Goal: Task Accomplishment & Management: Complete application form

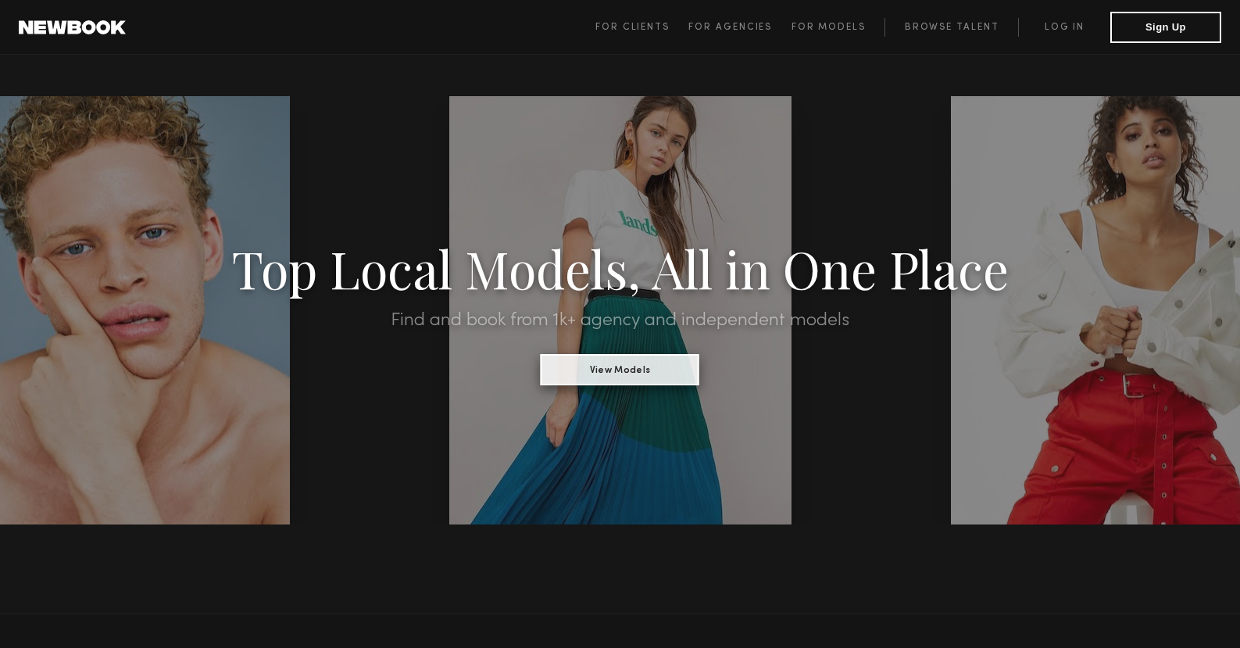
click at [648, 371] on button "View Models" at bounding box center [620, 369] width 159 height 31
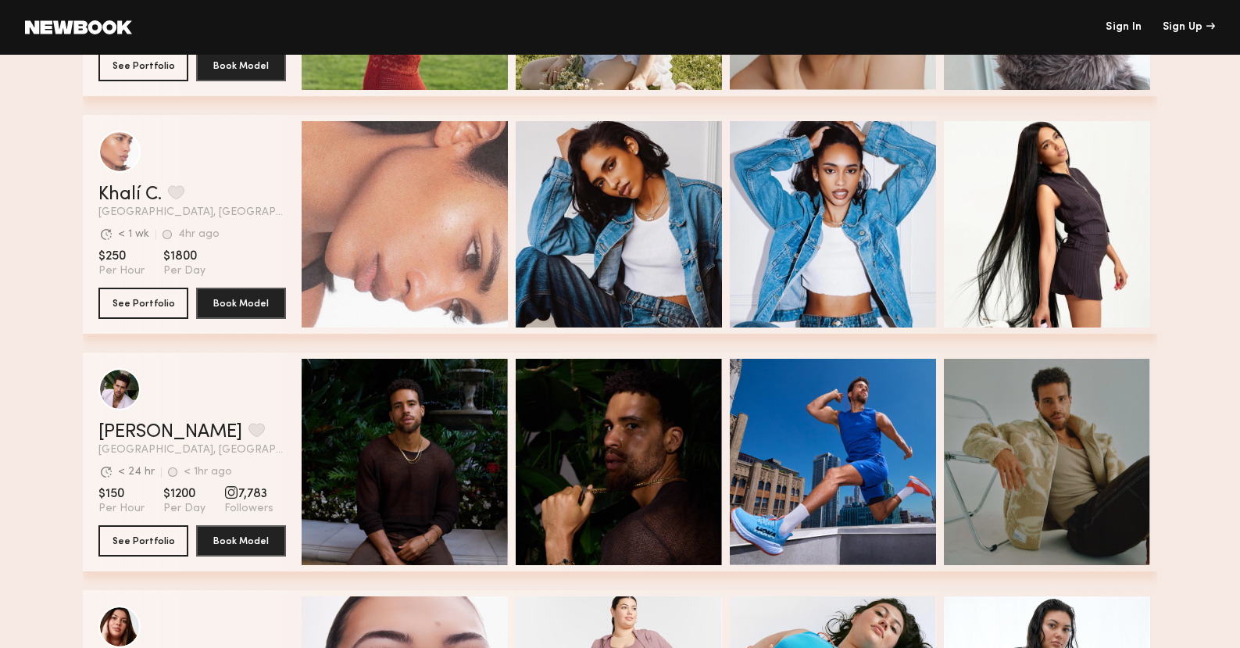
scroll to position [2175, 0]
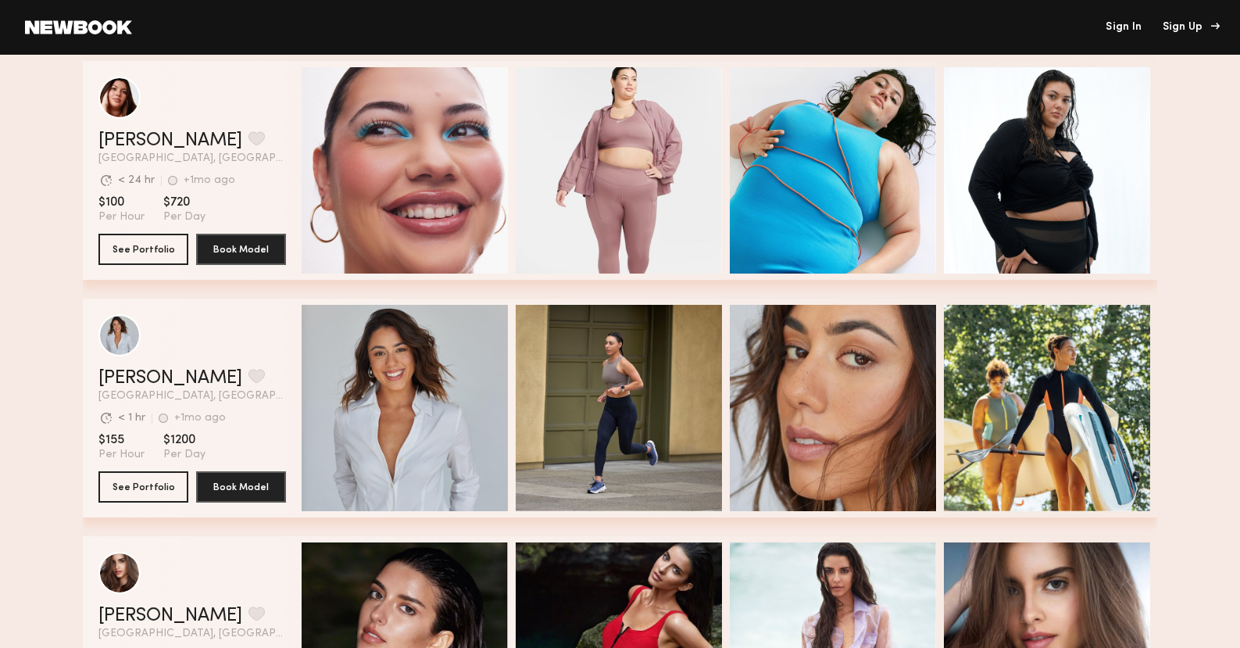
click at [1199, 25] on div "Sign Up" at bounding box center [1189, 27] width 52 height 11
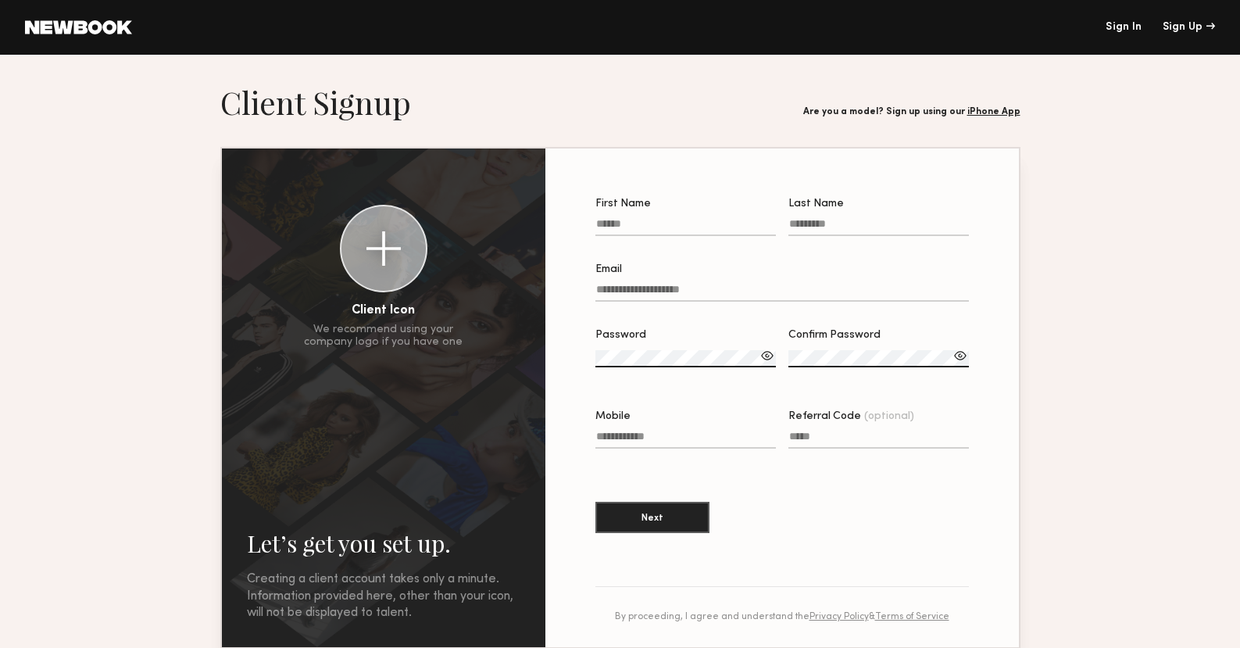
click at [602, 228] on input "First Name" at bounding box center [685, 227] width 181 height 18
type input "******"
type input "*******"
type input "**********"
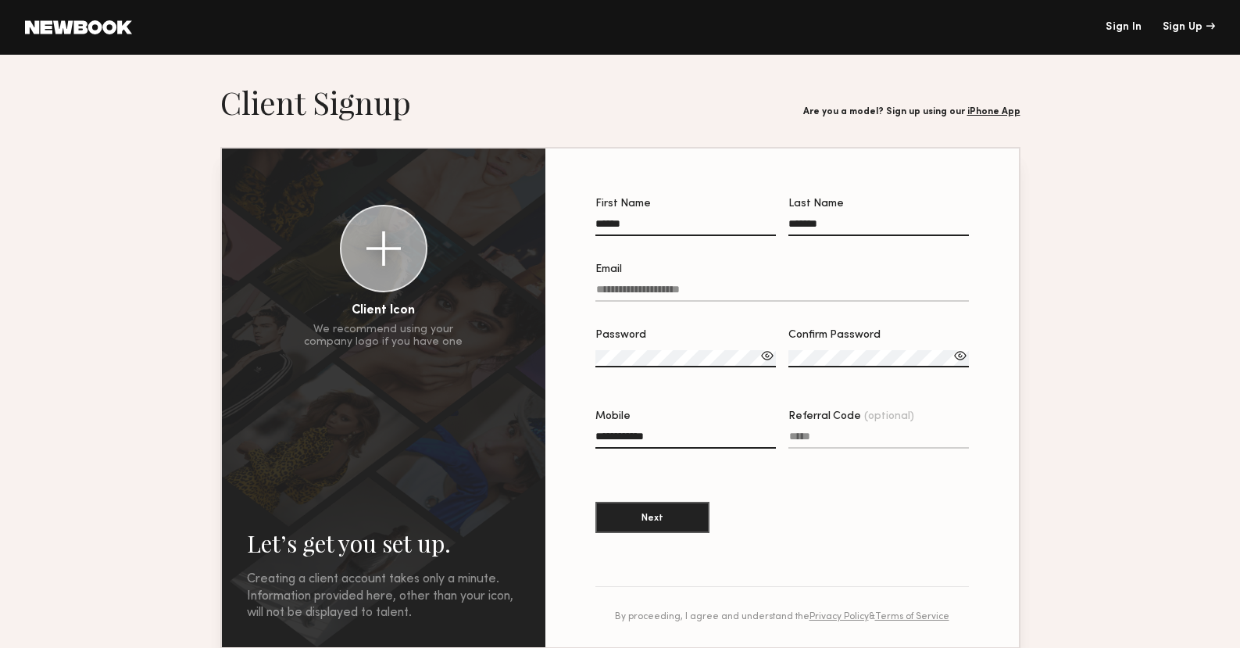
click at [638, 299] on input "Email" at bounding box center [782, 293] width 374 height 18
drag, startPoint x: 632, startPoint y: 226, endPoint x: 606, endPoint y: 227, distance: 26.6
click at [605, 226] on input "******" at bounding box center [685, 227] width 181 height 18
type input "****"
click at [617, 287] on input "Email Required" at bounding box center [782, 293] width 374 height 18
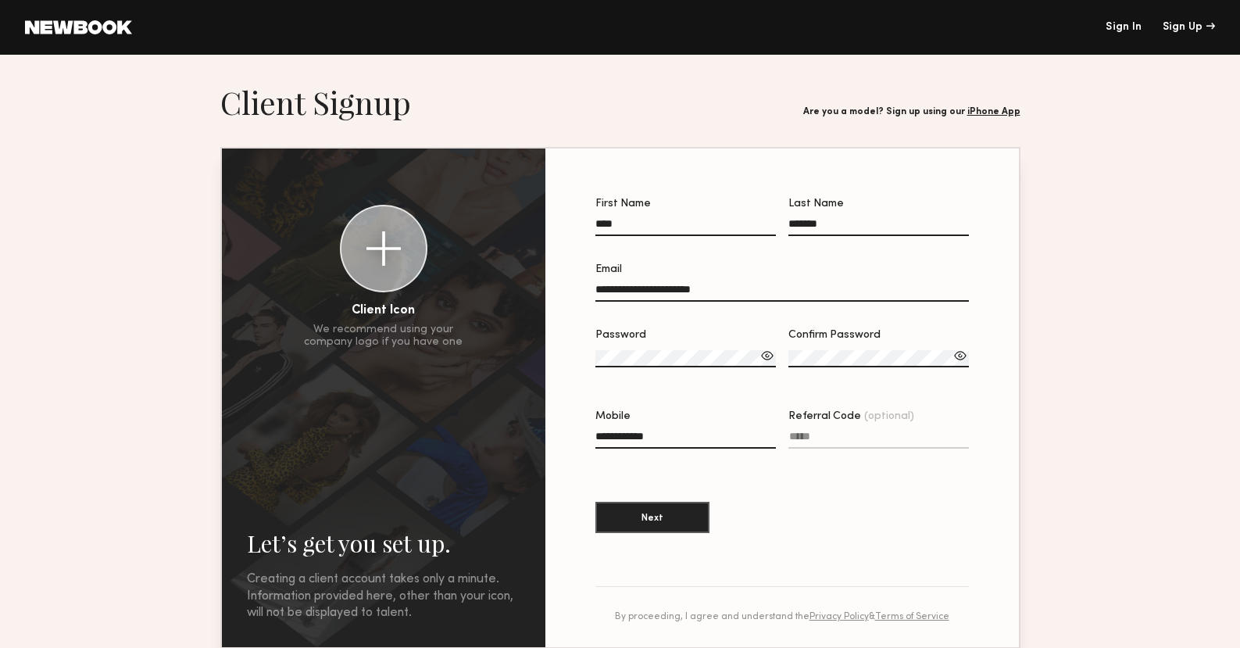
type input "**********"
click at [645, 344] on label "Password" at bounding box center [685, 356] width 181 height 53
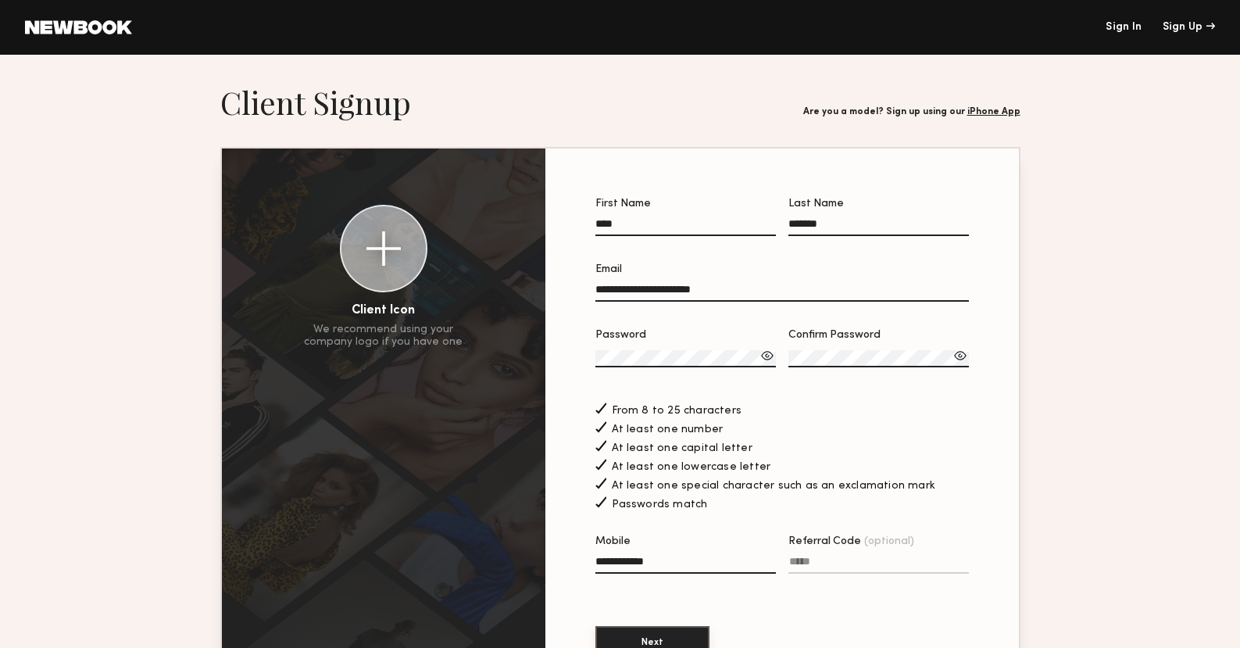
click at [687, 630] on button "Next" at bounding box center [652, 641] width 114 height 31
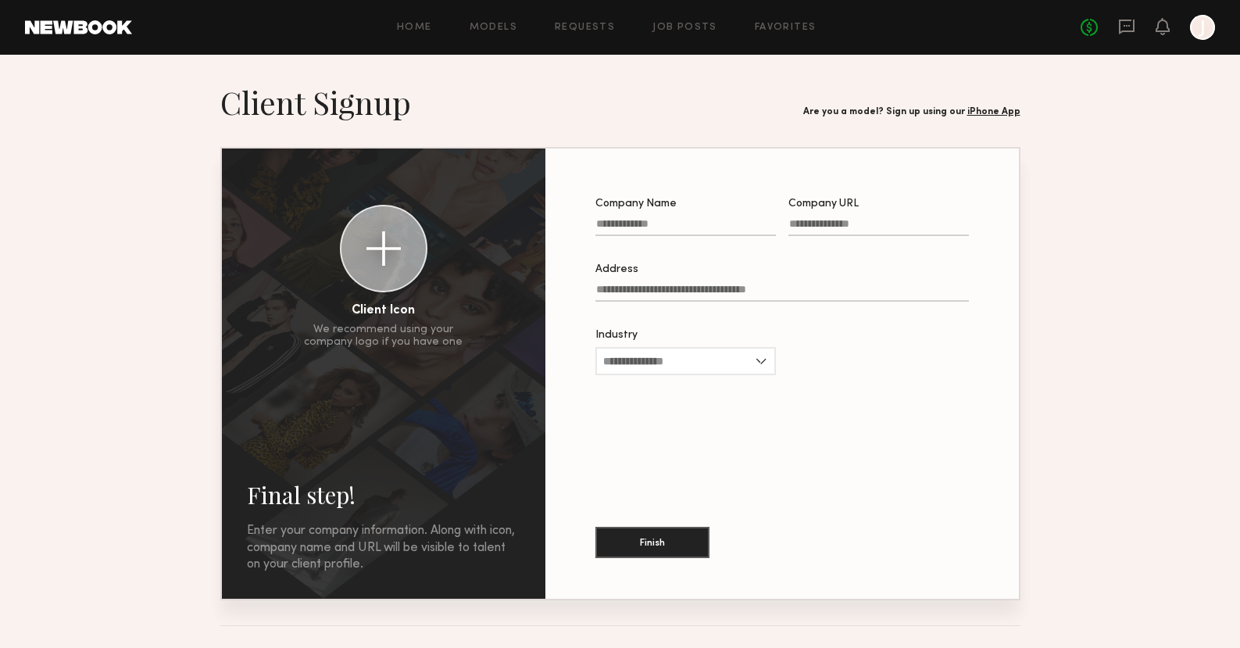
click at [698, 228] on input "Company Name" at bounding box center [685, 227] width 181 height 18
type input "**********"
click at [861, 227] on input "Company URL" at bounding box center [878, 227] width 181 height 18
type input "**********"
click at [772, 283] on label "Address" at bounding box center [782, 290] width 374 height 53
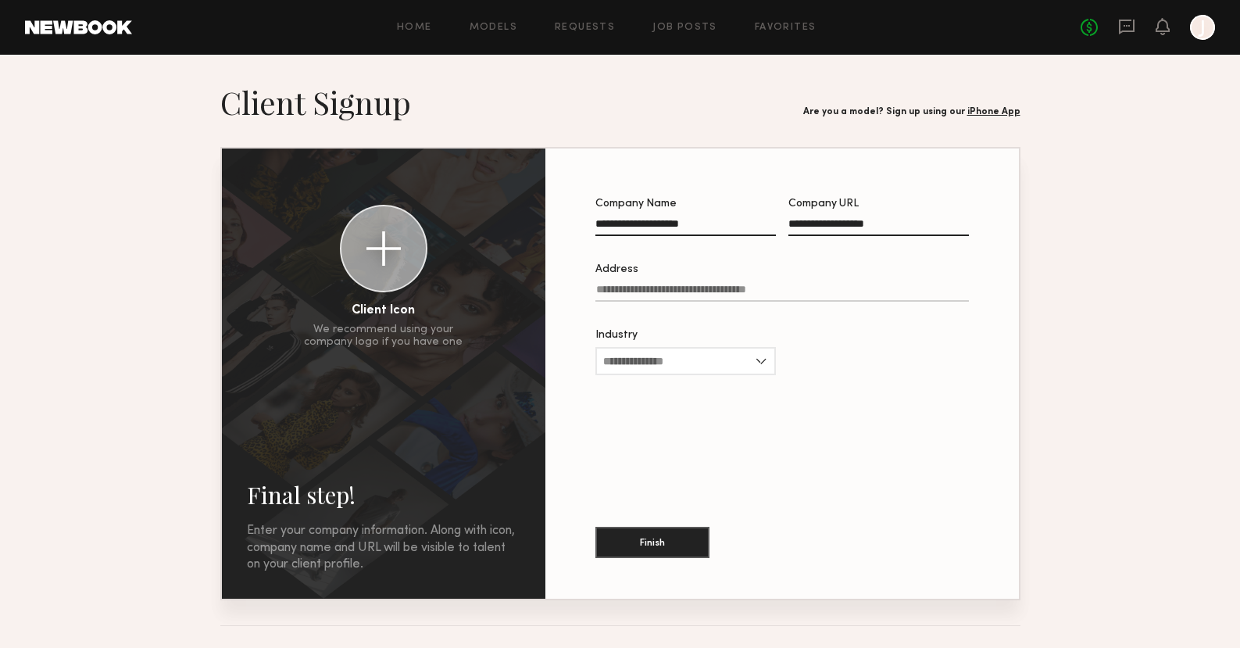
click at [772, 284] on input "Address" at bounding box center [782, 293] width 374 height 18
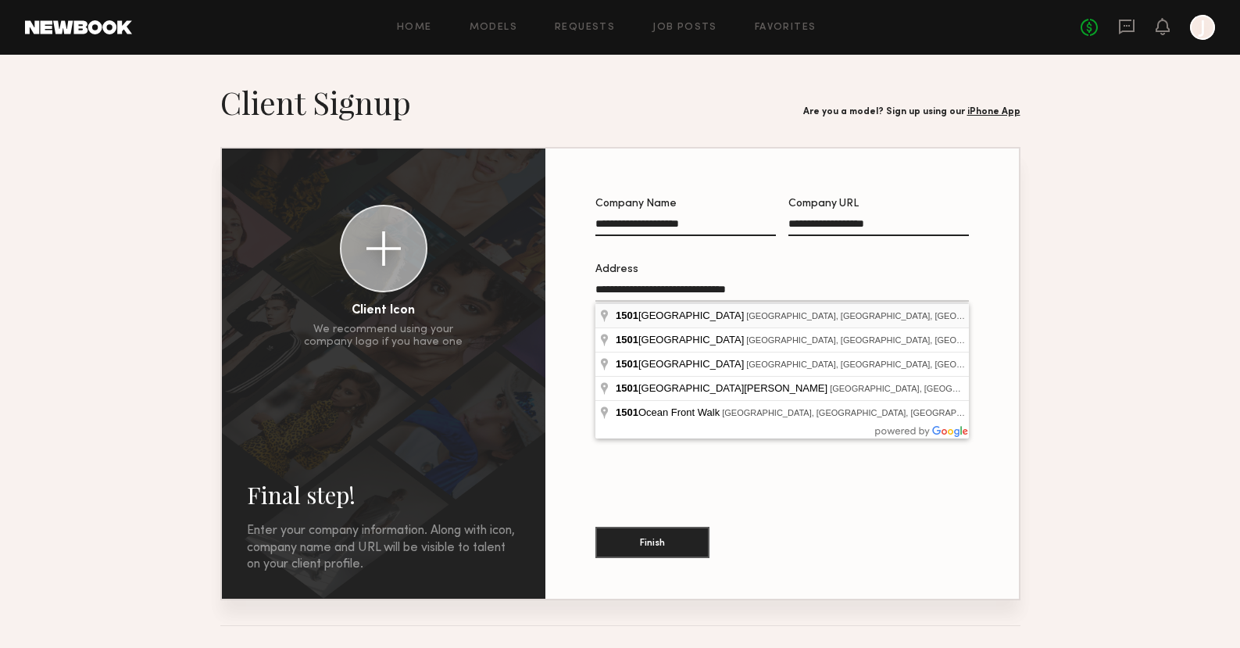
type input "**********"
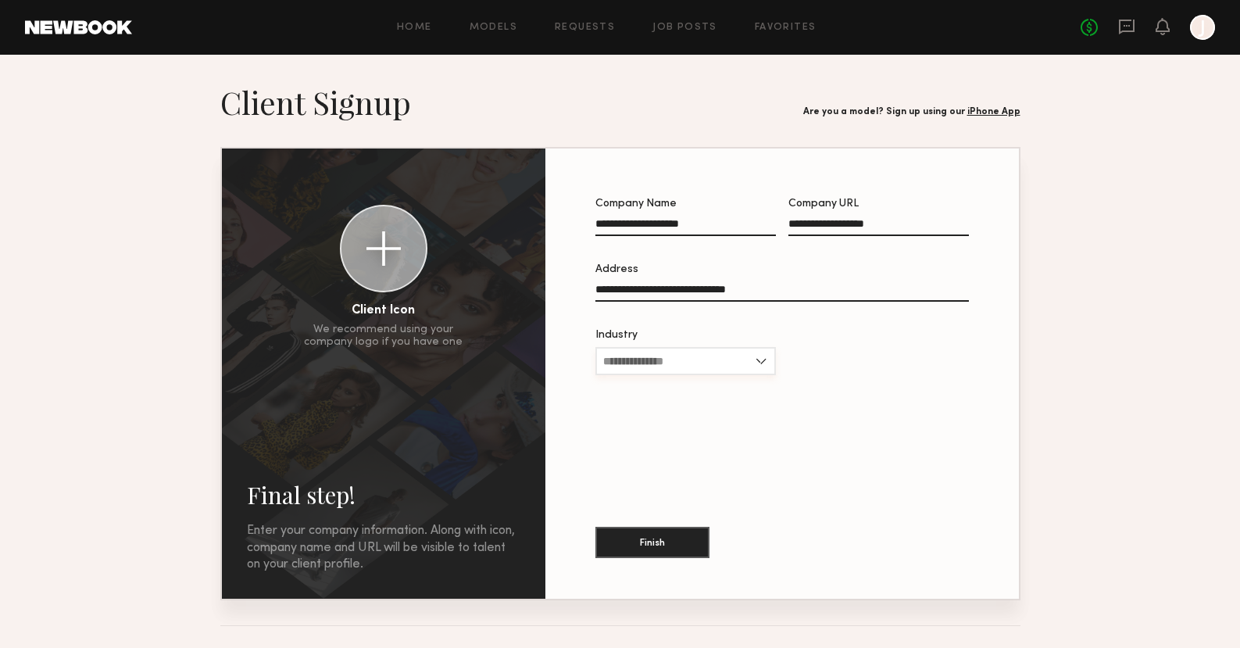
click at [711, 362] on input "Industry" at bounding box center [685, 361] width 181 height 28
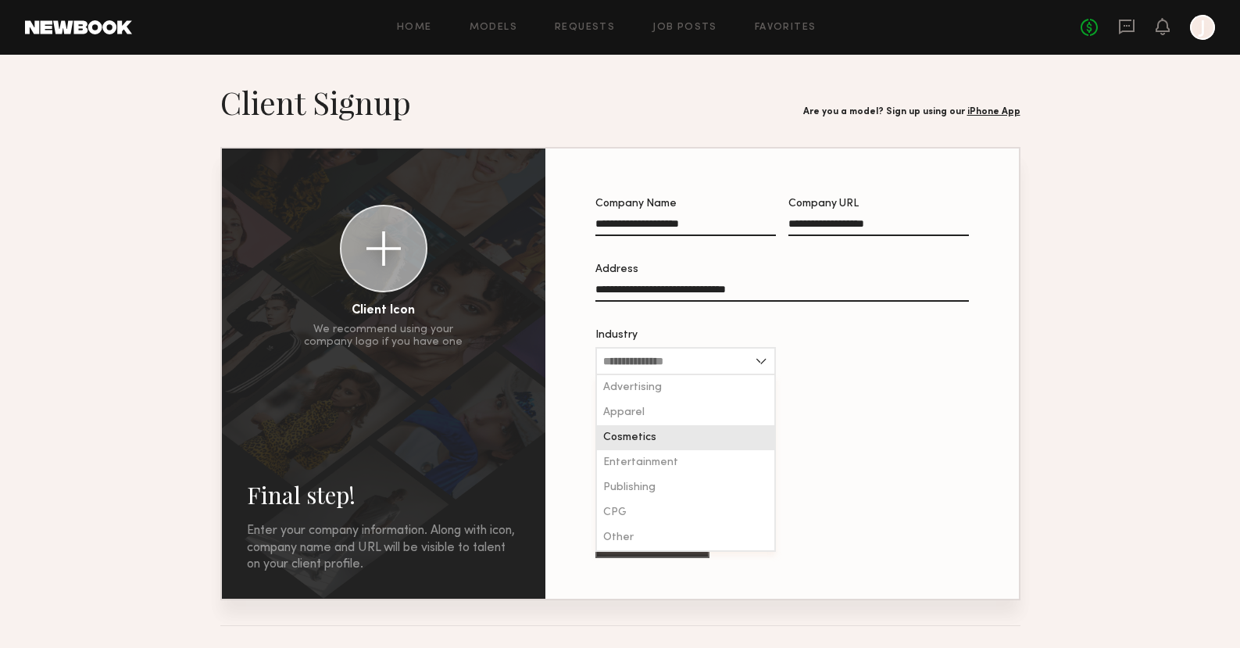
click at [676, 440] on div "Cosmetics" at bounding box center [685, 437] width 177 height 25
type input "*********"
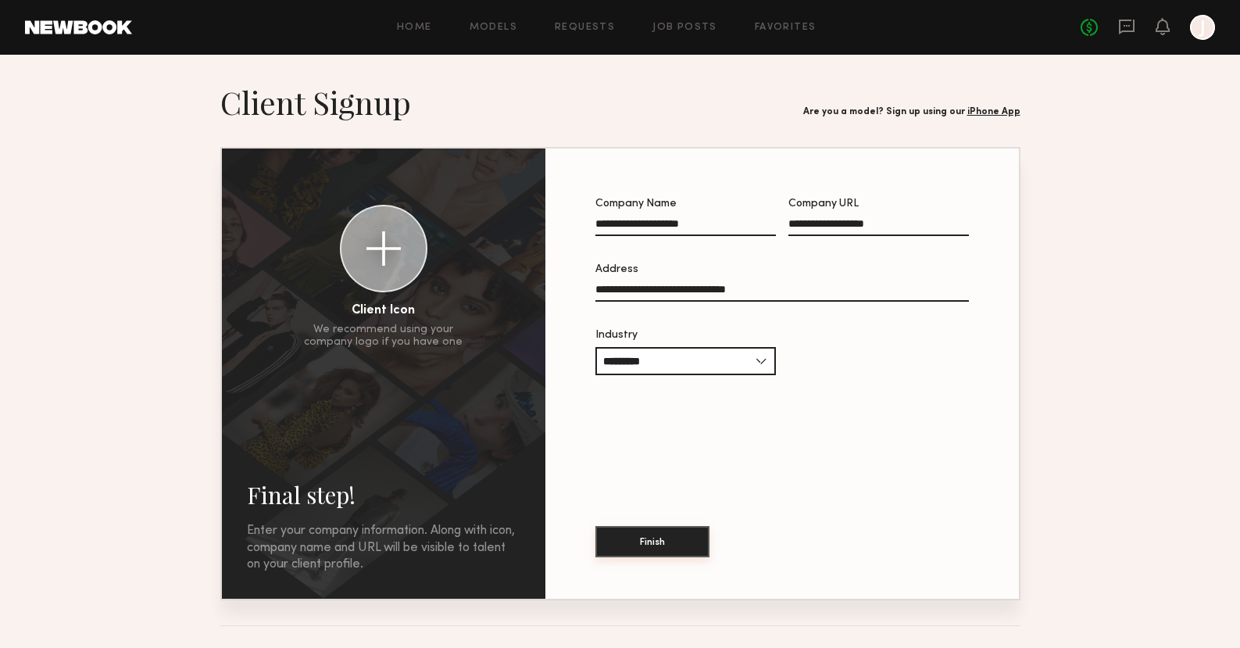
click at [665, 548] on button "Finish" at bounding box center [652, 541] width 114 height 31
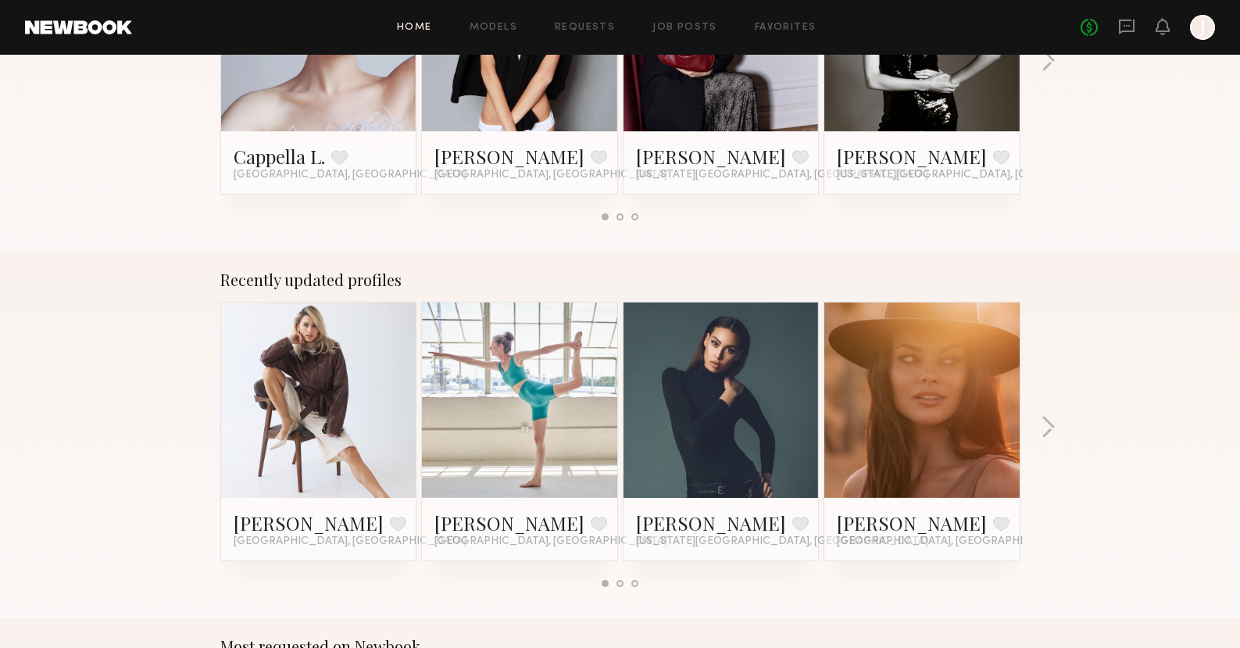
scroll to position [328, 0]
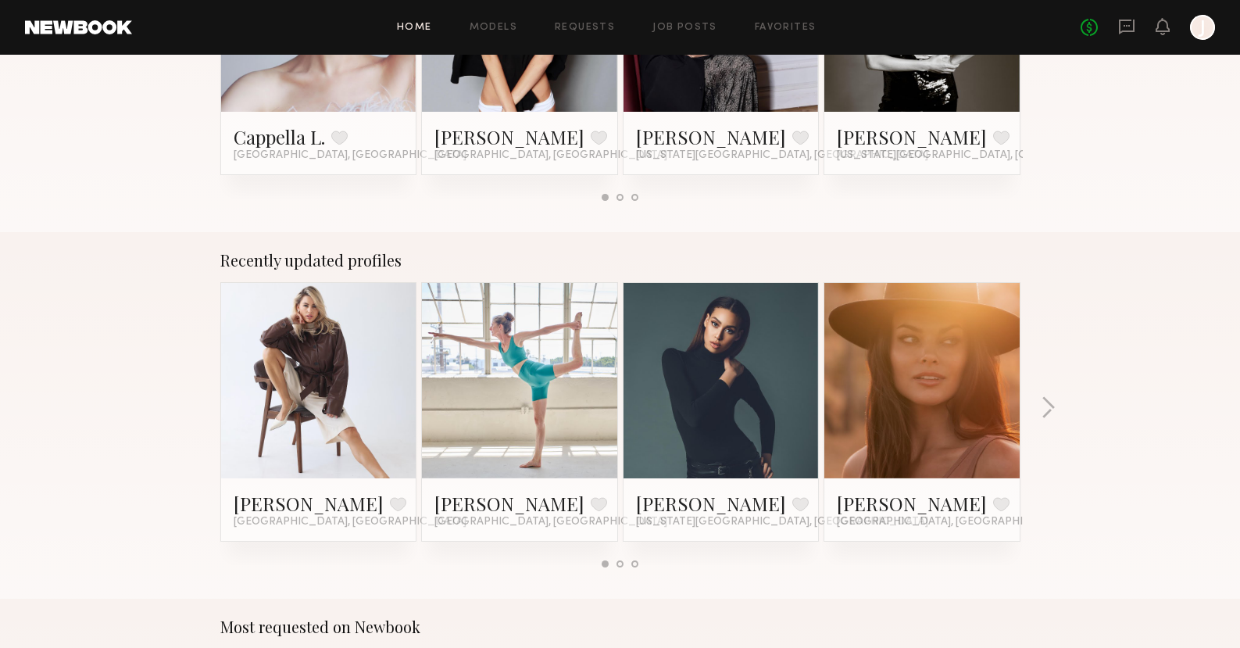
click at [507, 34] on div "Home Models Requests Job Posts Favorites Sign Out No fees up to $5,000 J" at bounding box center [673, 27] width 1083 height 25
click at [507, 25] on link "Models" at bounding box center [494, 28] width 48 height 10
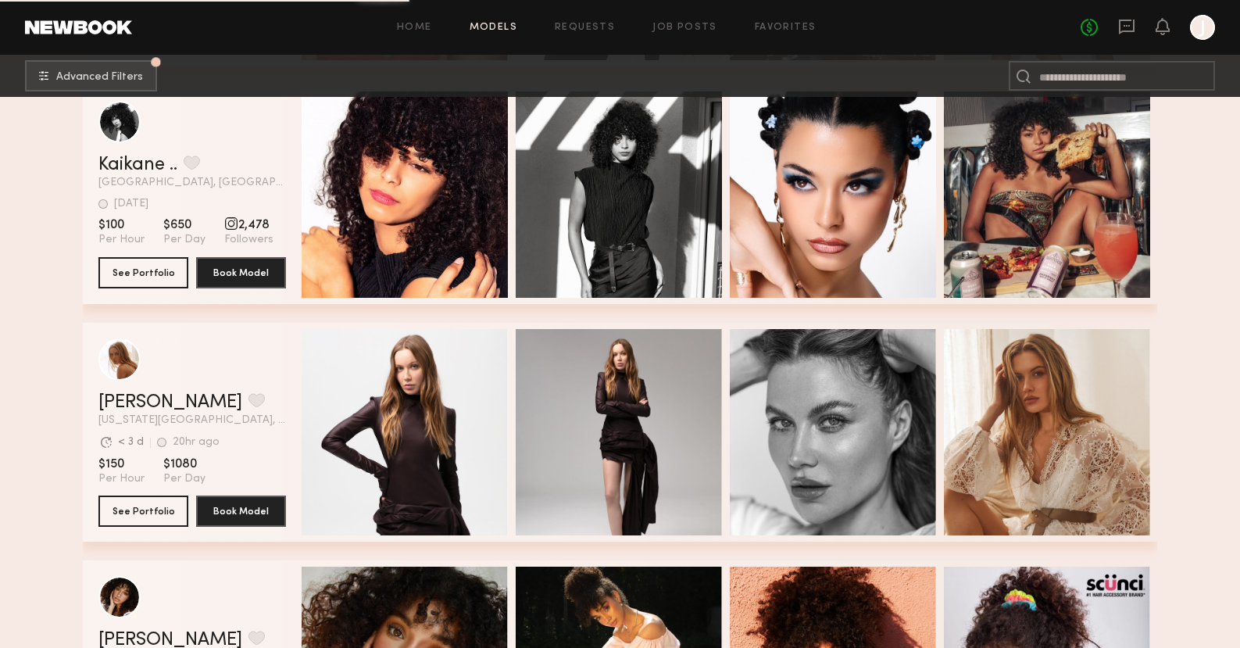
scroll to position [2436, 0]
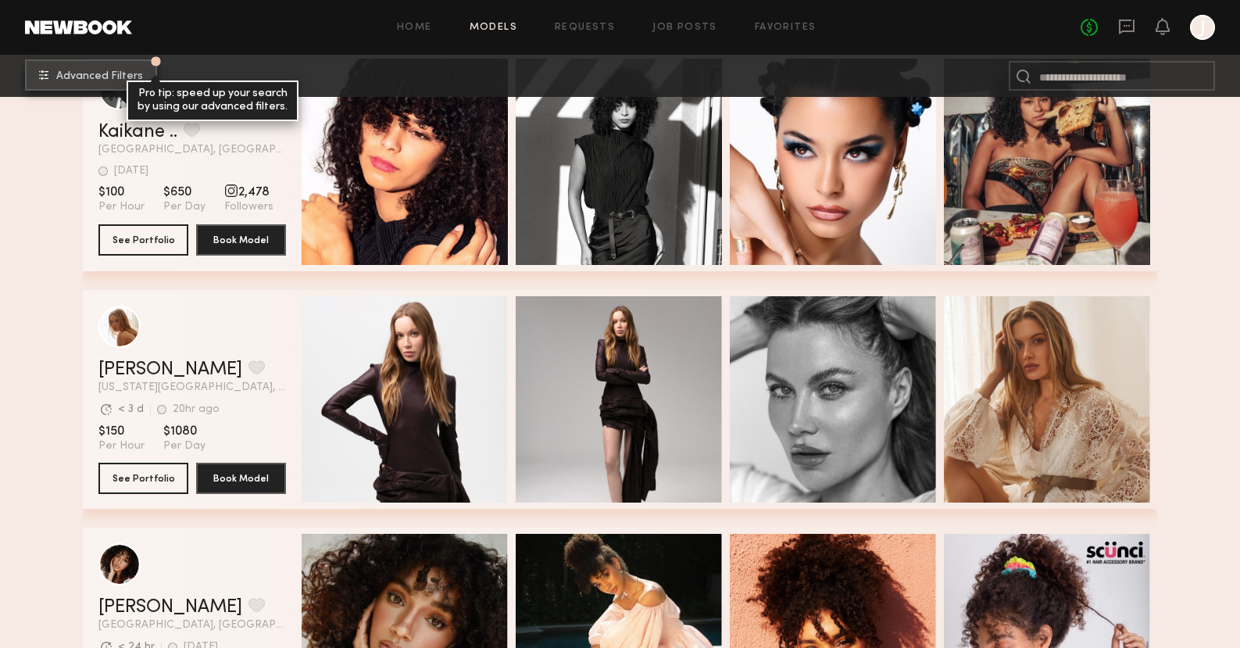
click at [116, 73] on span "Advanced Filters" at bounding box center [99, 76] width 87 height 11
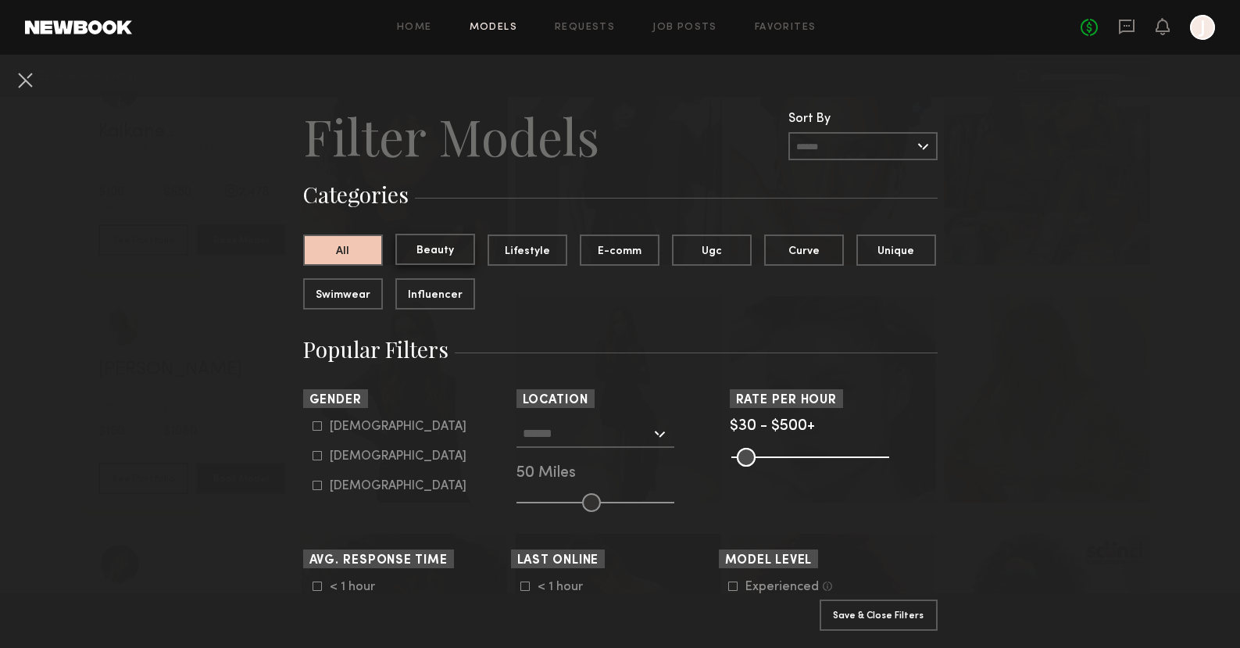
click at [427, 251] on button "Beauty" at bounding box center [435, 249] width 80 height 31
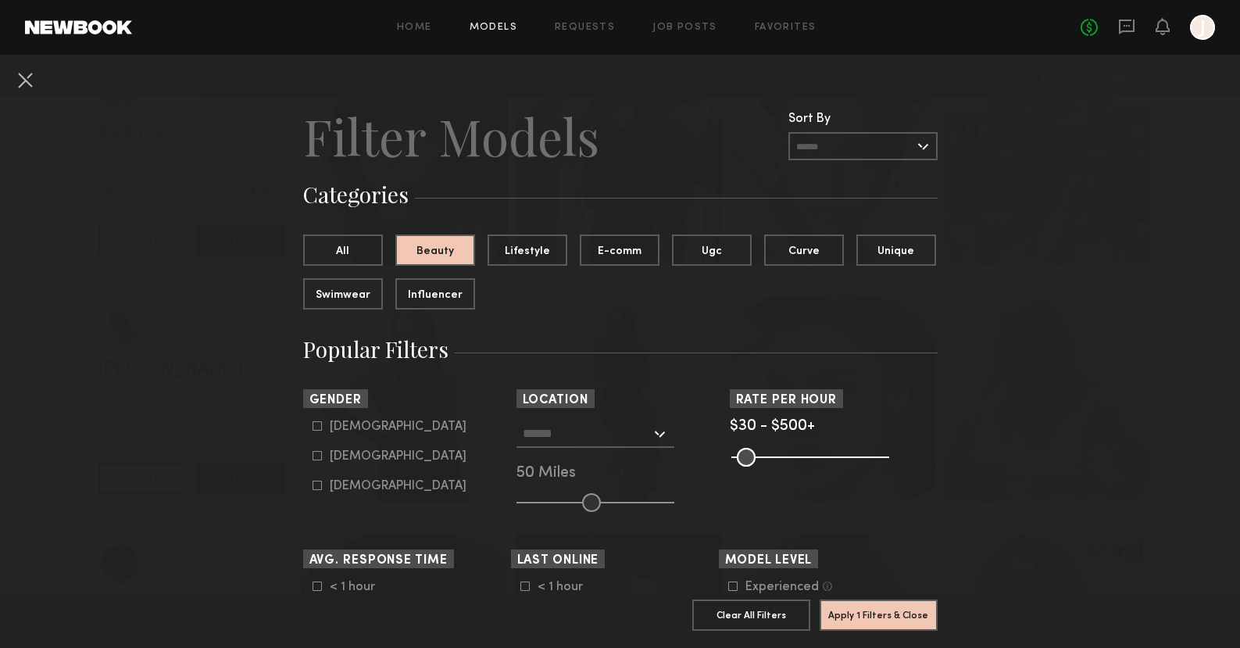
click at [503, 502] on section "Sort By Rate LOW TO HIGH HIGH TO LOW Experience LOW TO HIGH HIGH TO LOW Gender …" at bounding box center [620, 450] width 634 height 123
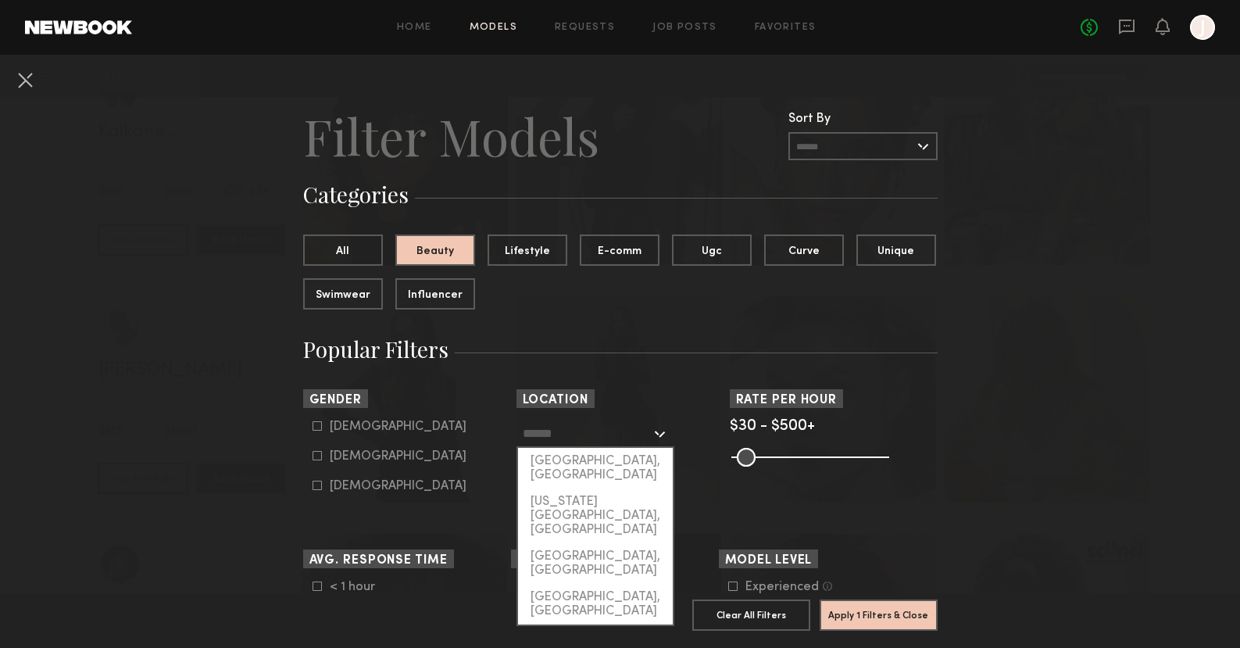
click at [575, 444] on input "text" at bounding box center [587, 433] width 128 height 27
click at [588, 460] on div "[GEOGRAPHIC_DATA], [GEOGRAPHIC_DATA]" at bounding box center [595, 468] width 155 height 41
type input "**********"
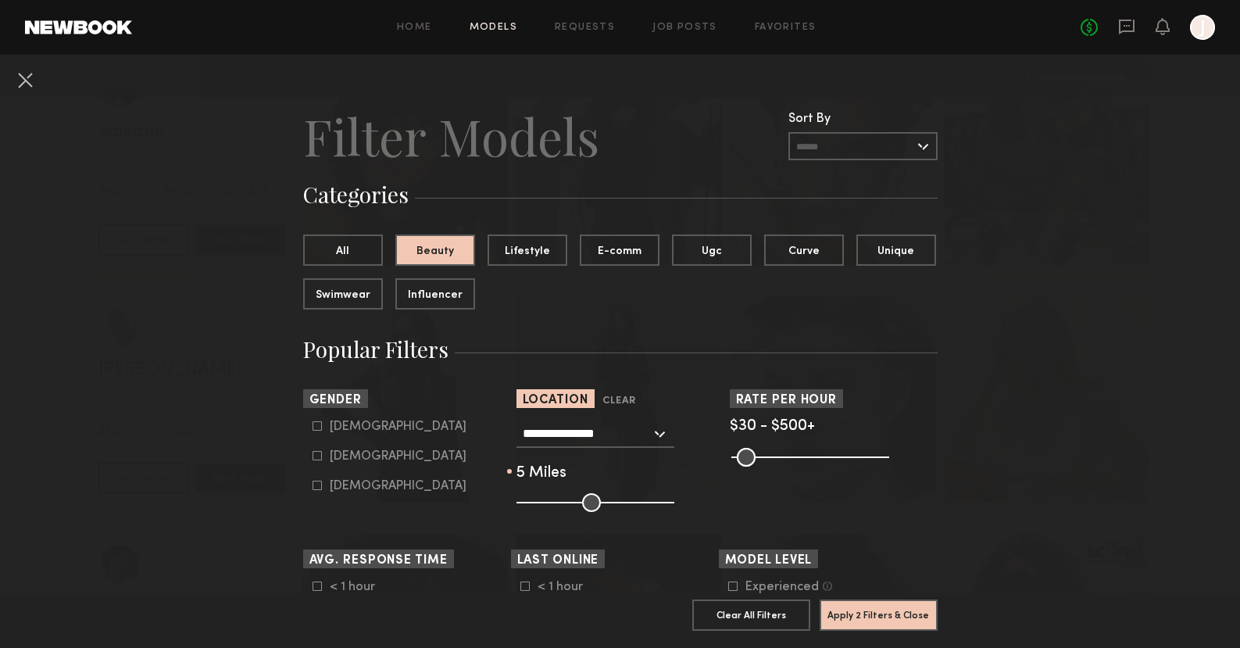
drag, startPoint x: 589, startPoint y: 505, endPoint x: 509, endPoint y: 504, distance: 79.7
type input "*"
click at [516, 504] on input "range" at bounding box center [595, 502] width 158 height 19
click at [354, 464] on form "Male Female Non-binary" at bounding box center [412, 456] width 198 height 73
click at [355, 457] on div "Female" at bounding box center [398, 456] width 137 height 9
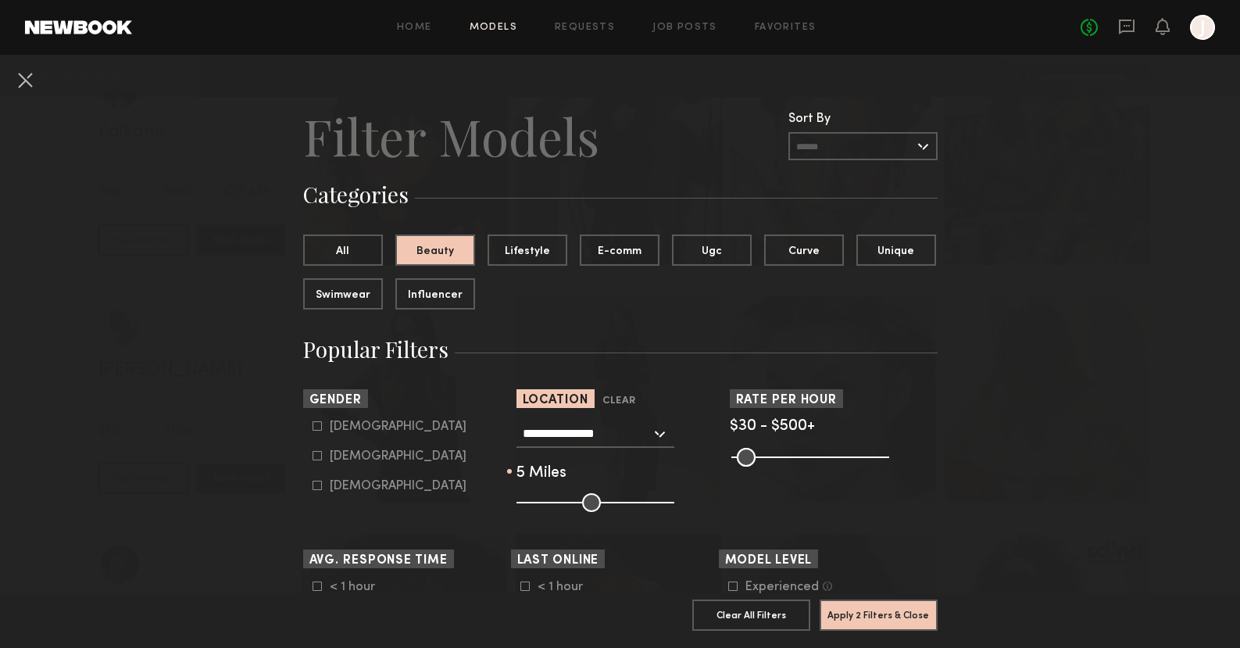
type input "**"
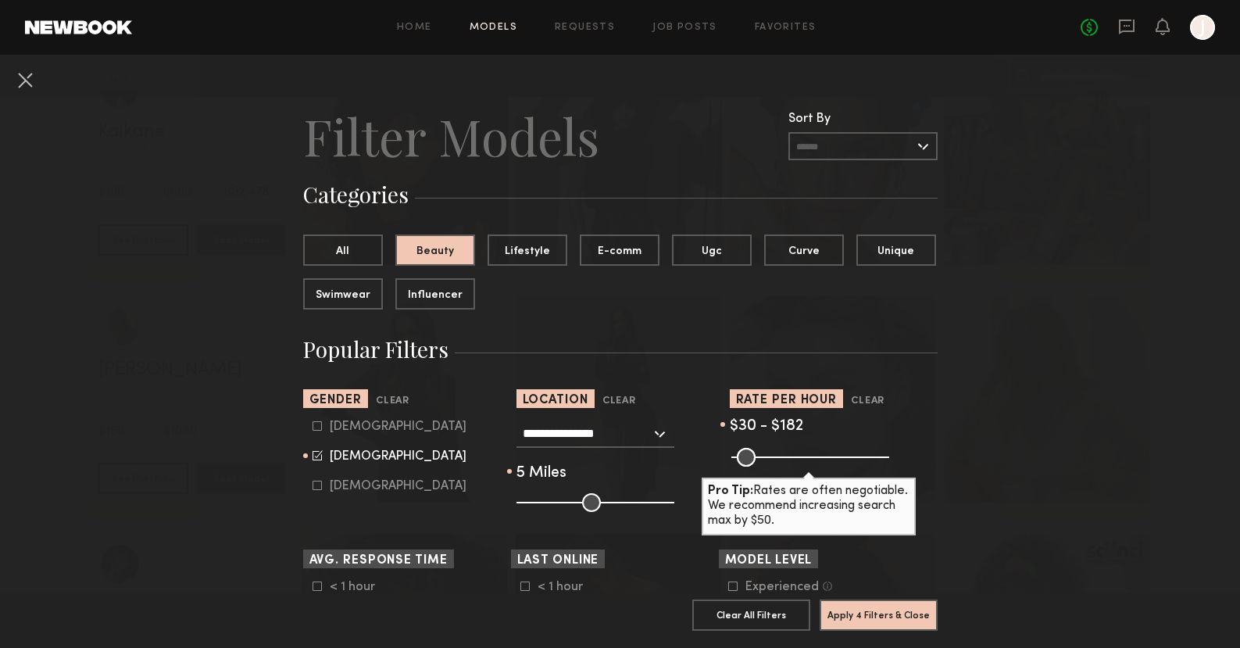
drag, startPoint x: 876, startPoint y: 459, endPoint x: 785, endPoint y: 460, distance: 91.4
type input "***"
click at [785, 460] on input "range" at bounding box center [810, 457] width 158 height 19
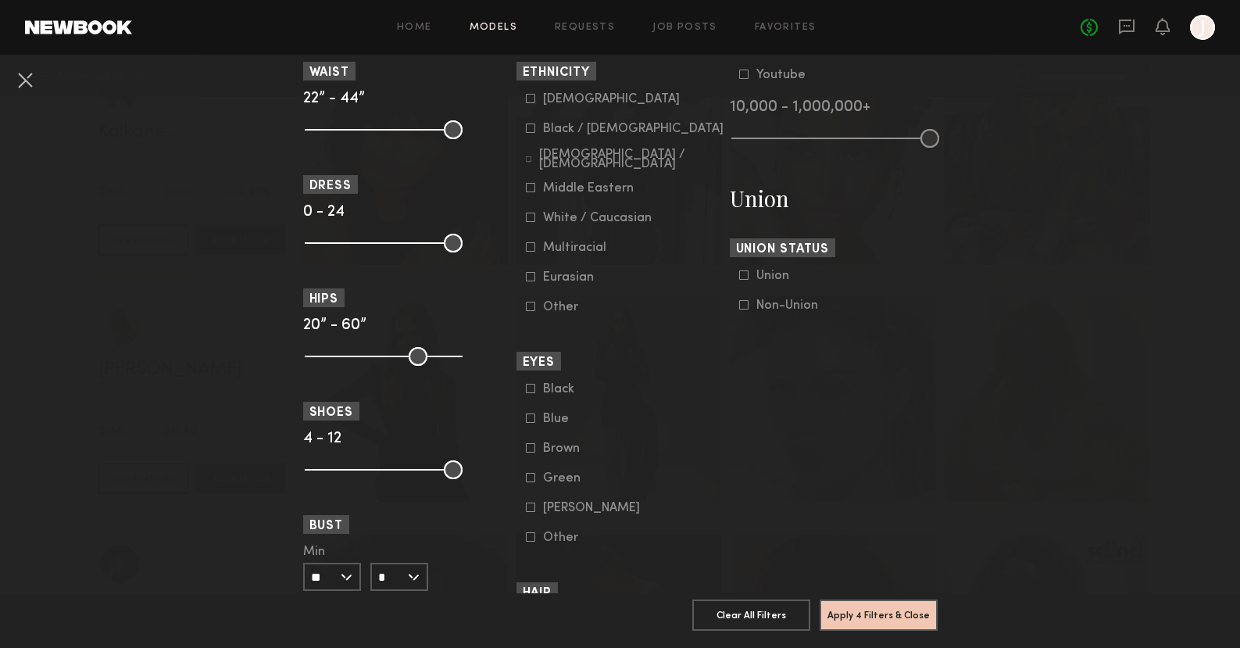
scroll to position [863, 0]
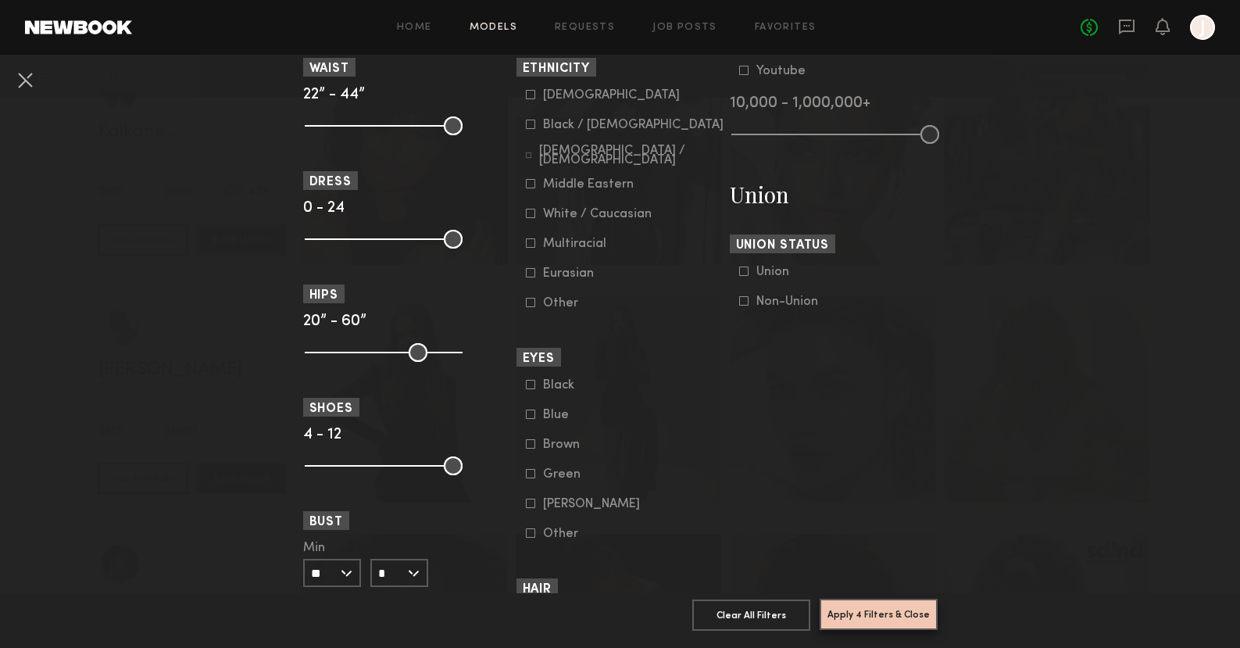
click at [900, 613] on button "Apply 4 Filters & Close" at bounding box center [879, 614] width 118 height 31
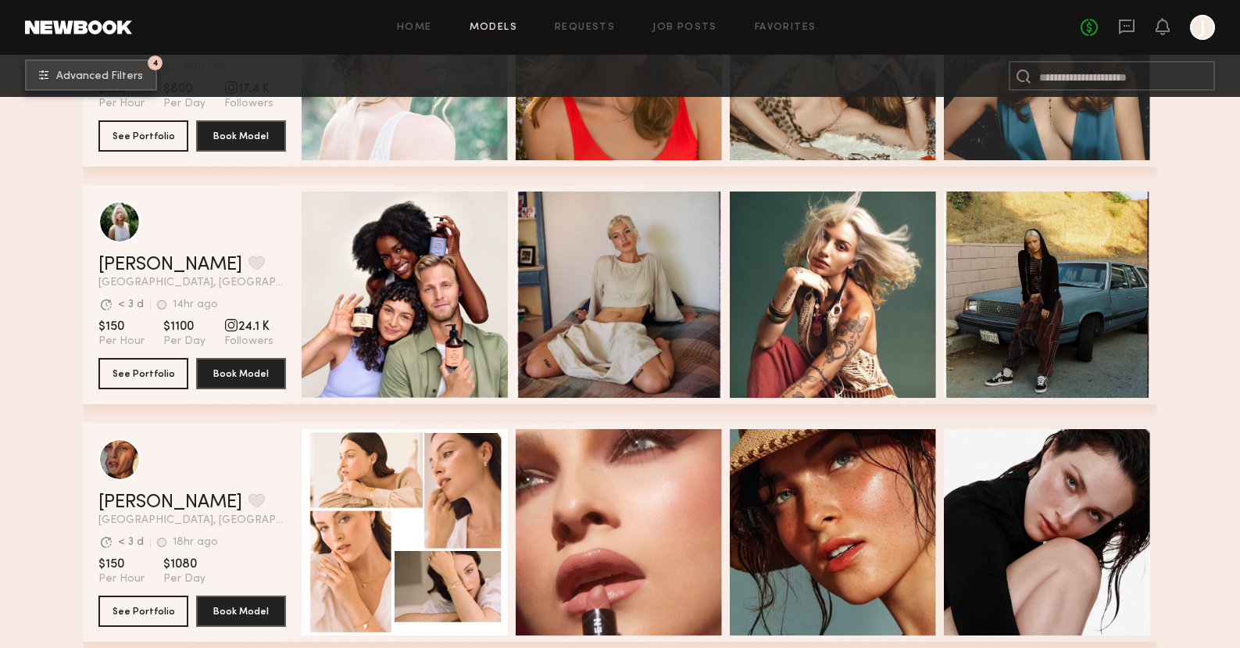
scroll to position [4247, 0]
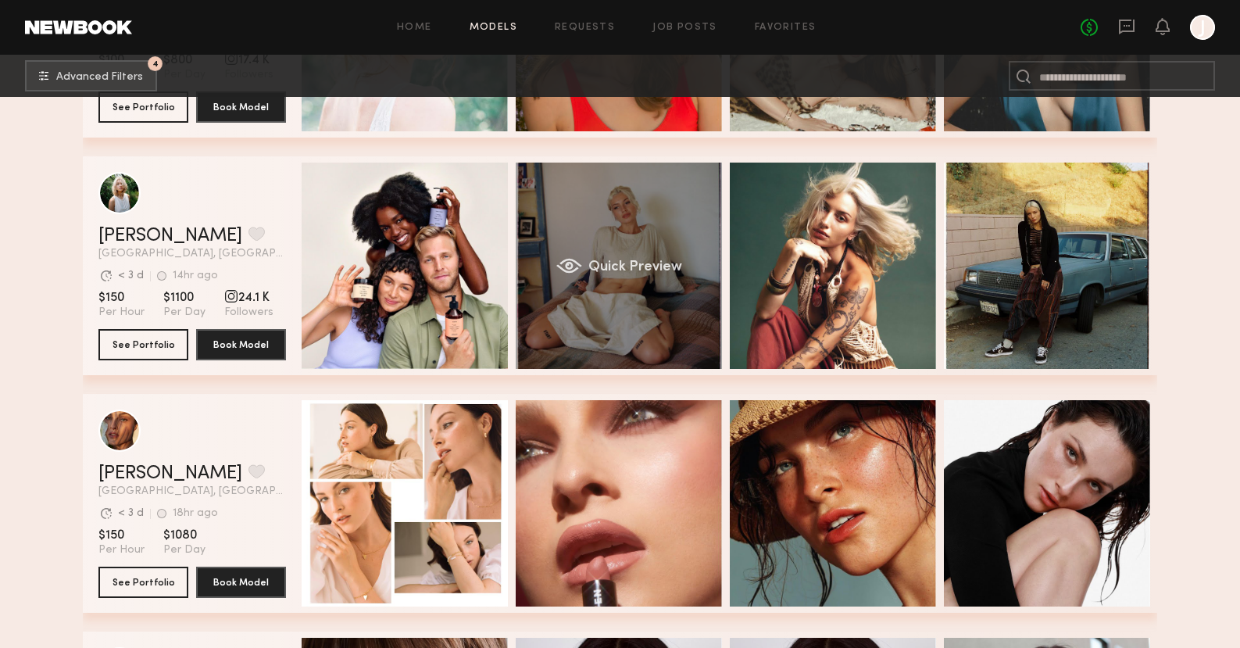
click at [642, 328] on div "Quick Preview" at bounding box center [619, 266] width 206 height 206
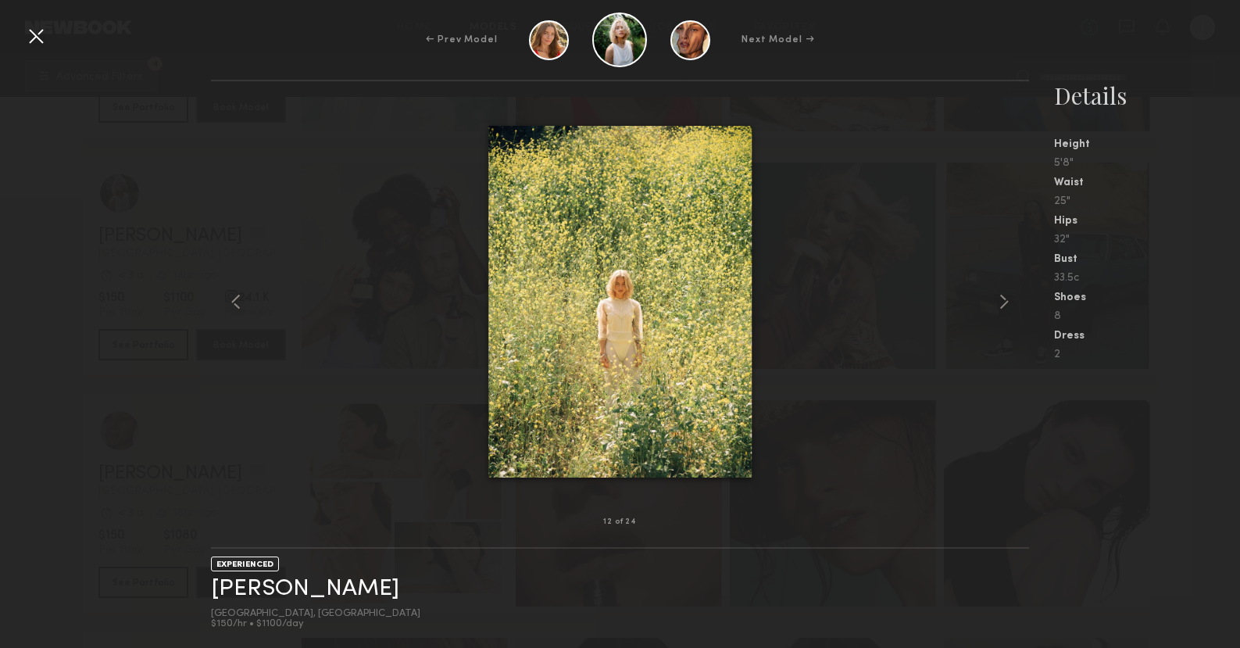
click at [1173, 243] on div "32"" at bounding box center [1147, 239] width 186 height 11
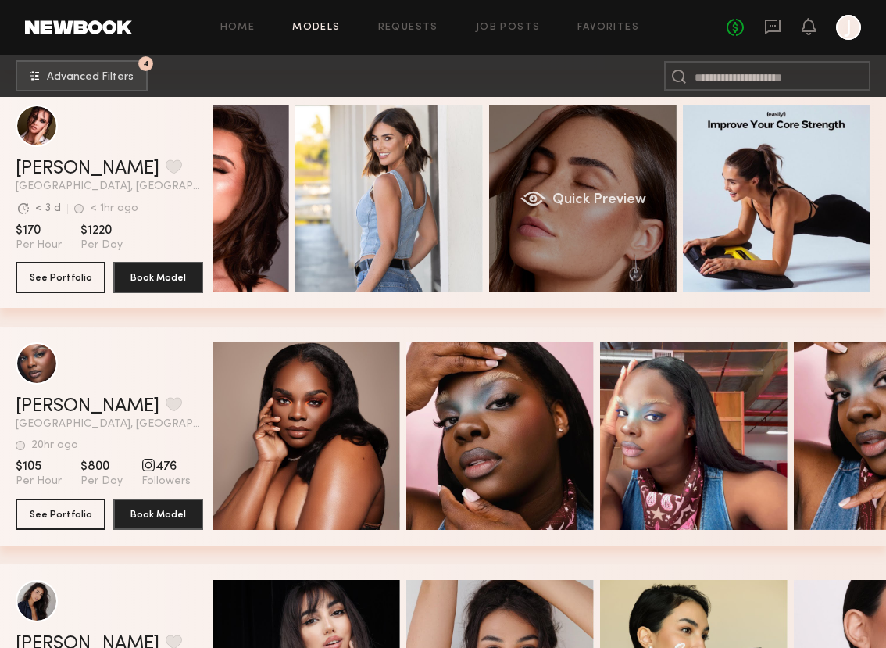
scroll to position [0, 0]
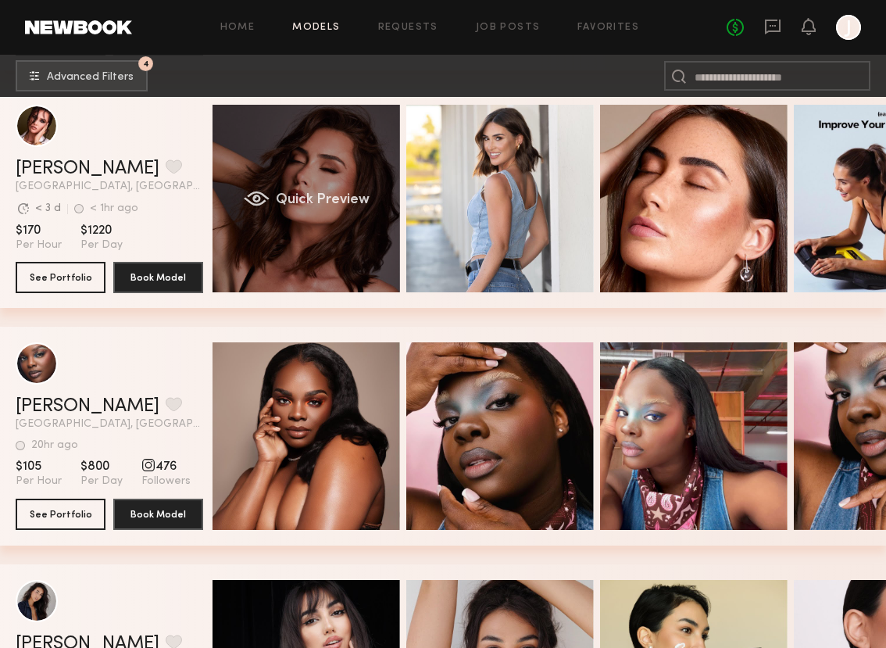
click at [302, 266] on div "Quick Preview" at bounding box center [307, 199] width 188 height 188
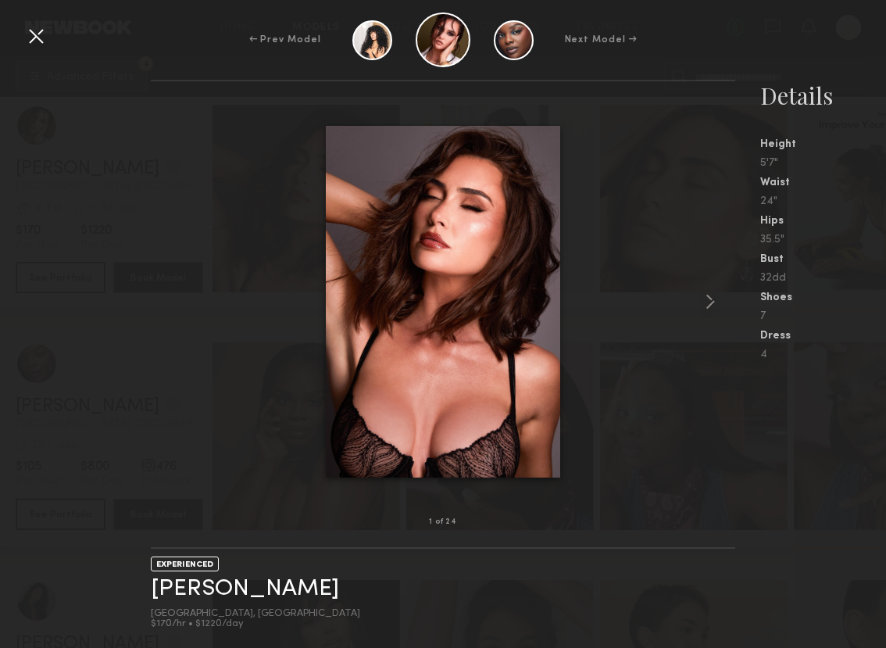
click at [408, 323] on img at bounding box center [443, 302] width 234 height 352
click at [628, 221] on div at bounding box center [443, 301] width 584 height 391
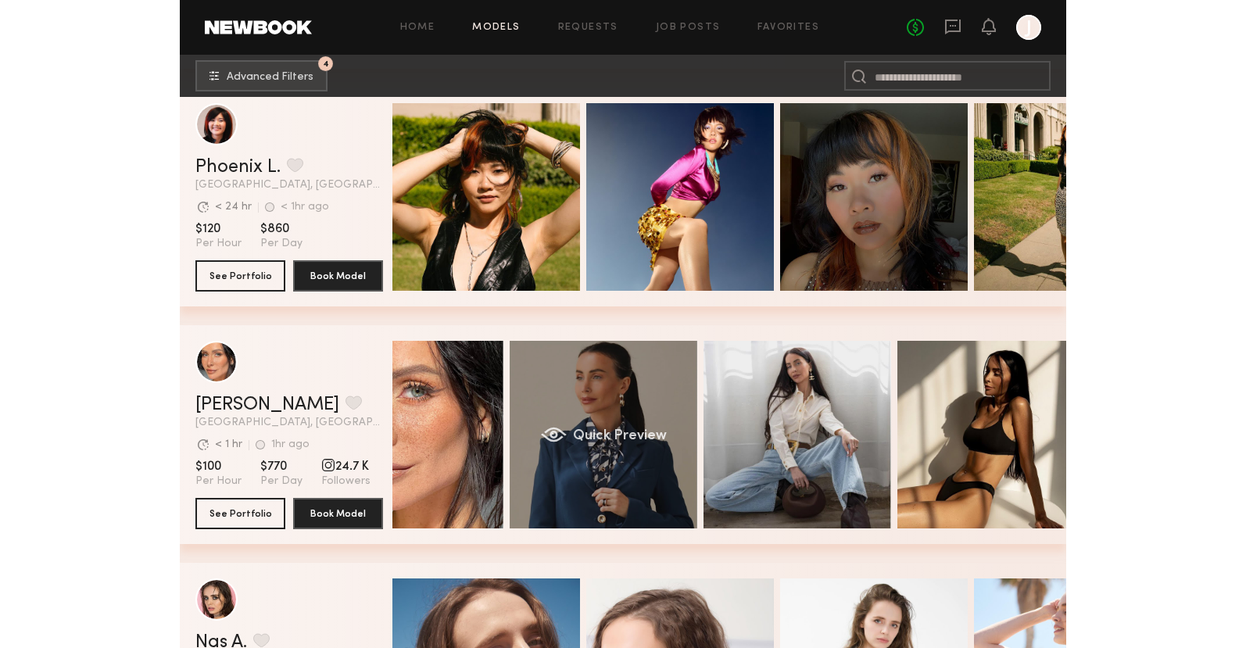
scroll to position [0, 111]
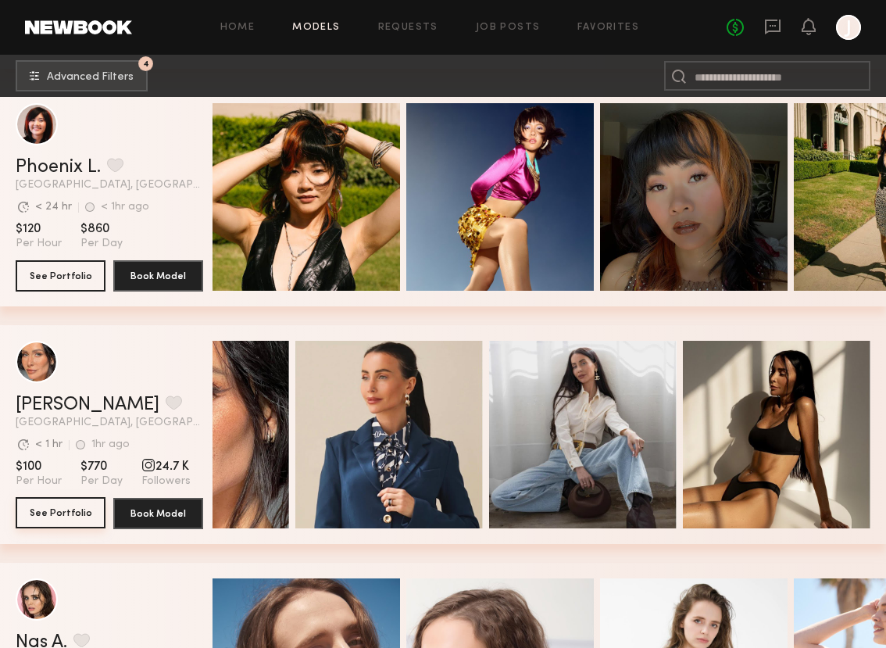
click at [94, 514] on button "See Portfolio" at bounding box center [61, 512] width 90 height 31
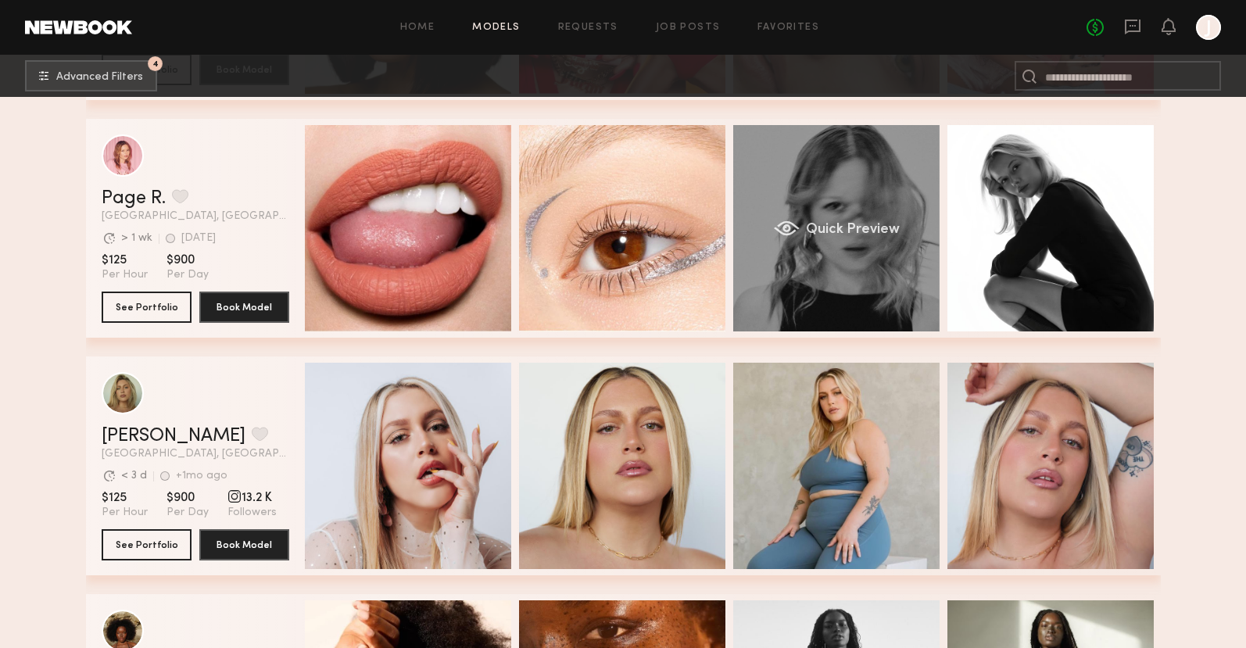
scroll to position [0, 5]
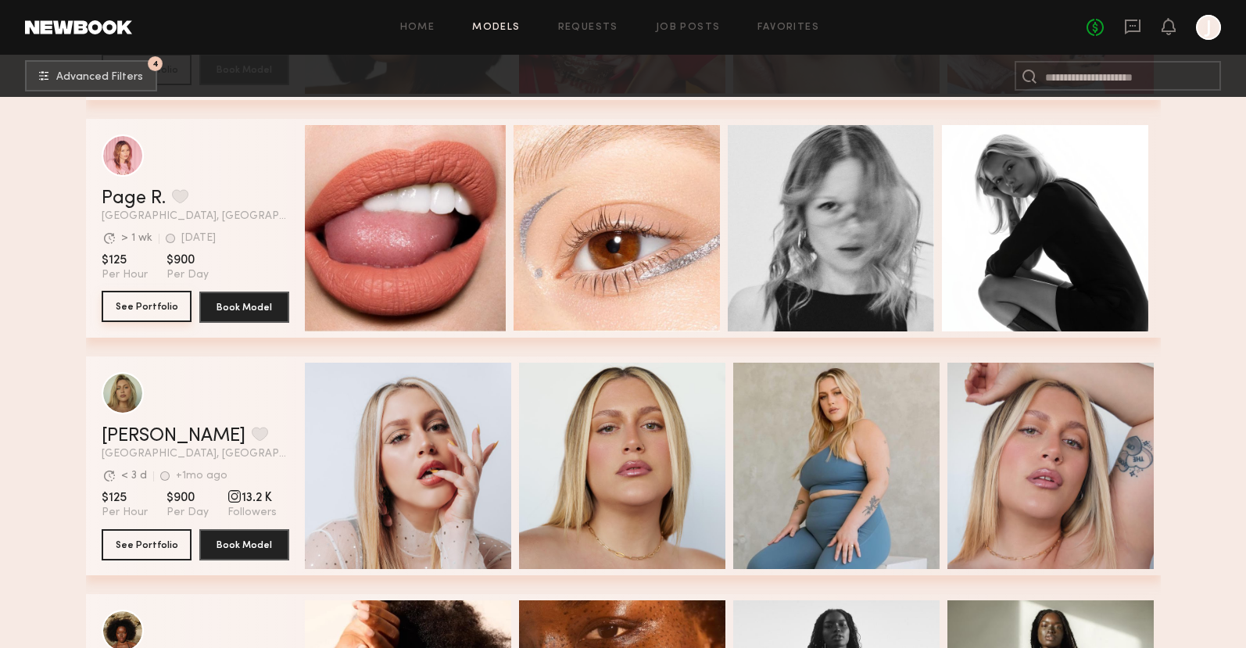
click at [149, 302] on button "See Portfolio" at bounding box center [147, 306] width 90 height 31
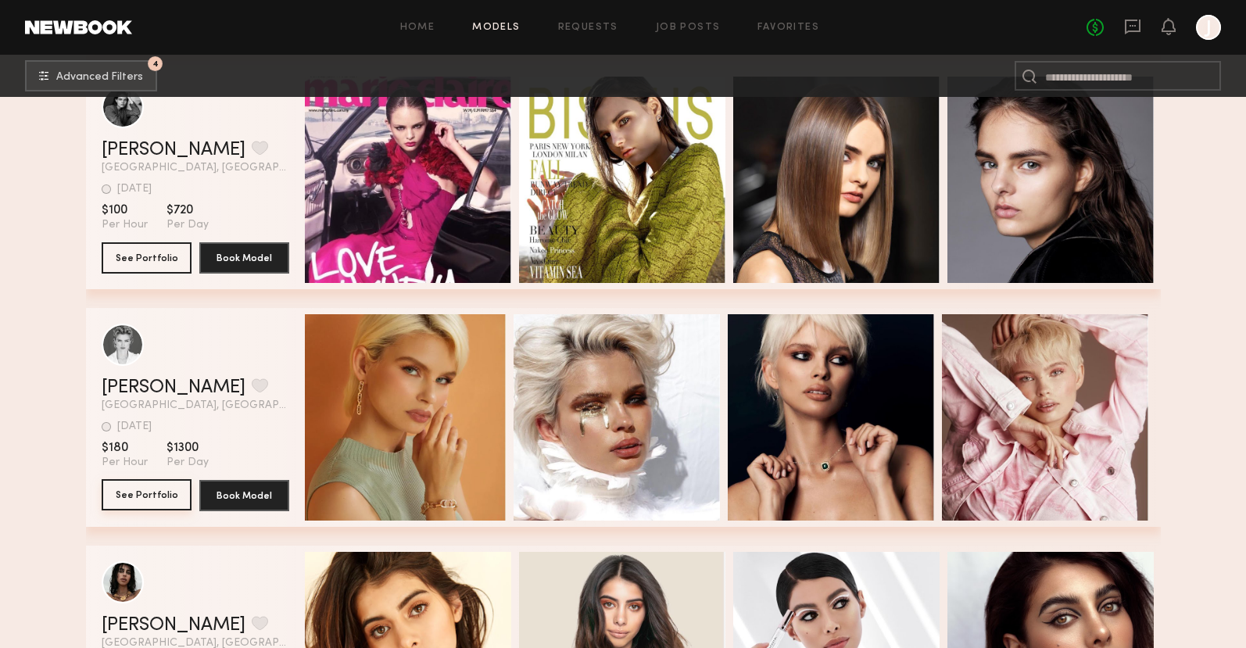
click at [129, 497] on button "See Portfolio" at bounding box center [147, 494] width 90 height 31
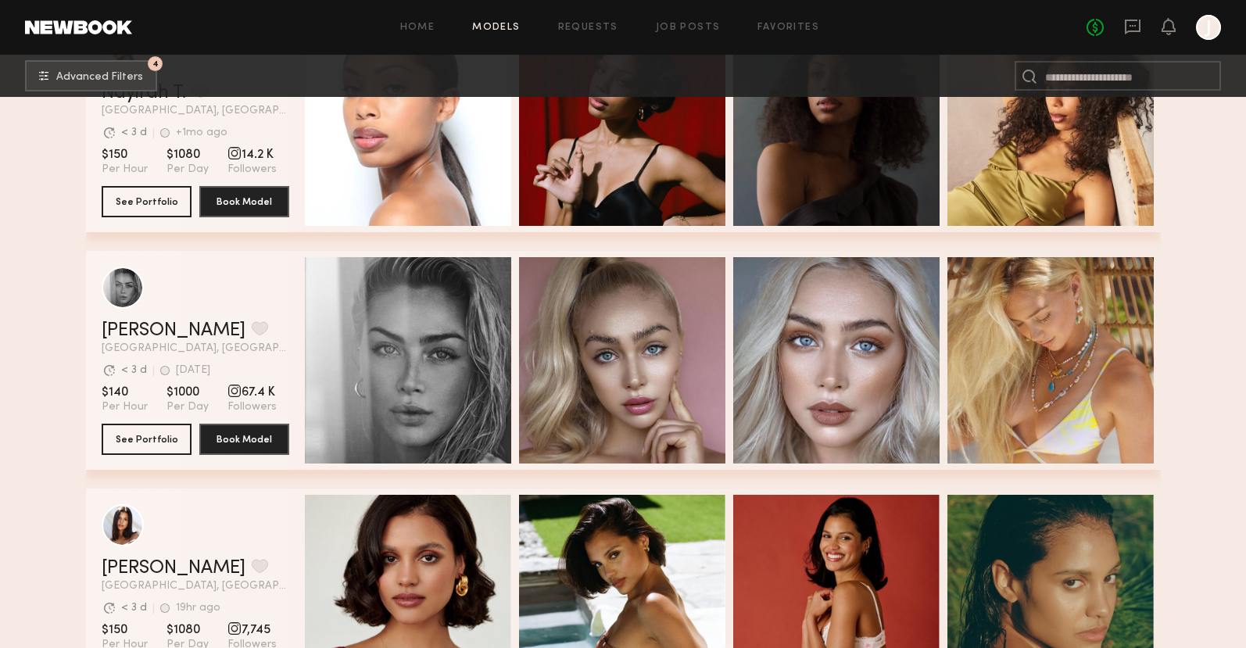
scroll to position [43855, 0]
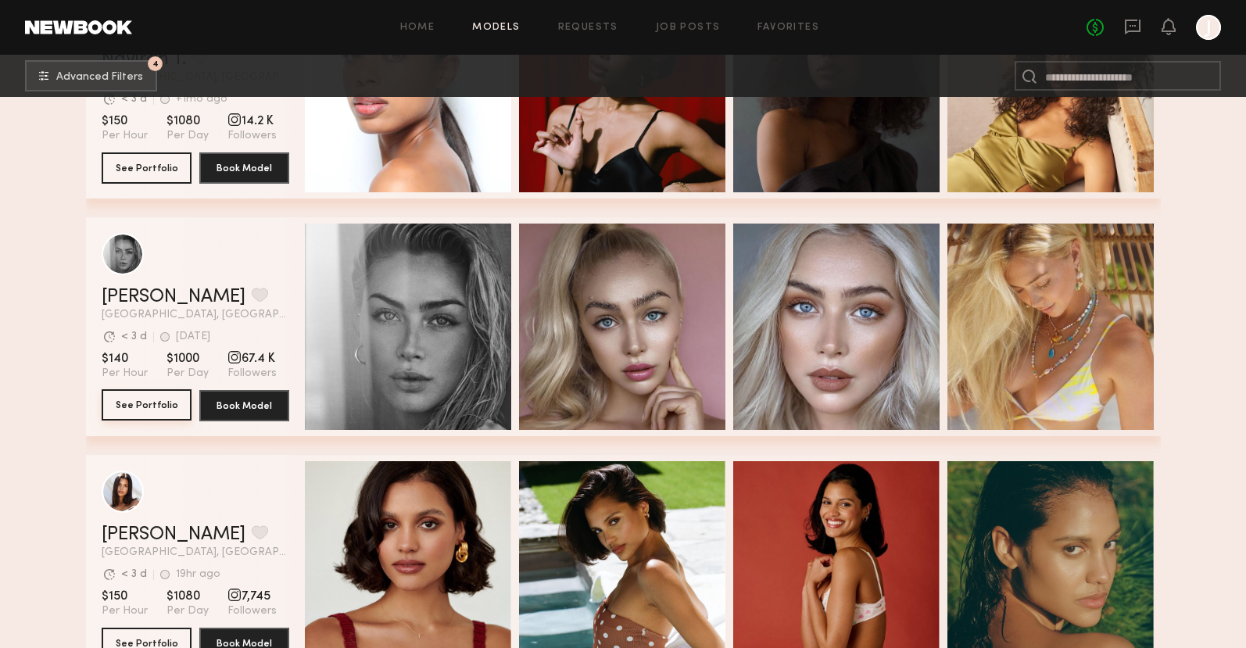
click at [132, 406] on button "See Portfolio" at bounding box center [147, 404] width 90 height 31
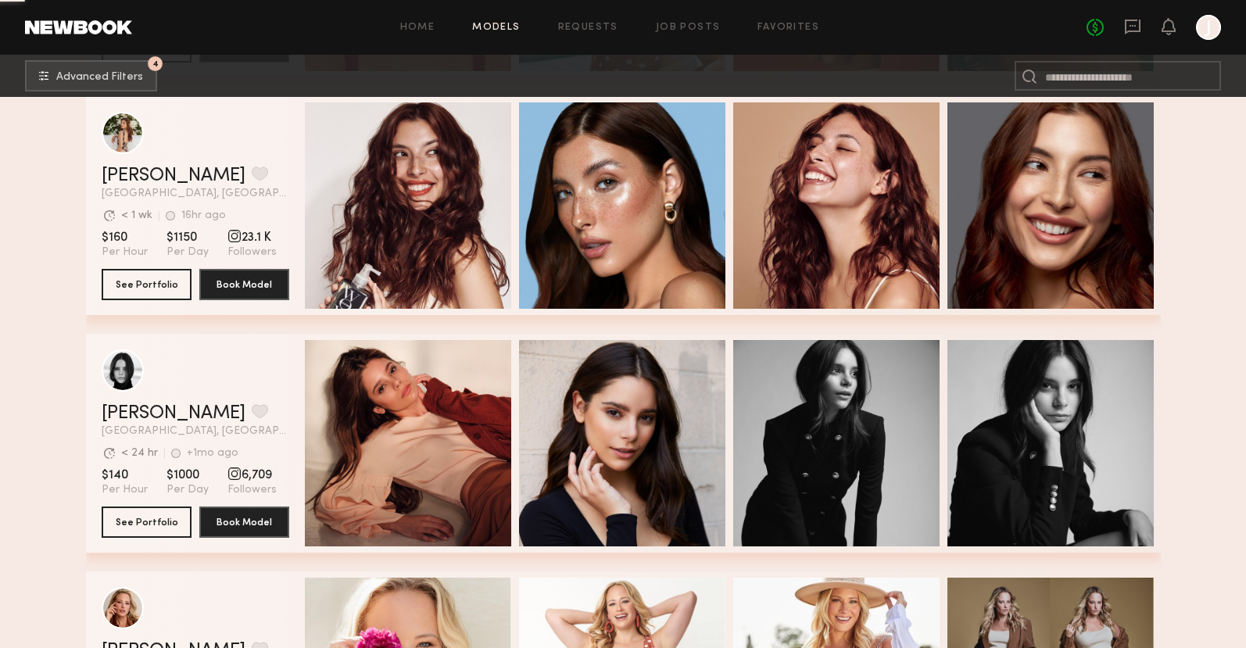
scroll to position [44663, 0]
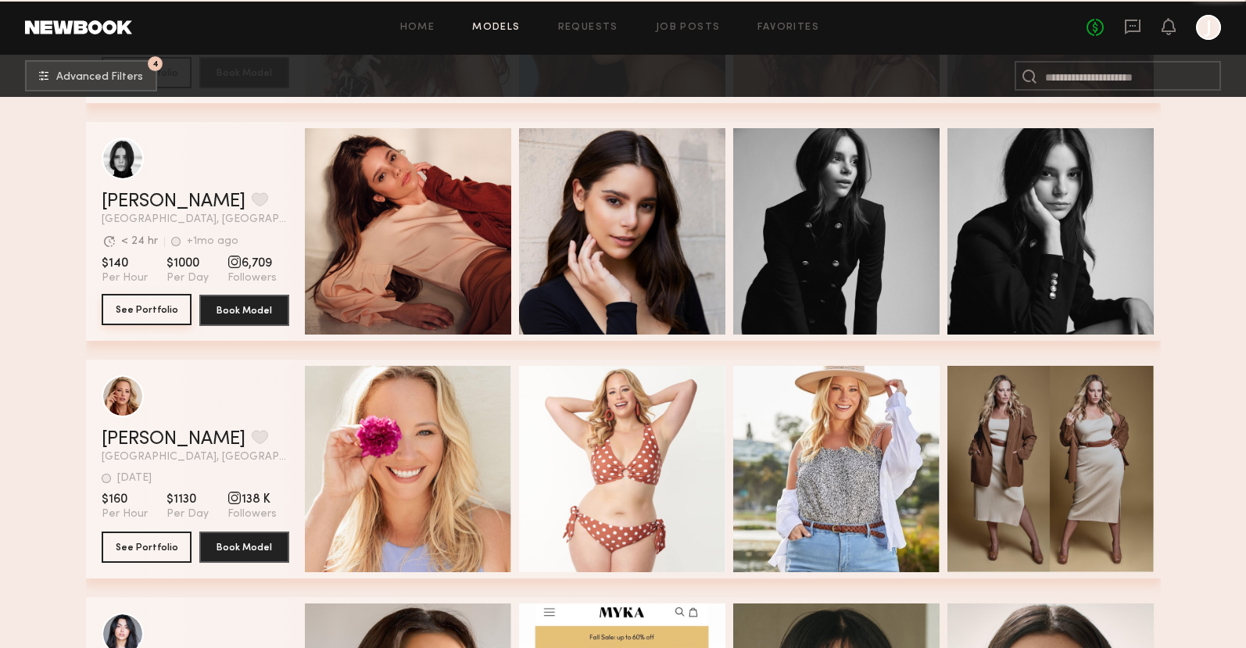
click at [163, 312] on button "See Portfolio" at bounding box center [147, 309] width 90 height 31
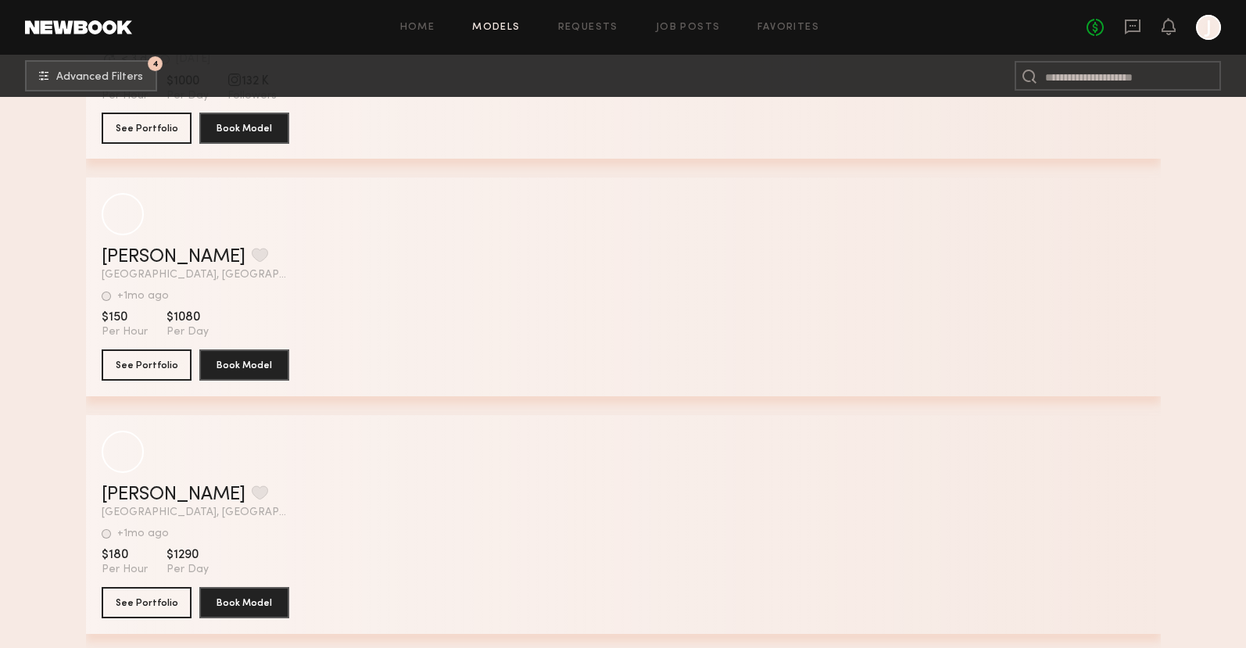
scroll to position [65542, 0]
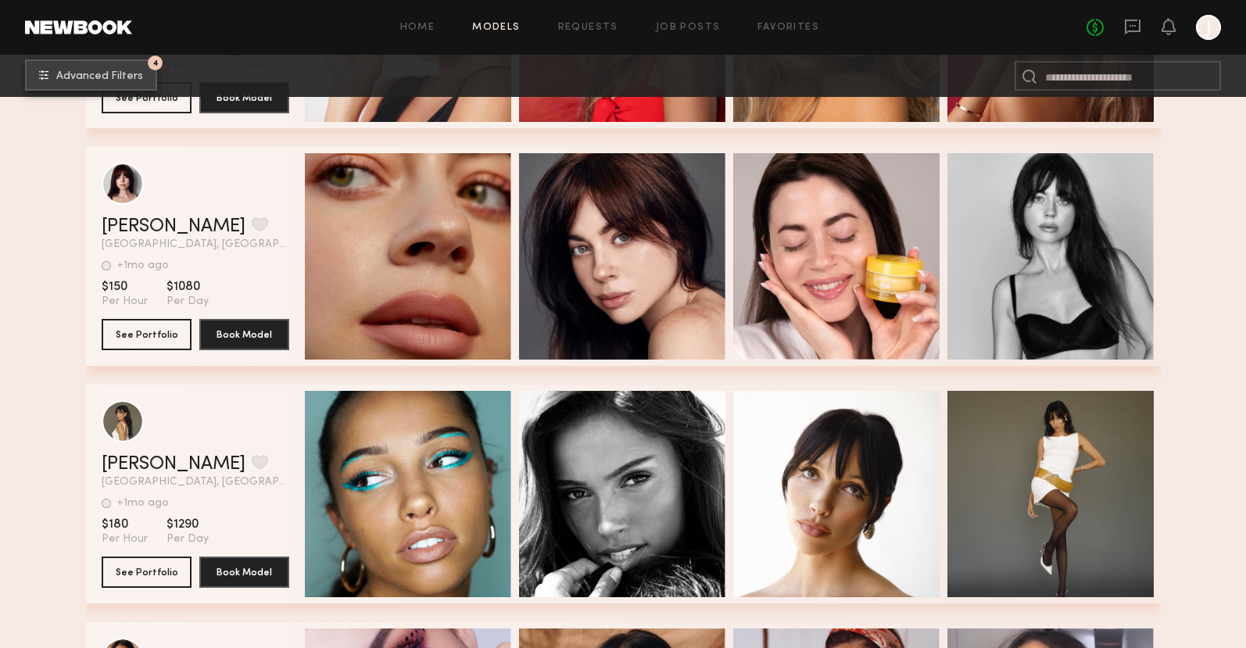
click at [84, 87] on button "4 Advanced Filters" at bounding box center [91, 74] width 132 height 31
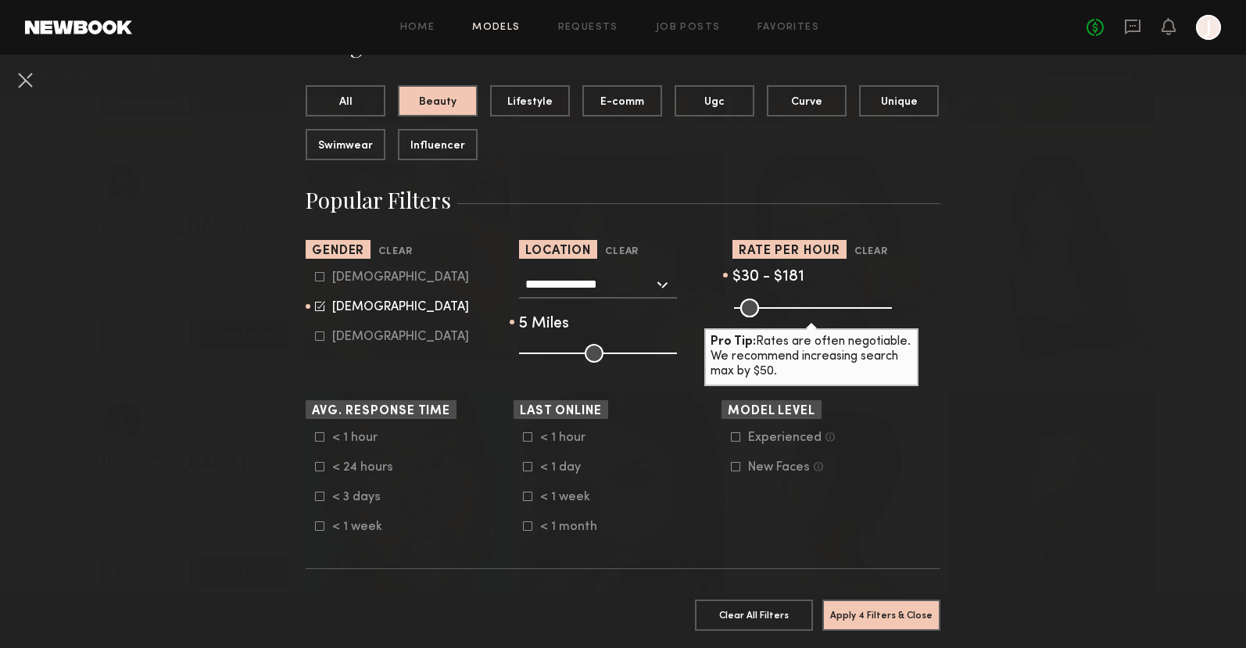
scroll to position [150, 0]
click at [316, 466] on icon at bounding box center [319, 465] width 9 height 9
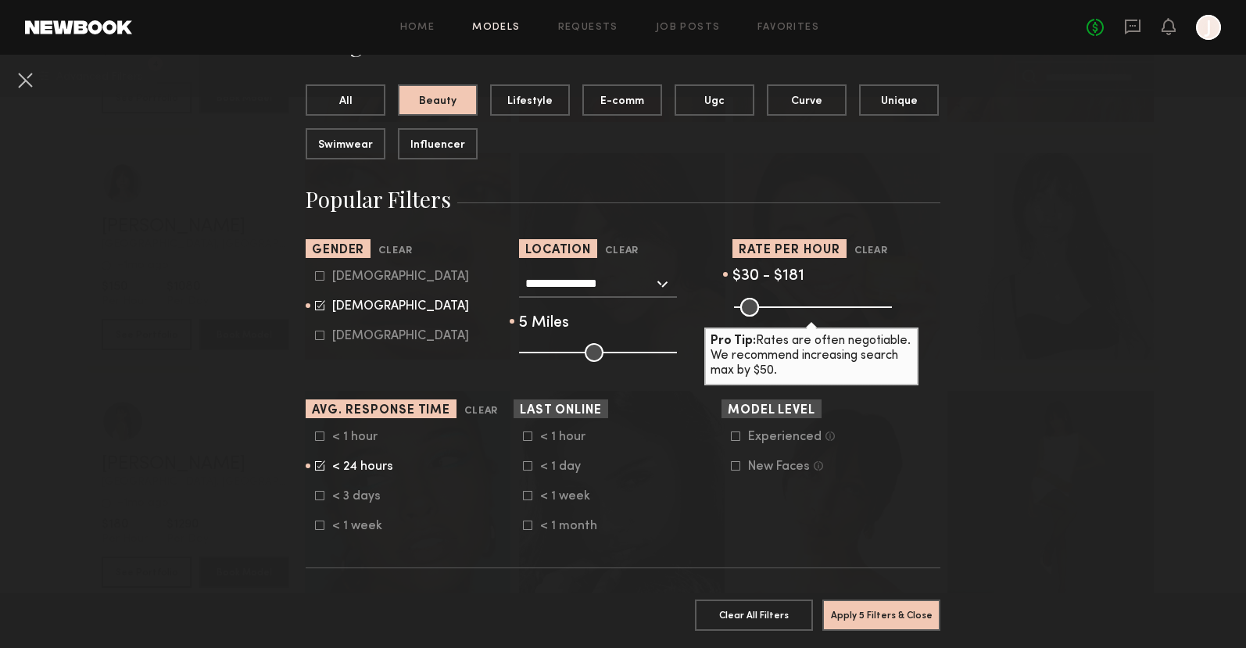
click at [531, 470] on icon at bounding box center [527, 465] width 9 height 9
click at [526, 437] on icon at bounding box center [527, 435] width 9 height 9
click at [864, 620] on button "Apply 6 Filters & Close" at bounding box center [881, 614] width 118 height 31
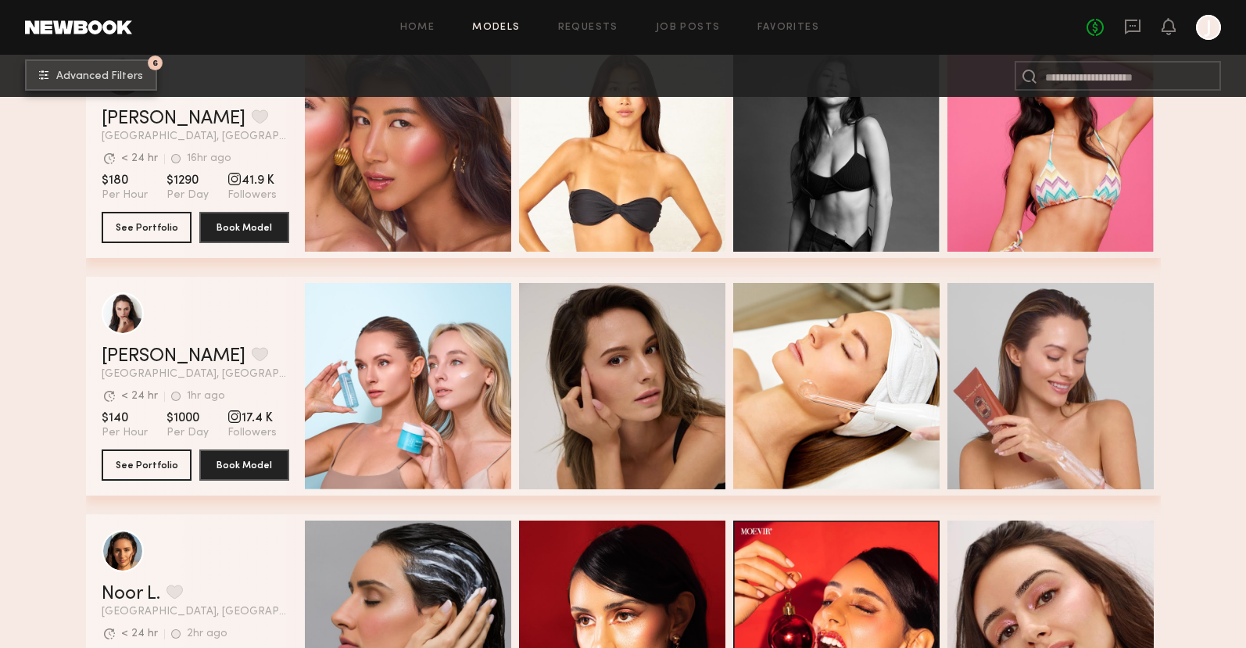
scroll to position [6605, 0]
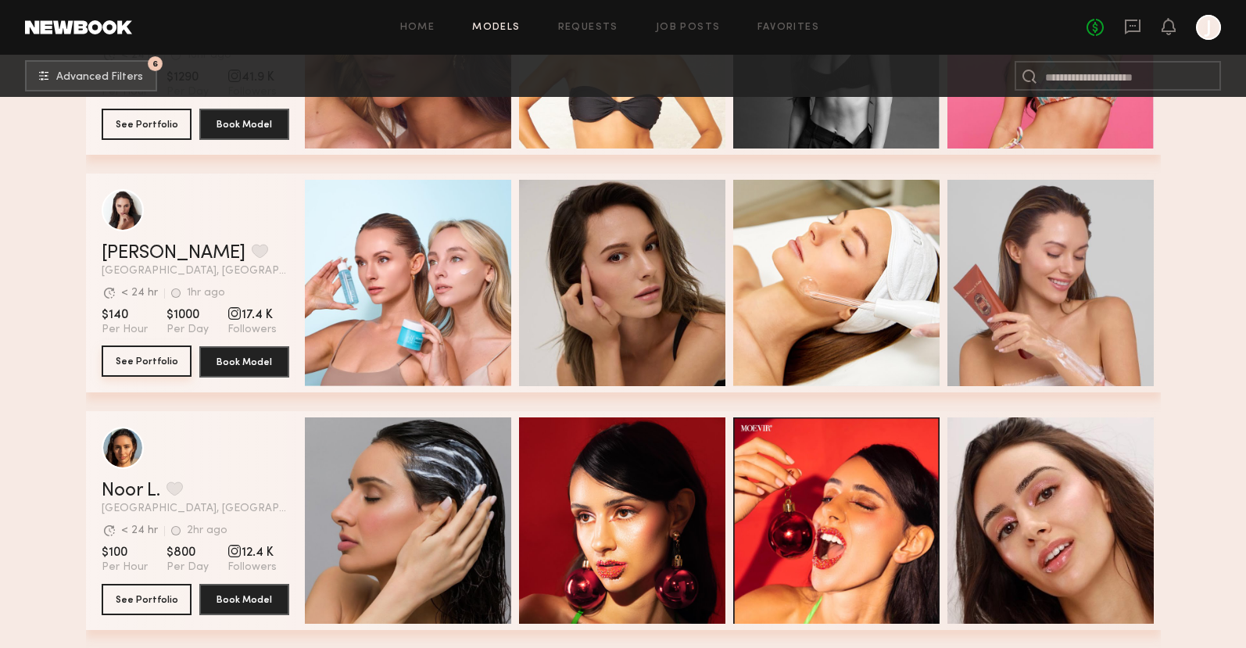
click at [161, 363] on button "See Portfolio" at bounding box center [147, 360] width 90 height 31
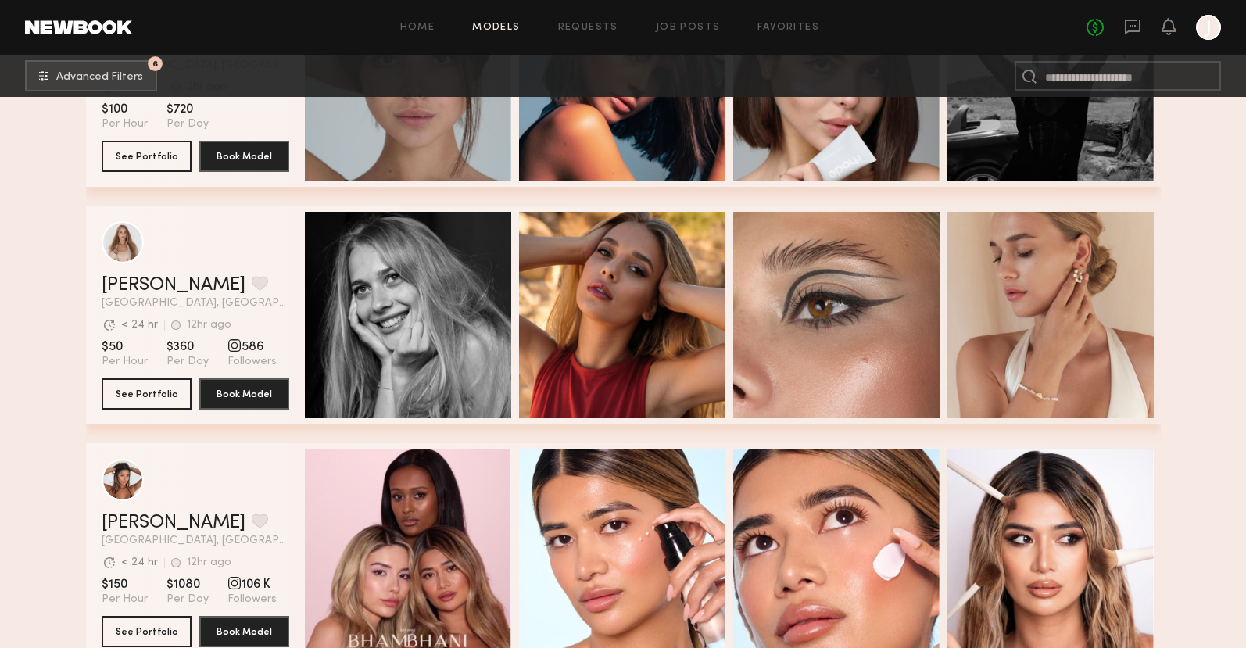
scroll to position [13720, 0]
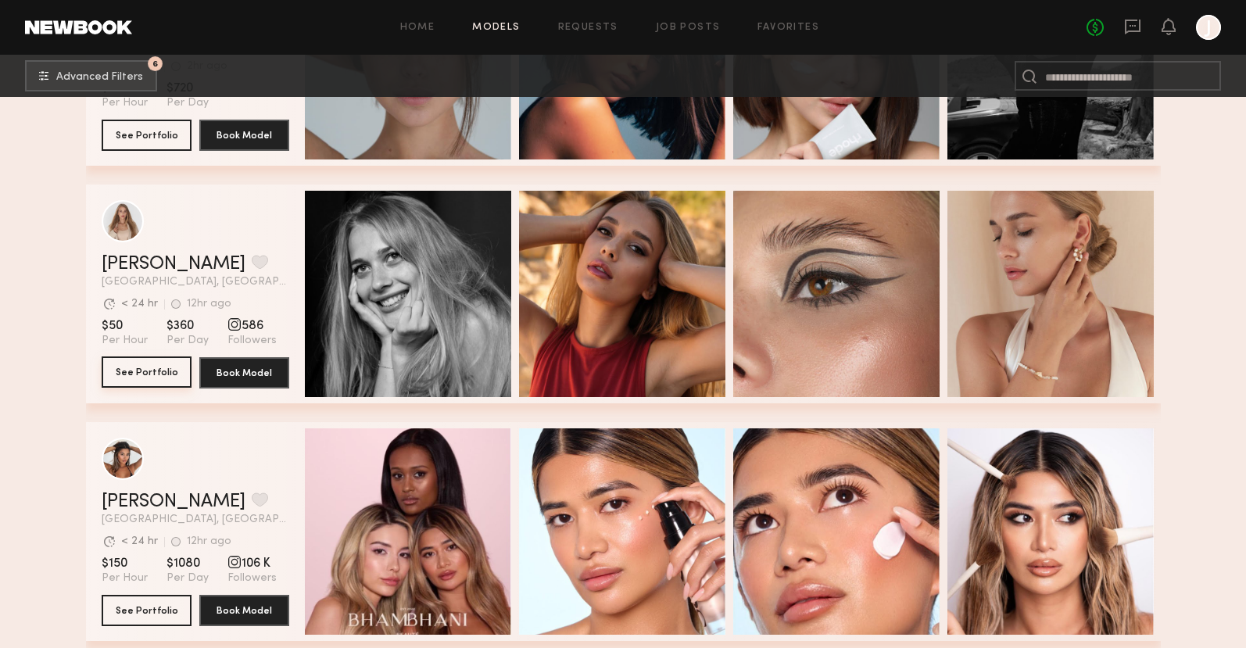
click at [159, 374] on button "See Portfolio" at bounding box center [147, 371] width 90 height 31
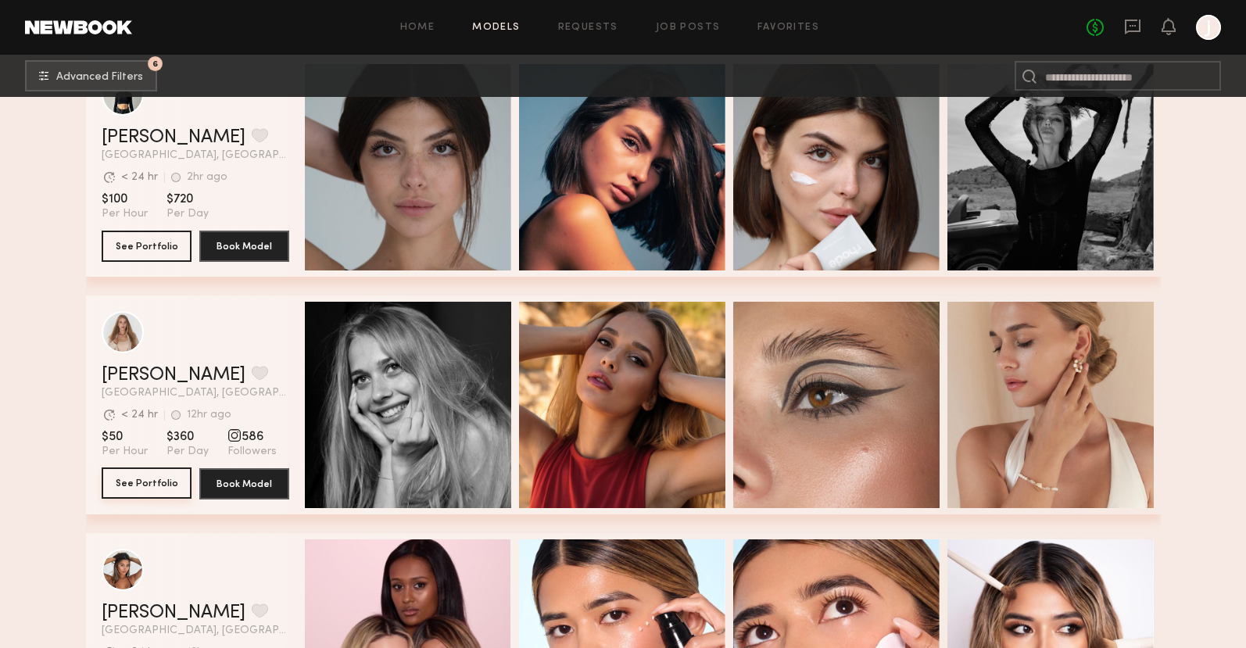
scroll to position [13584, 0]
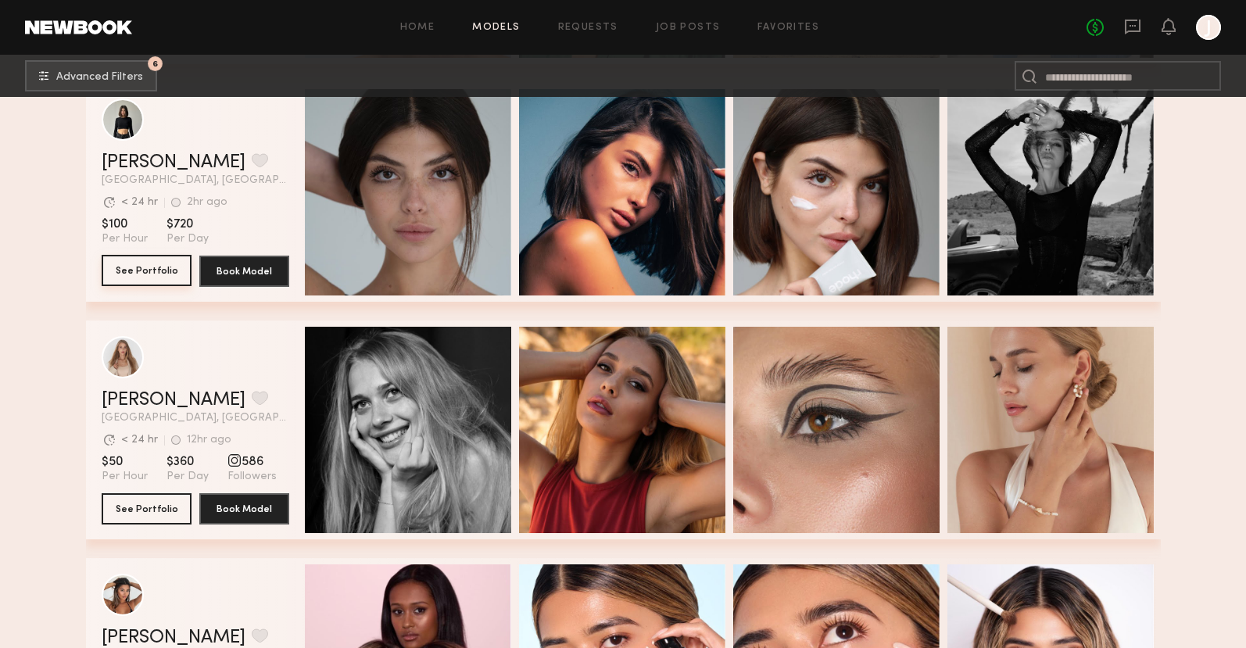
click at [164, 271] on button "See Portfolio" at bounding box center [147, 270] width 90 height 31
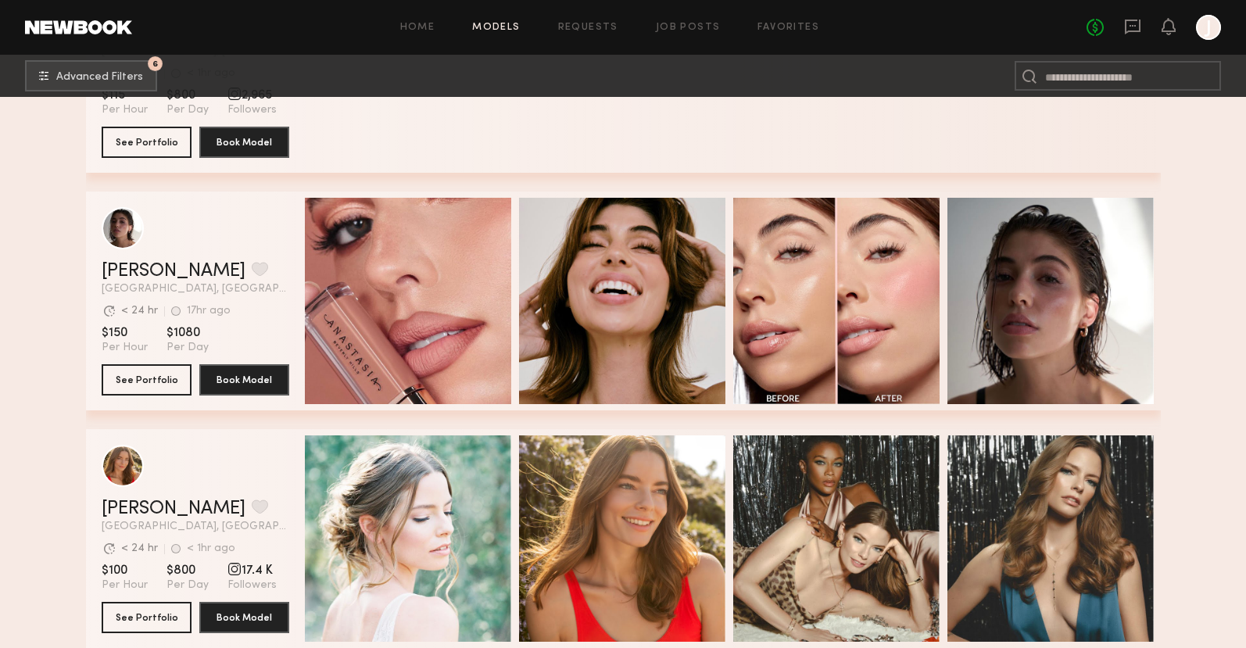
scroll to position [3876, 0]
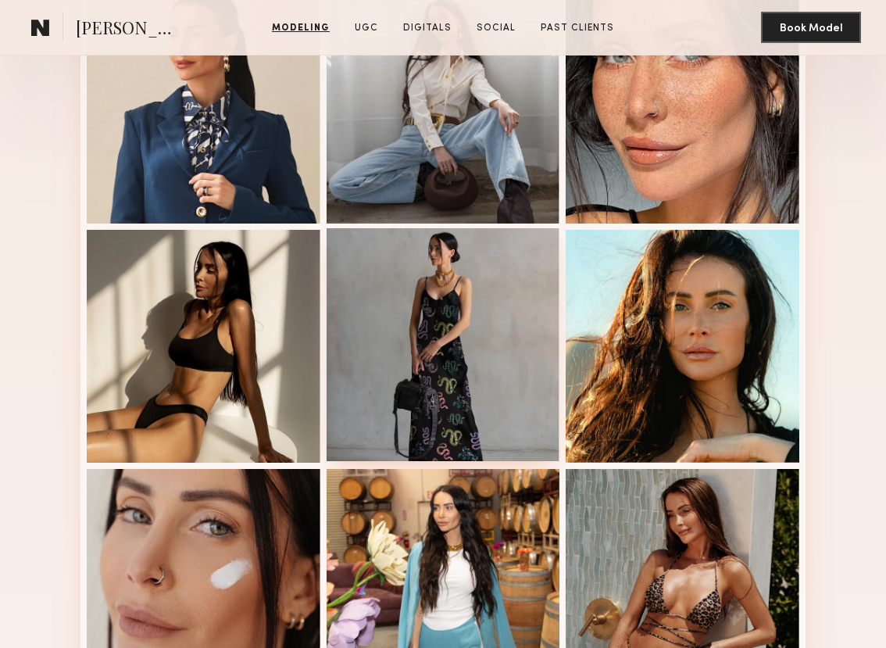
scroll to position [457, 0]
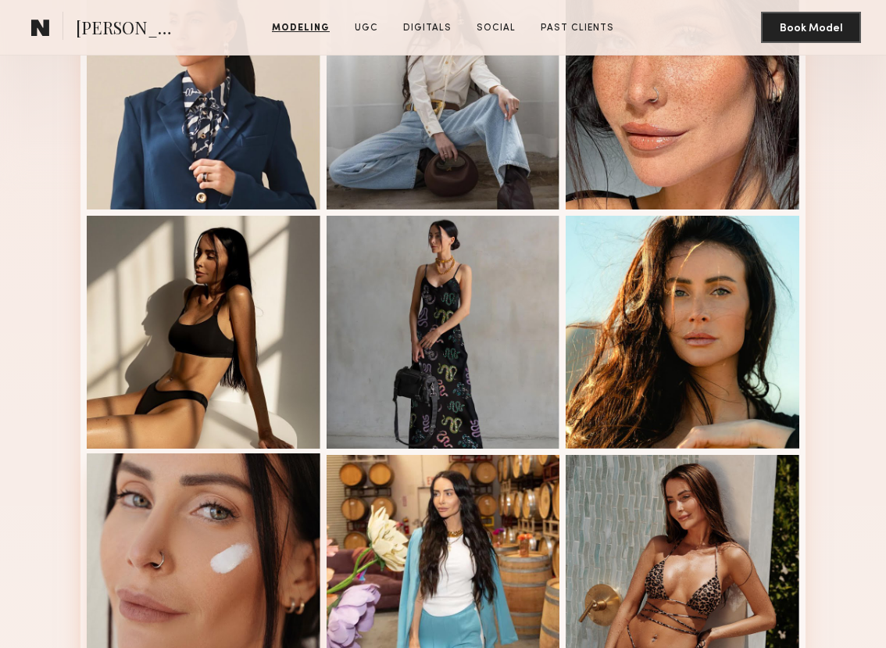
click at [227, 592] on div at bounding box center [204, 570] width 234 height 234
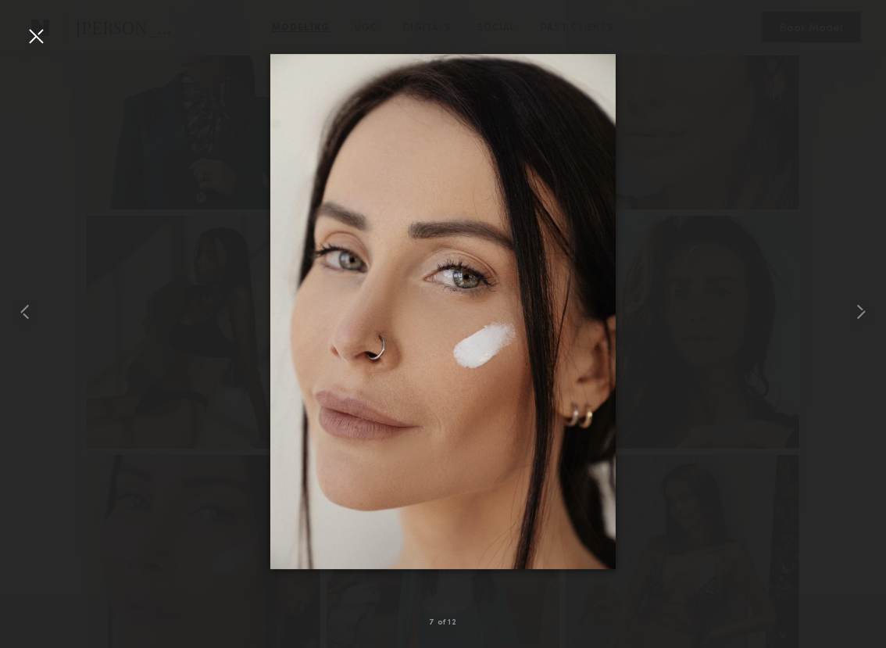
click at [38, 39] on div at bounding box center [35, 35] width 25 height 25
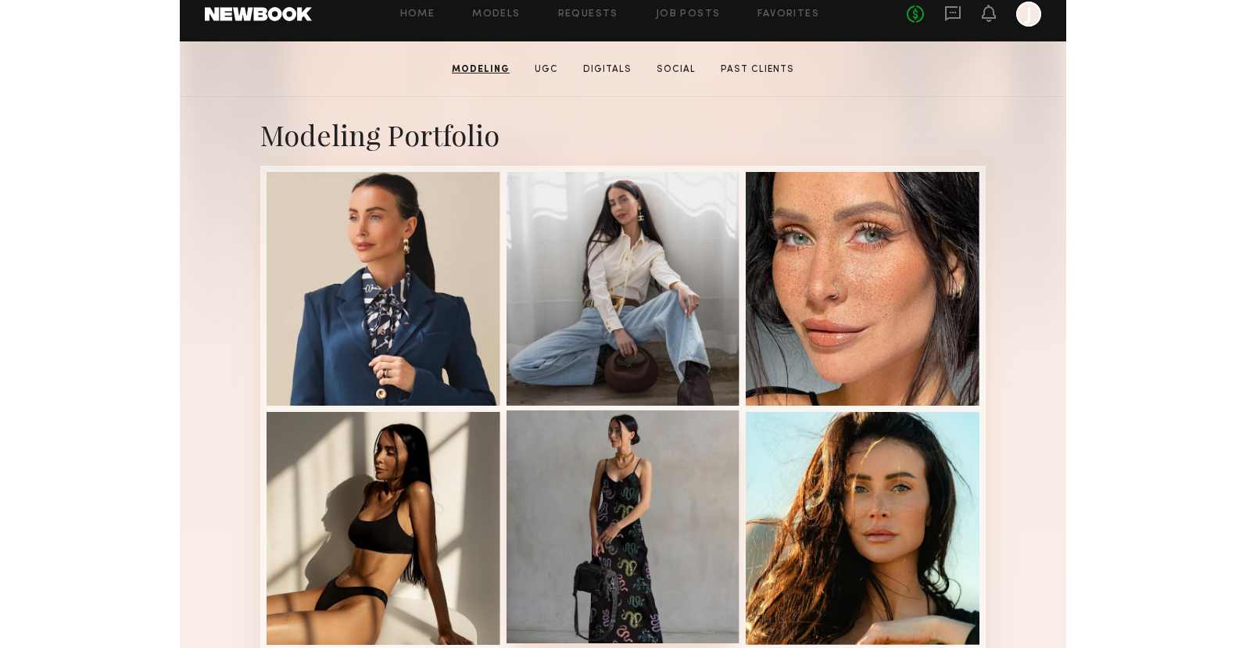
scroll to position [0, 0]
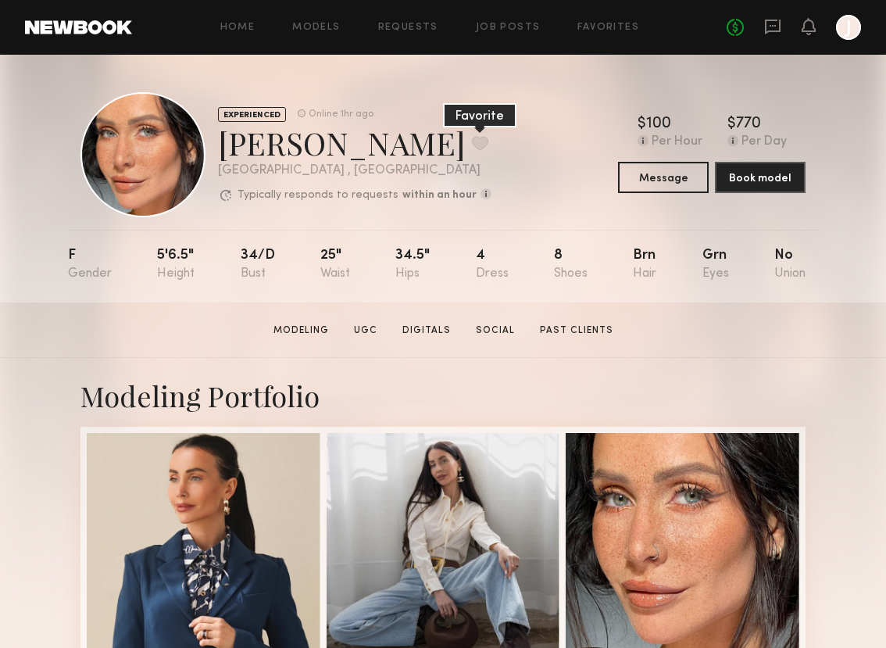
click at [472, 141] on button at bounding box center [480, 143] width 16 height 14
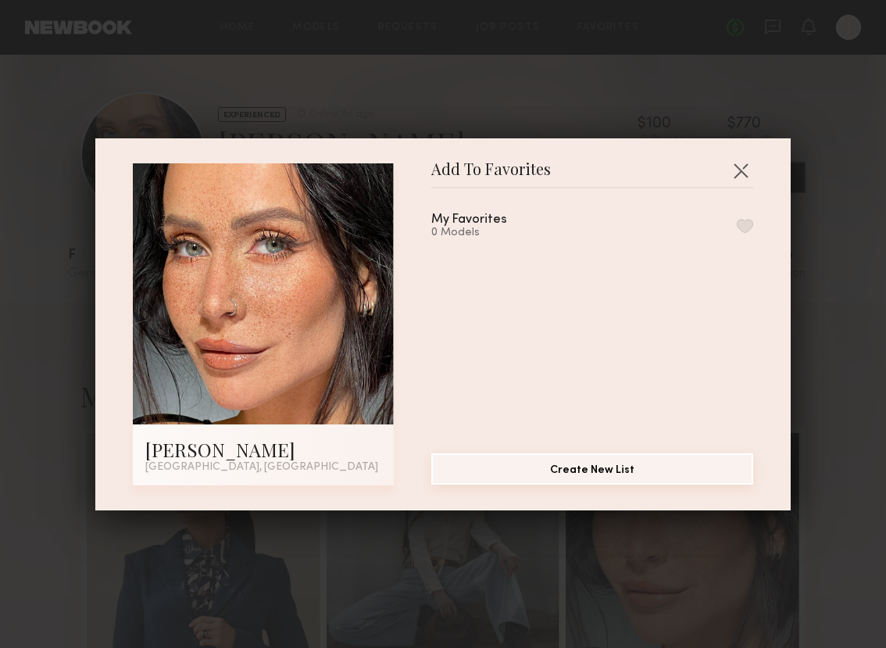
click at [610, 473] on button "Create New List" at bounding box center [592, 468] width 322 height 31
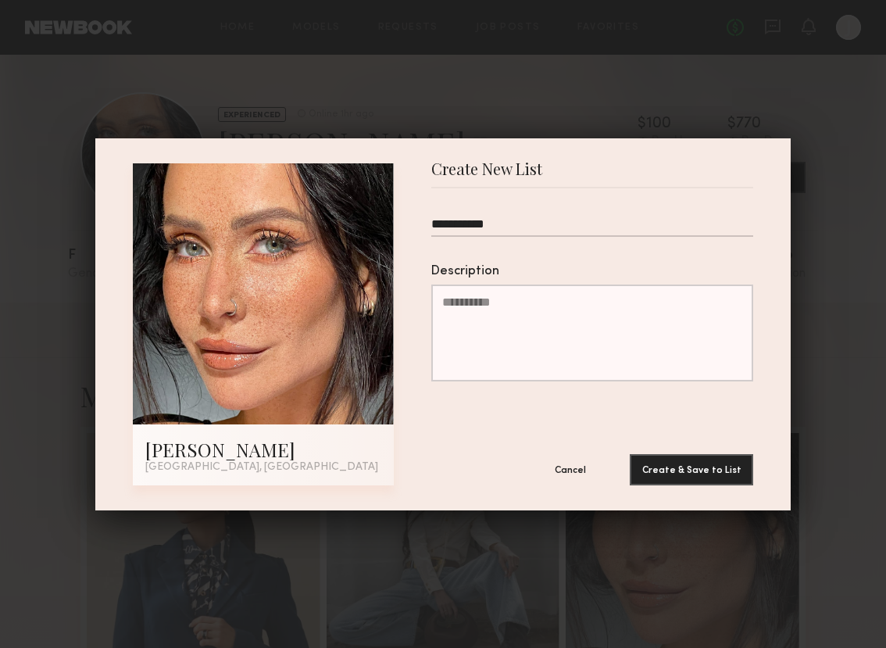
type input "**********"
click at [630, 454] on button "Create & Save to List" at bounding box center [691, 469] width 123 height 31
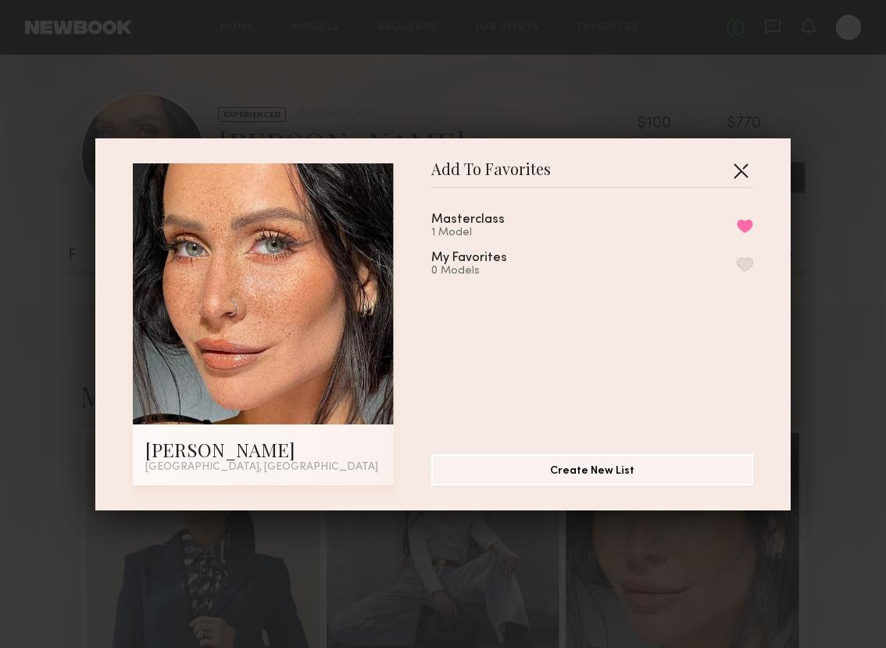
click at [745, 164] on button "button" at bounding box center [740, 170] width 25 height 25
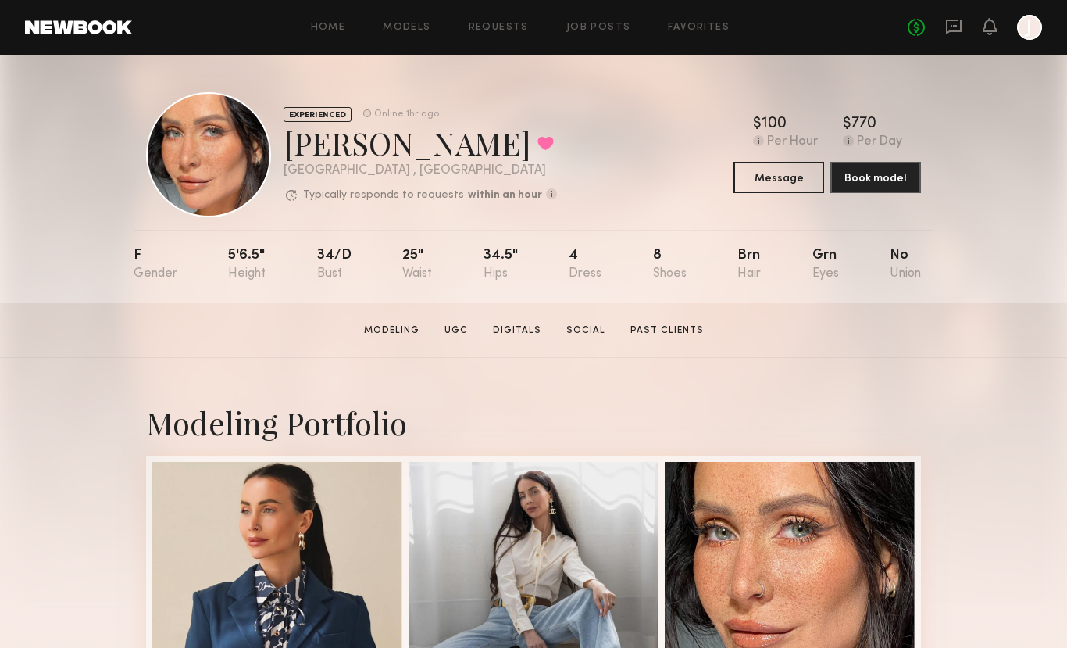
click at [885, 96] on div "EXPERIENCED Online 1hr ago Maria M. Favorited Los Angeles , CA Typically respon…" at bounding box center [533, 179] width 1067 height 248
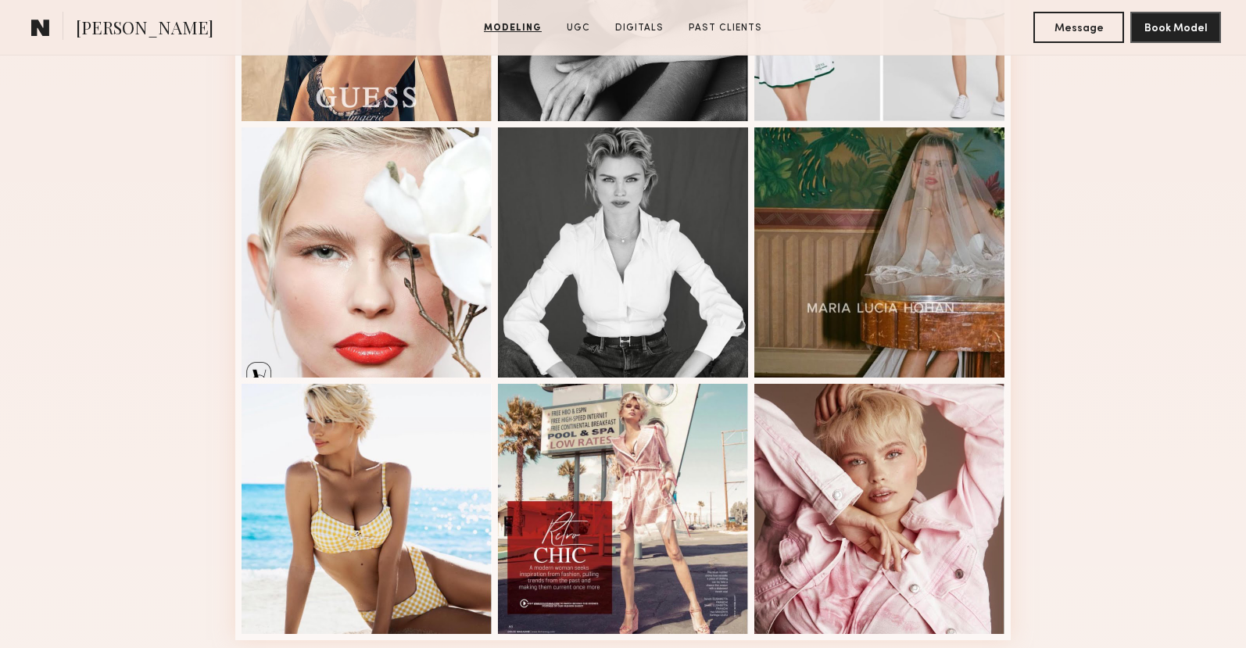
scroll to position [1043, 0]
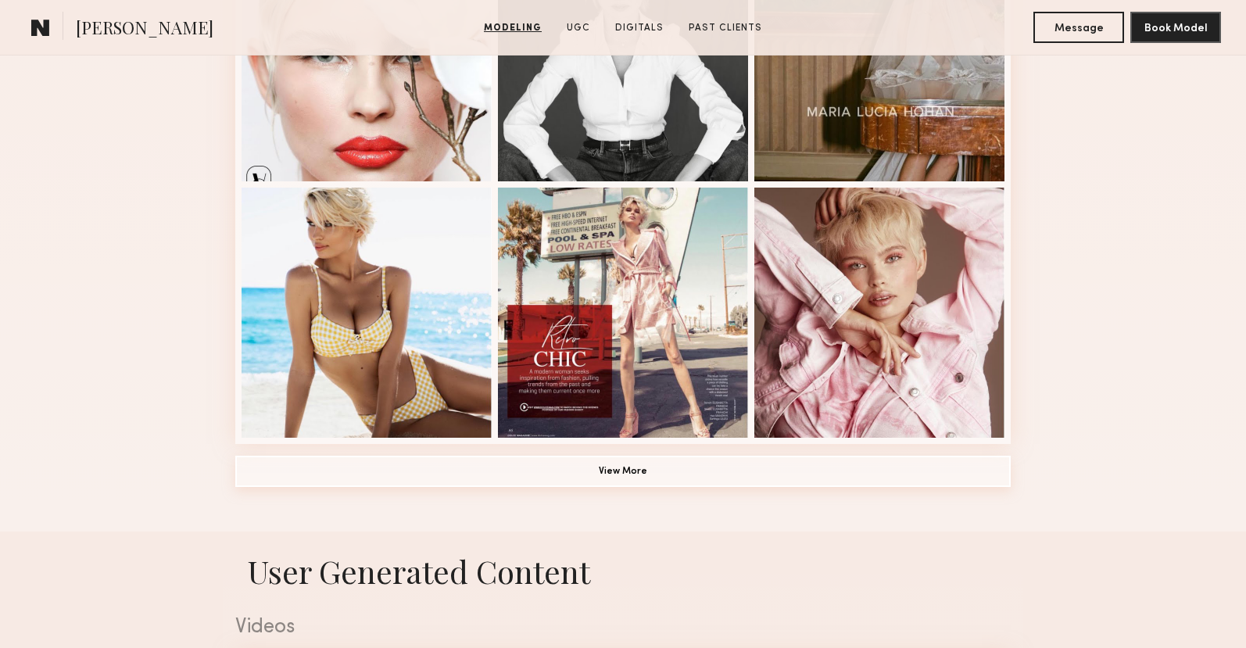
click at [617, 471] on button "View More" at bounding box center [622, 471] width 775 height 31
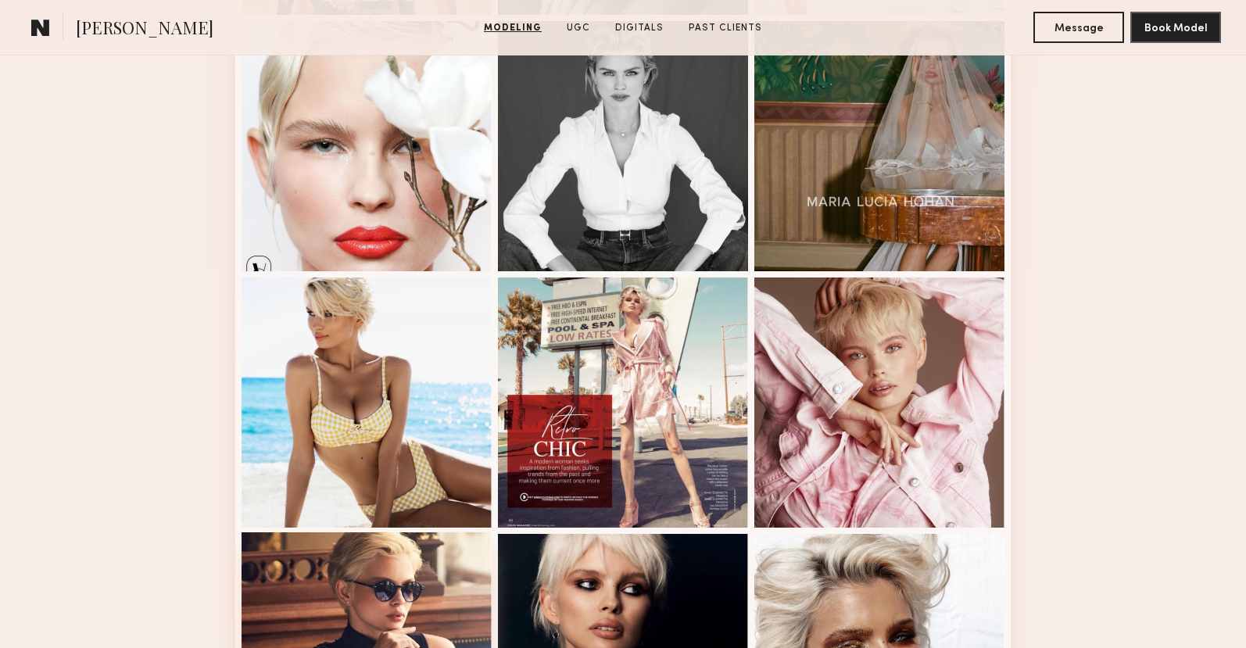
scroll to position [950, 0]
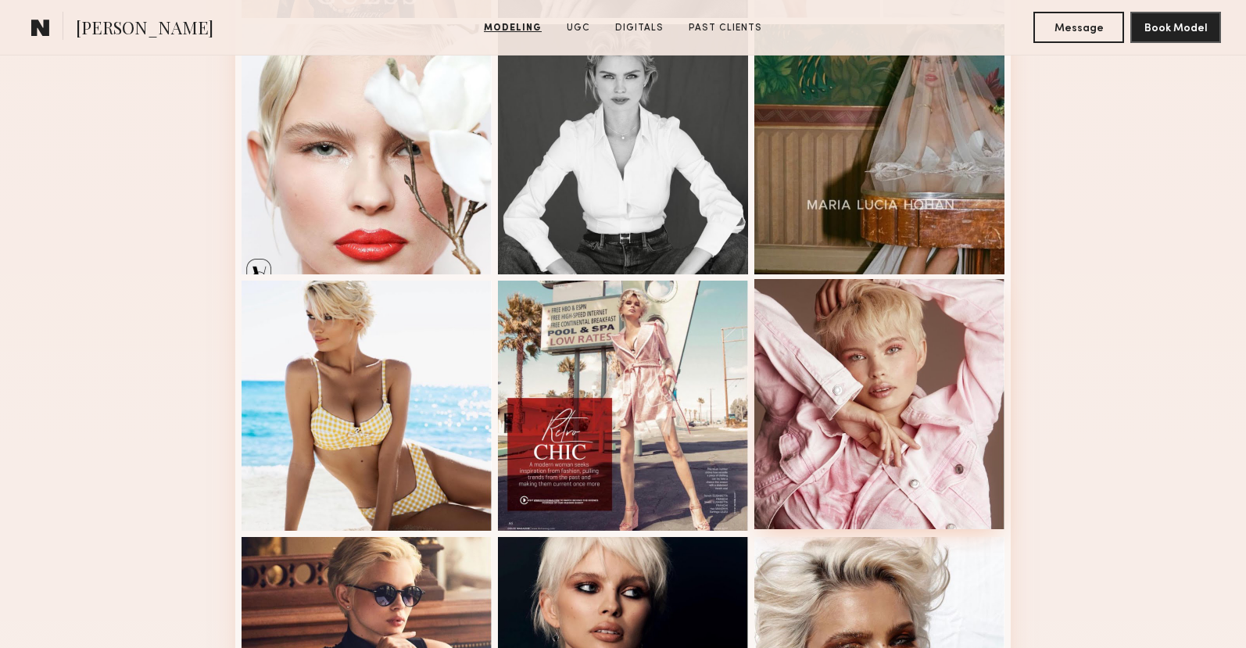
click at [873, 420] on div at bounding box center [879, 404] width 250 height 250
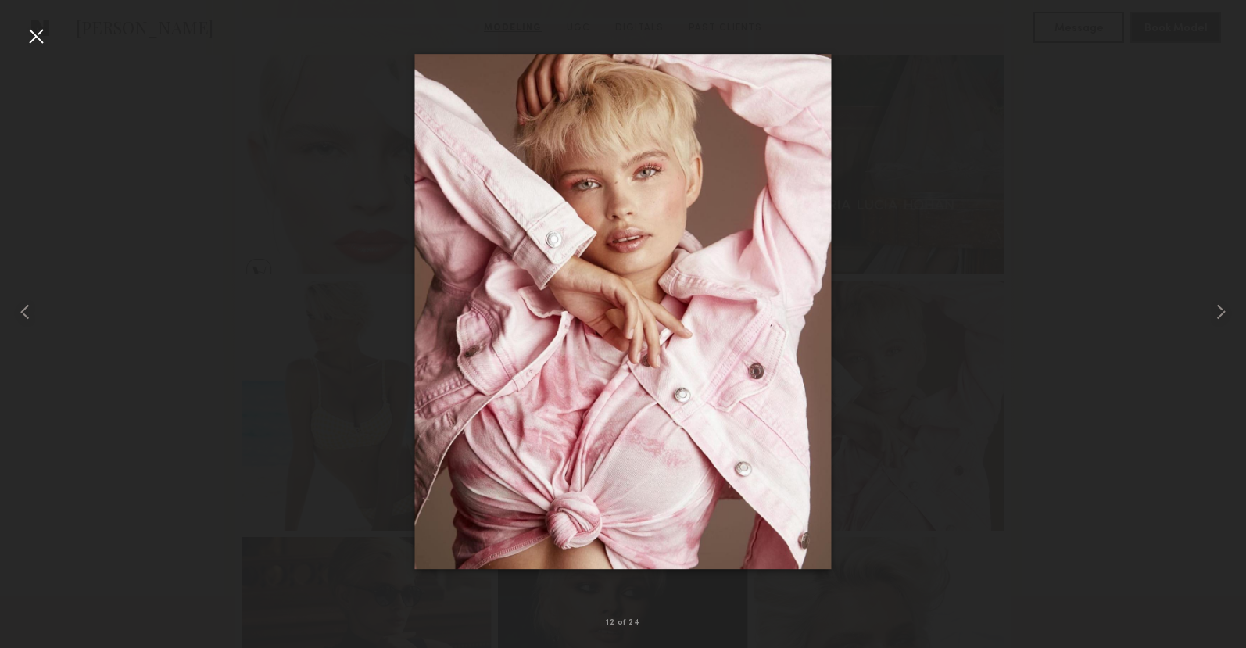
click at [885, 360] on div at bounding box center [623, 311] width 1246 height 573
click at [1203, 65] on div at bounding box center [1221, 311] width 50 height 573
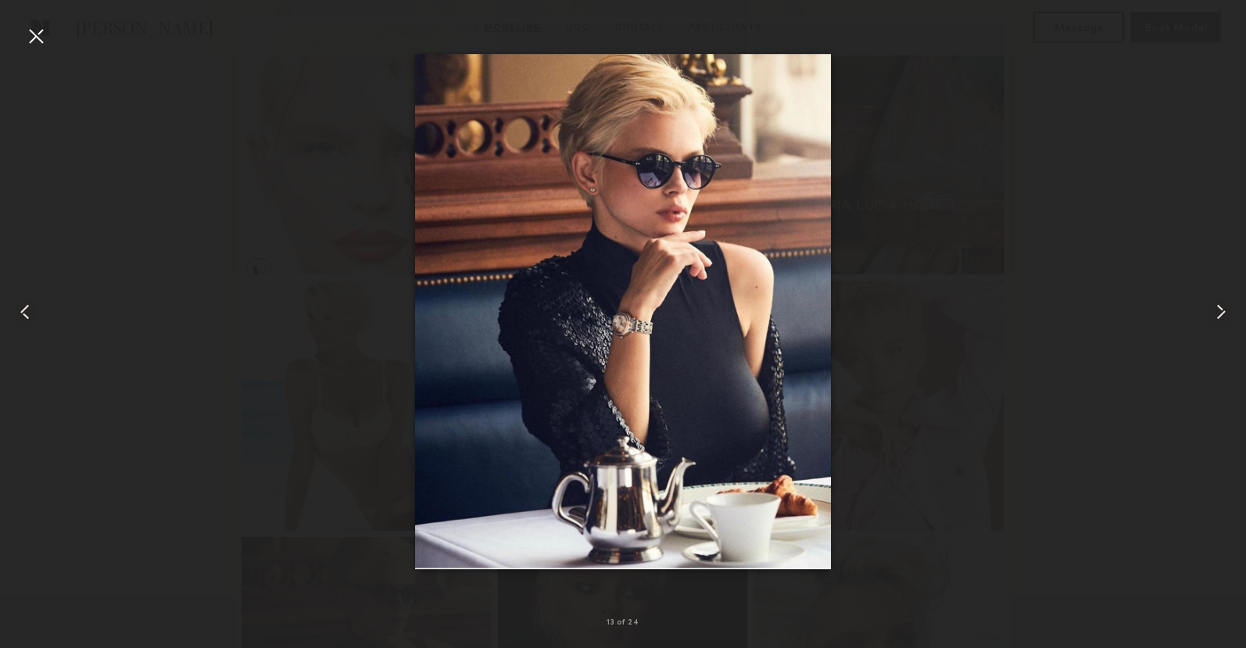
click at [41, 32] on div at bounding box center [35, 35] width 25 height 25
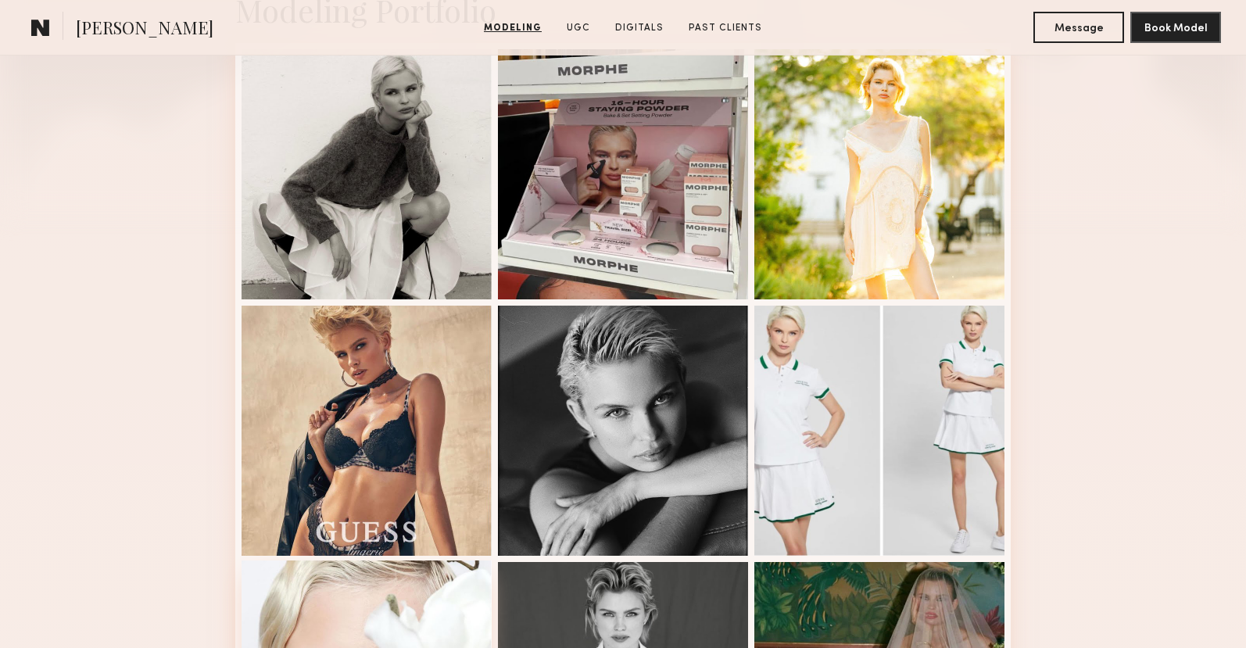
scroll to position [0, 0]
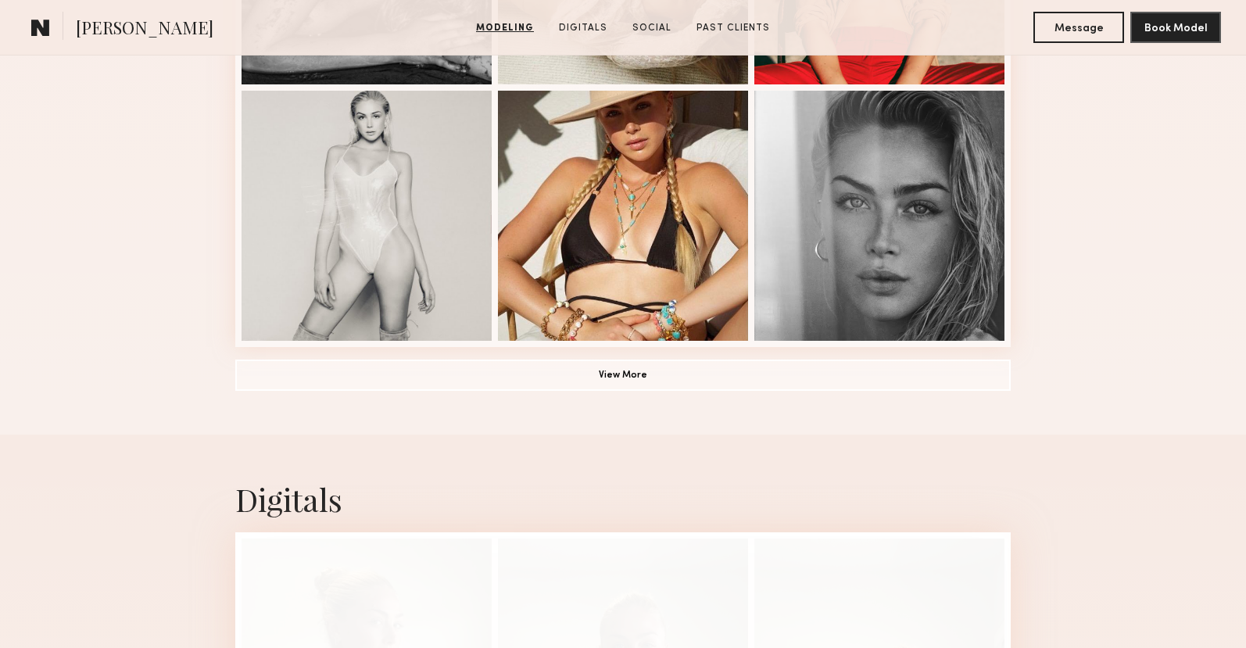
scroll to position [1323, 0]
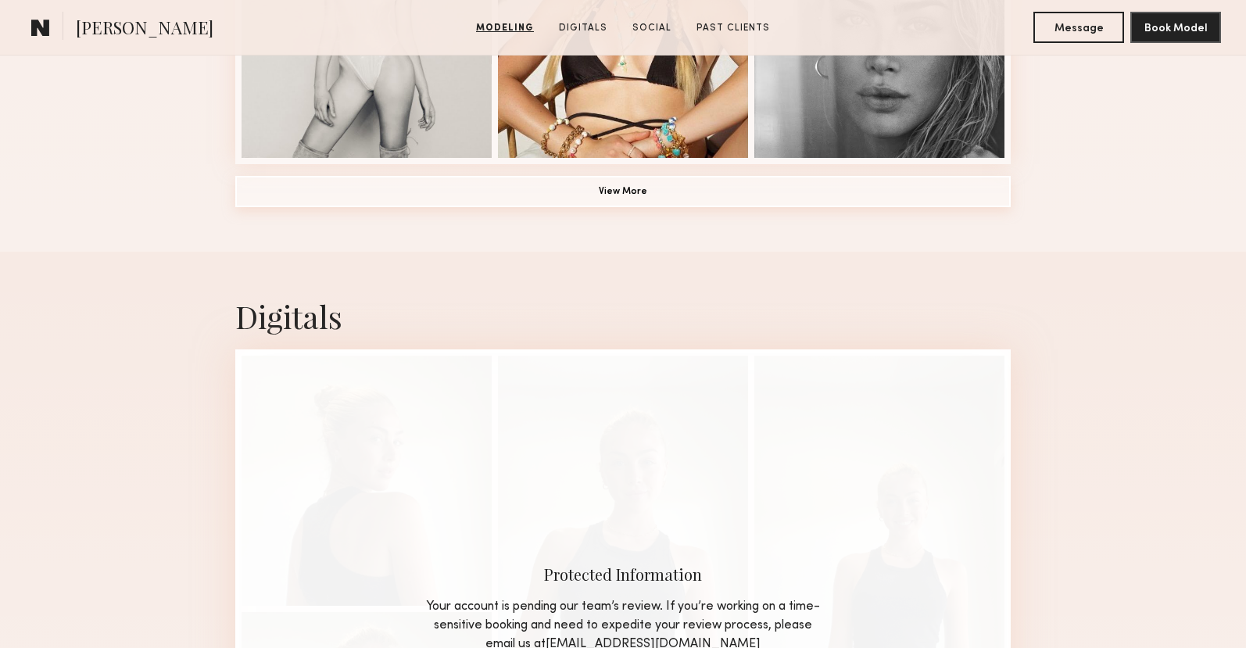
click at [595, 181] on button "View More" at bounding box center [622, 191] width 775 height 31
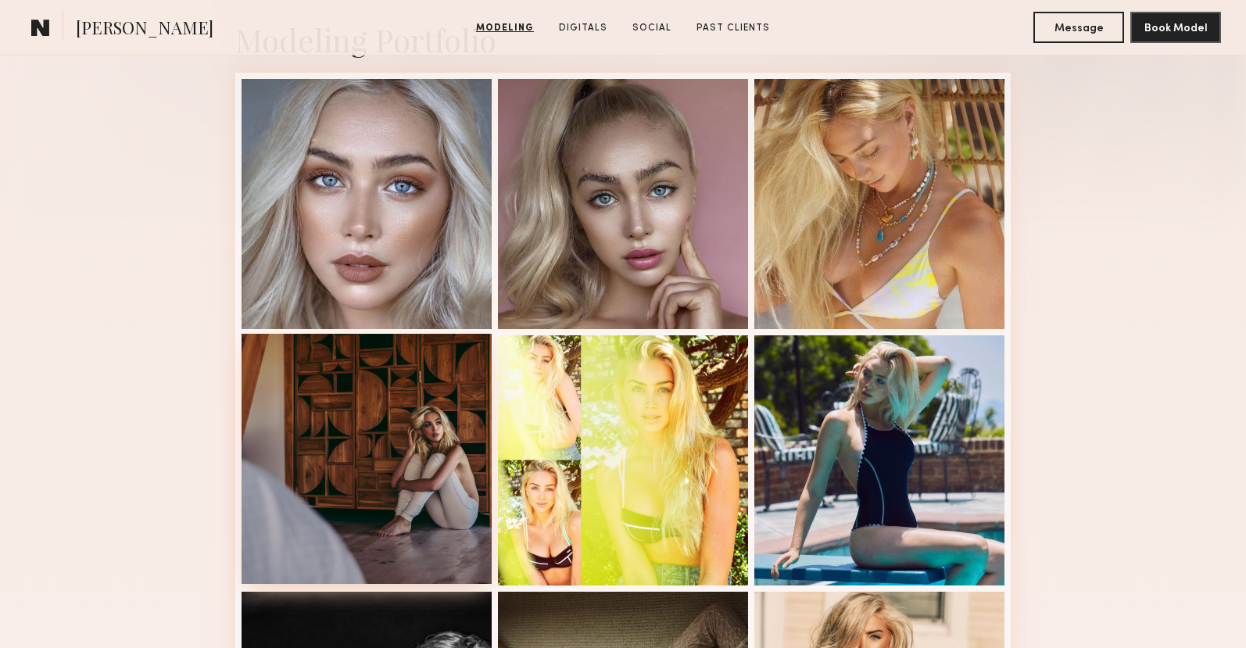
scroll to position [370, 0]
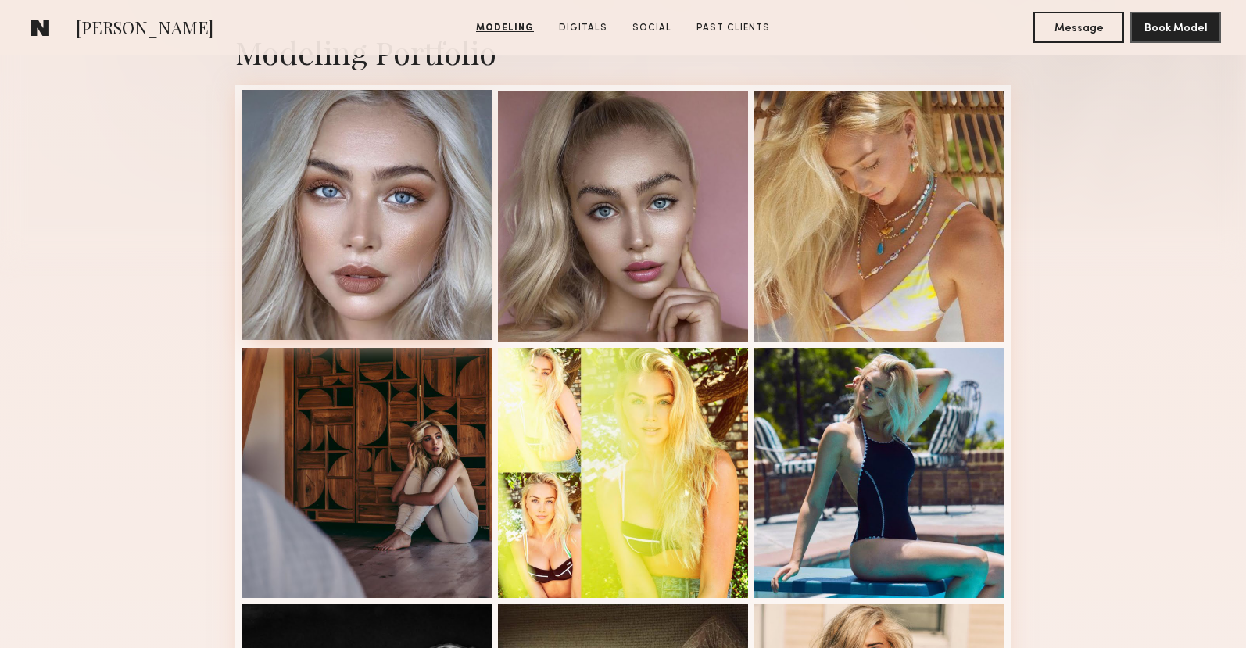
click at [434, 263] on div at bounding box center [366, 215] width 250 height 250
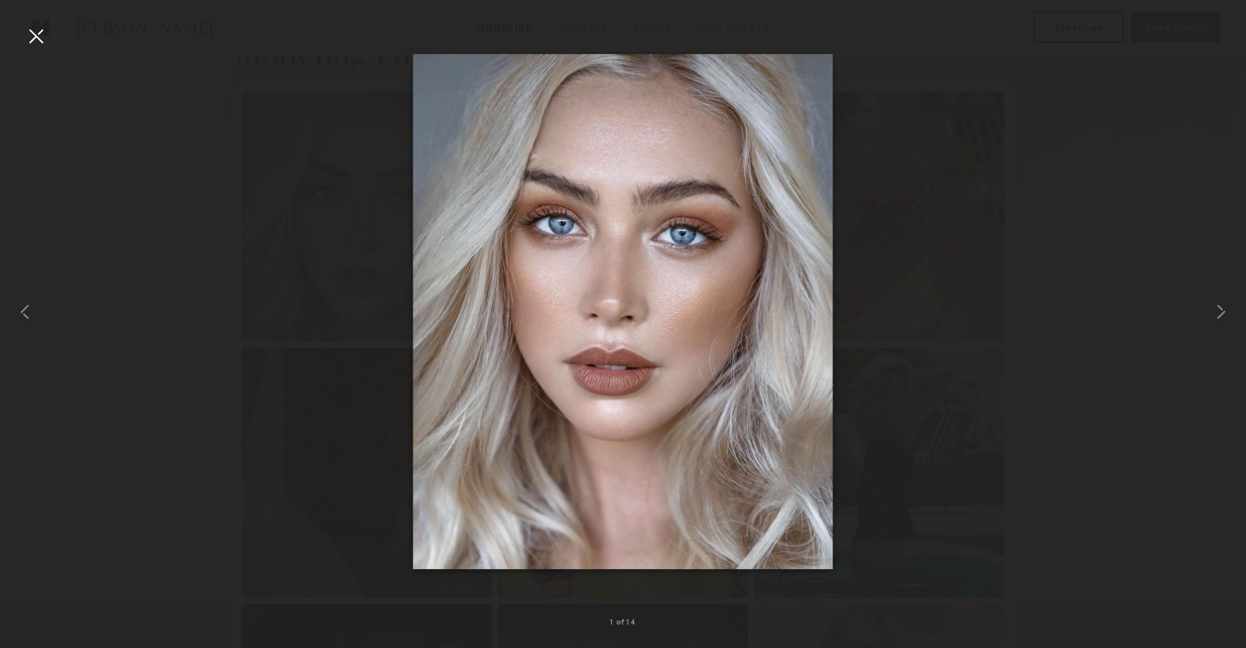
click at [165, 471] on div at bounding box center [623, 311] width 1246 height 573
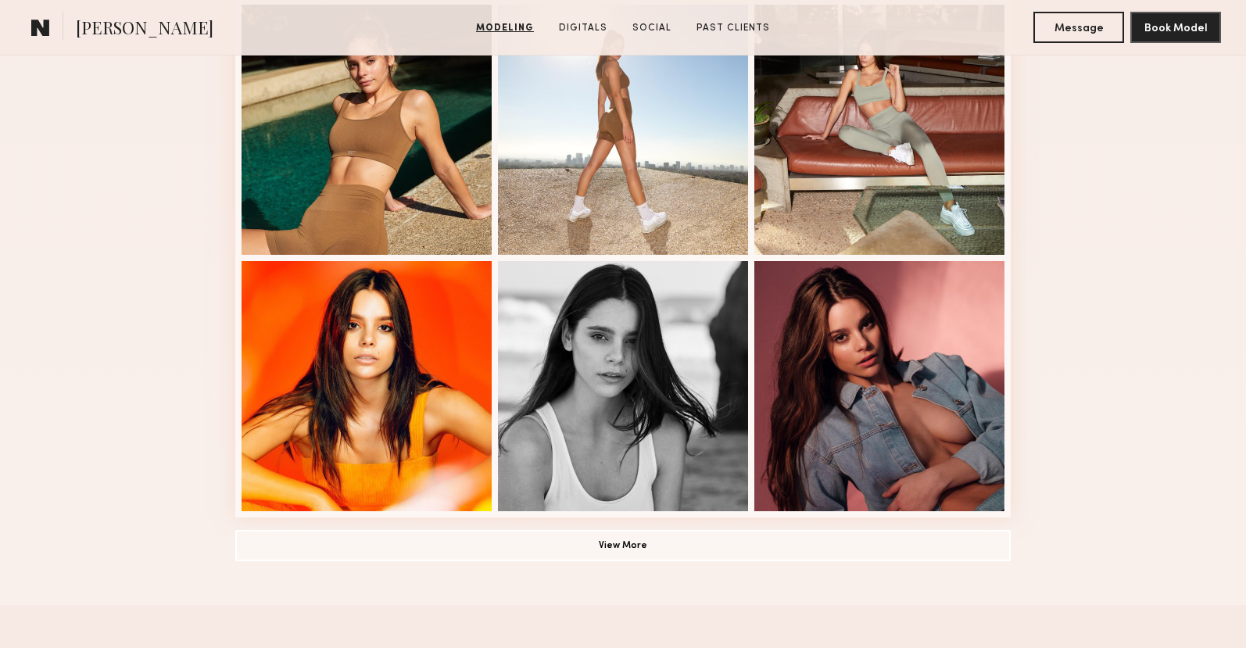
scroll to position [973, 0]
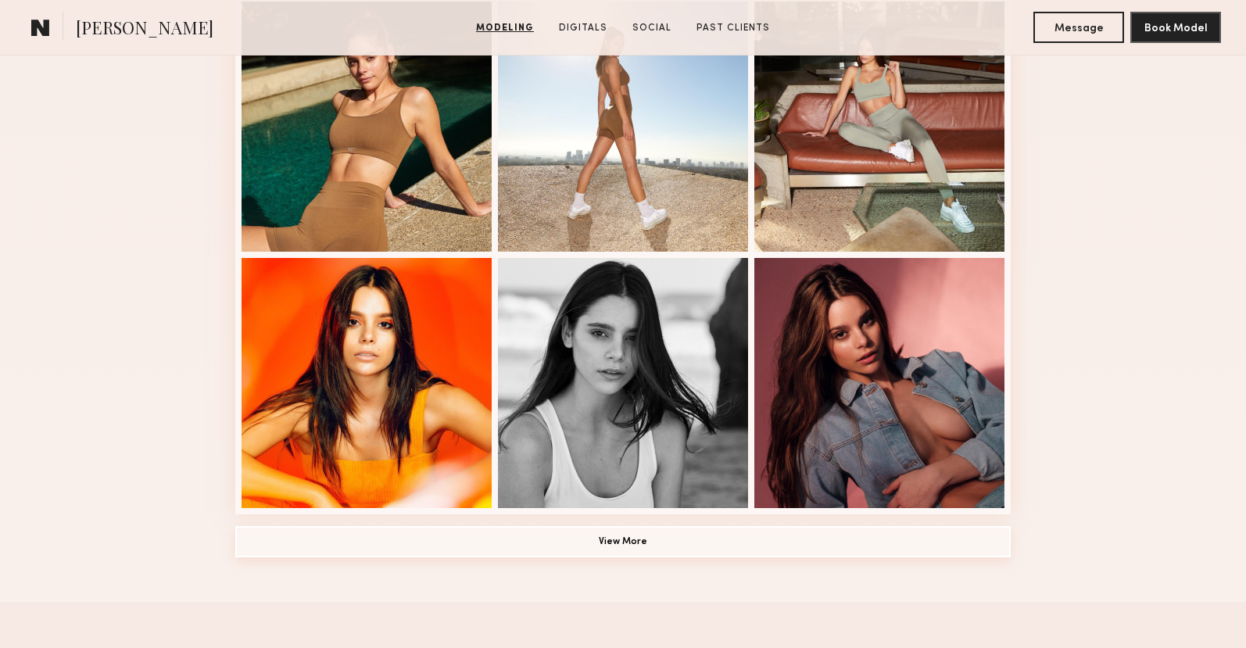
click at [601, 539] on button "View More" at bounding box center [622, 541] width 775 height 31
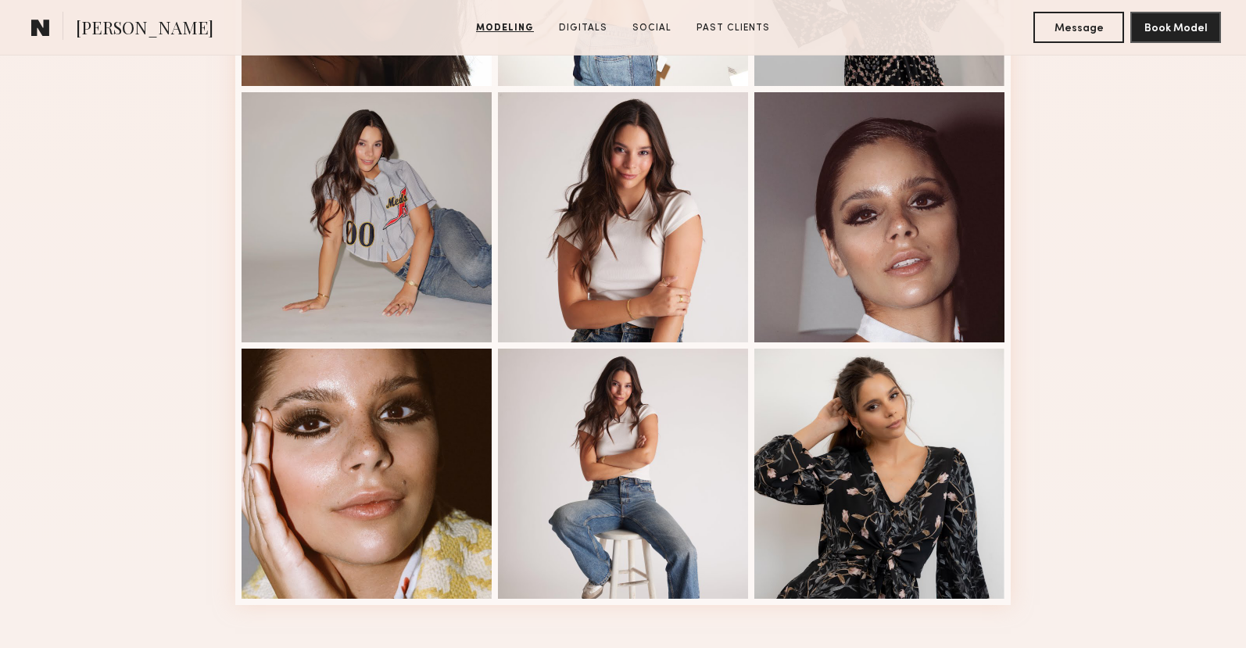
scroll to position [1953, 0]
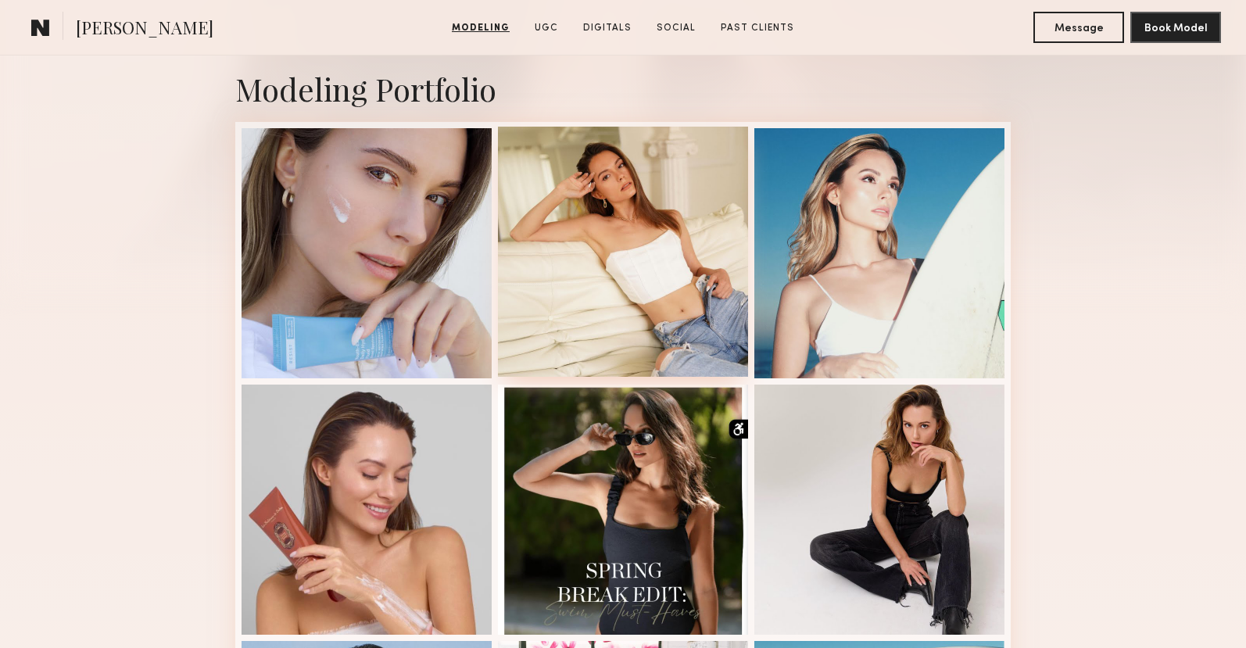
scroll to position [332, 0]
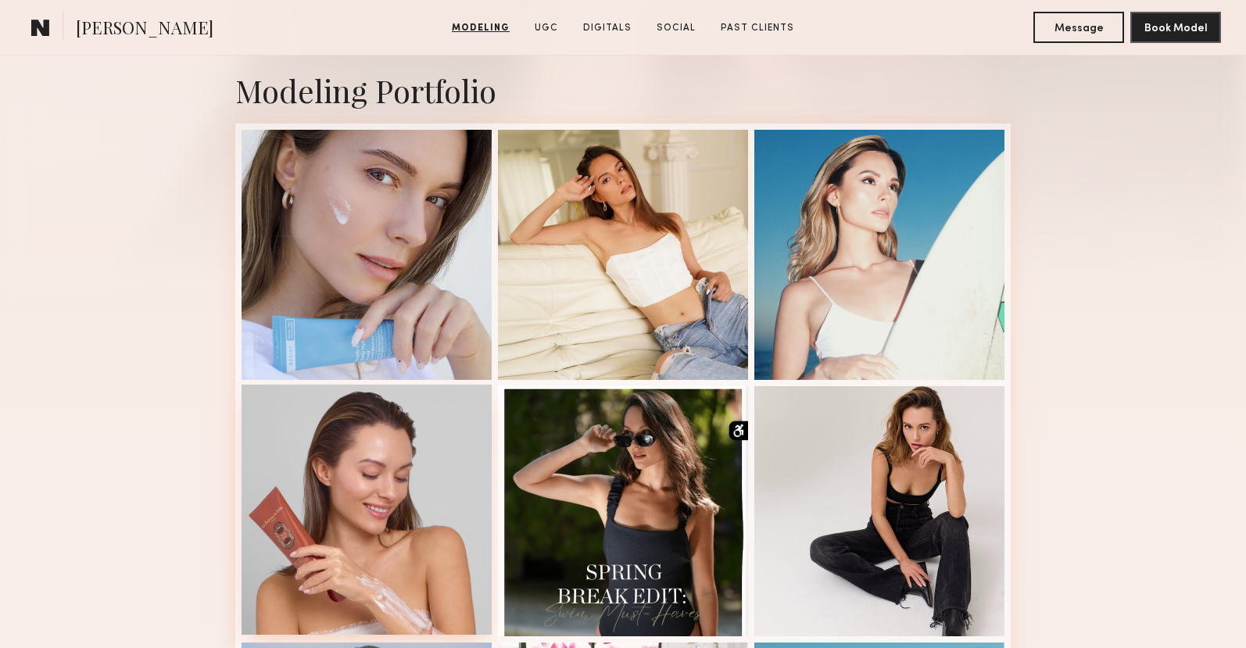
click at [384, 514] on div at bounding box center [366, 509] width 250 height 250
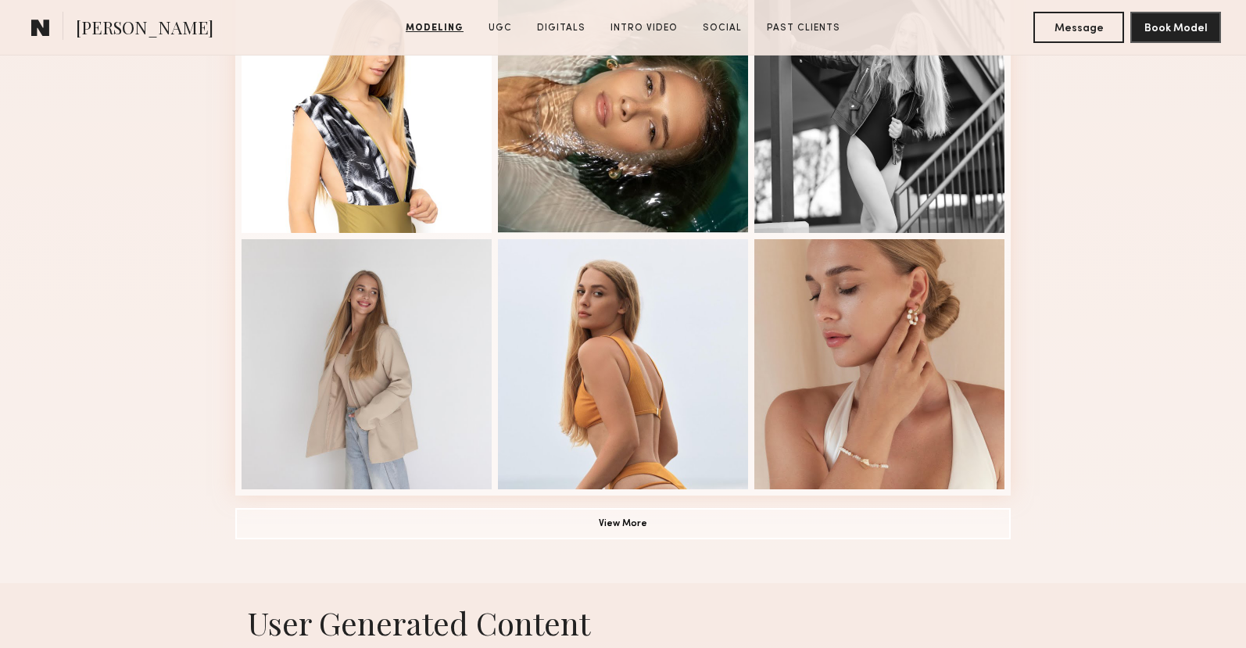
scroll to position [1039, 0]
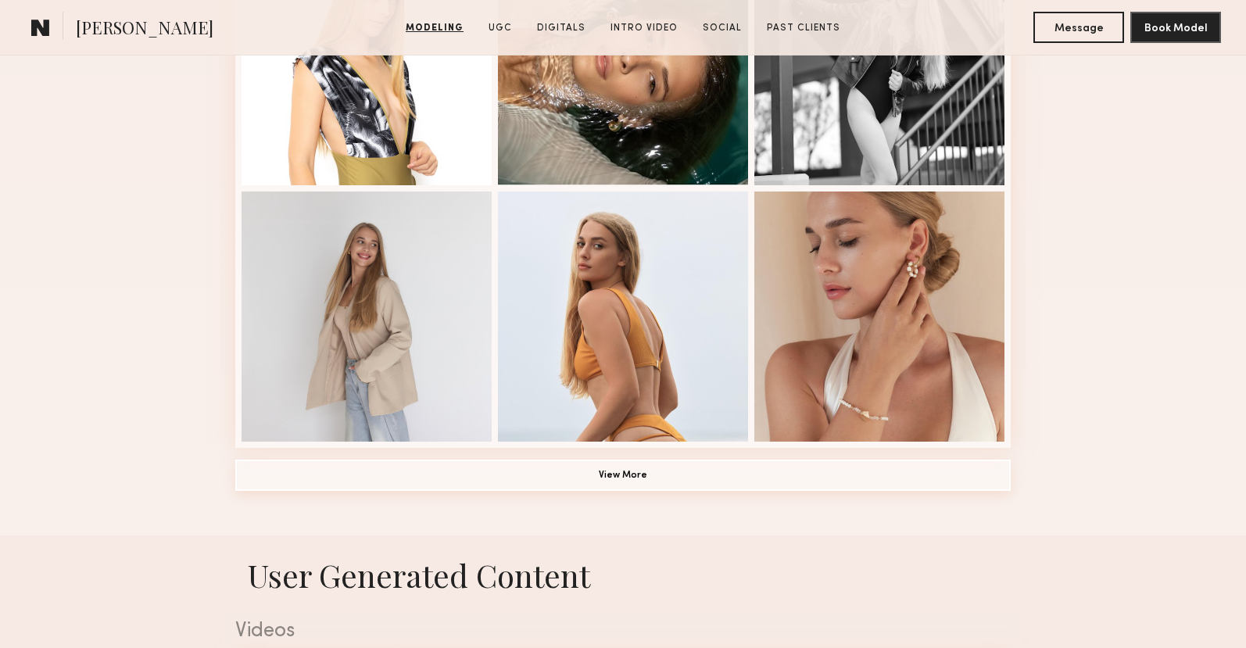
click at [622, 481] on button "View More" at bounding box center [622, 474] width 775 height 31
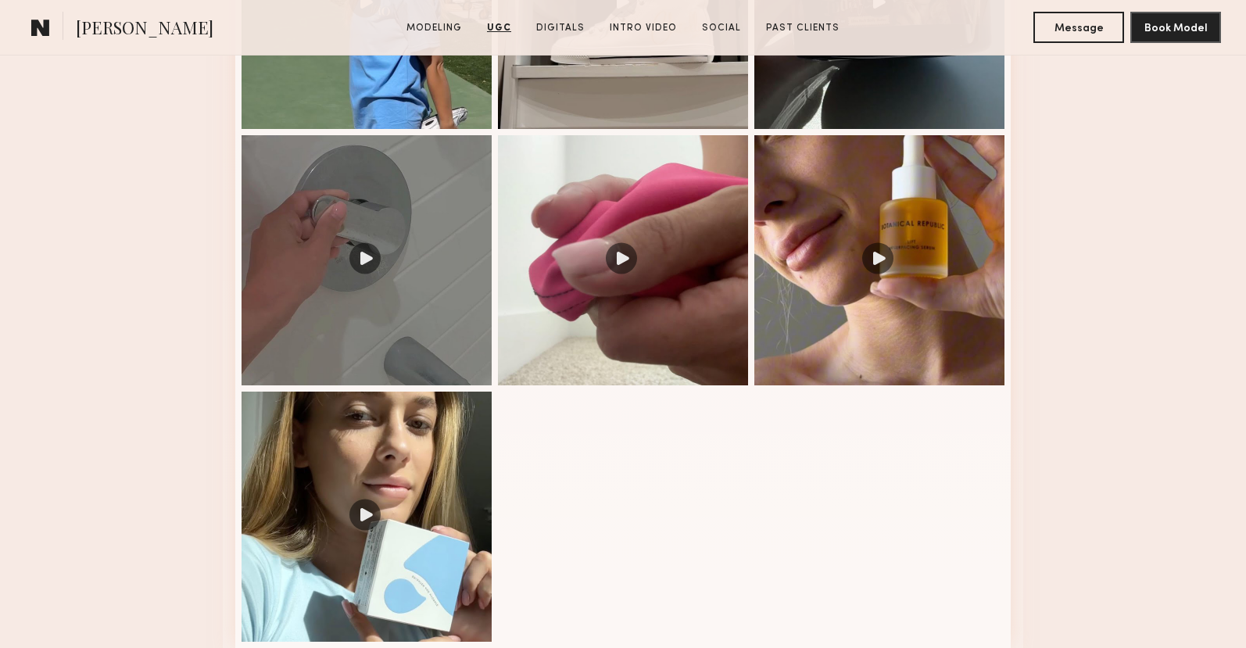
scroll to position [2813, 0]
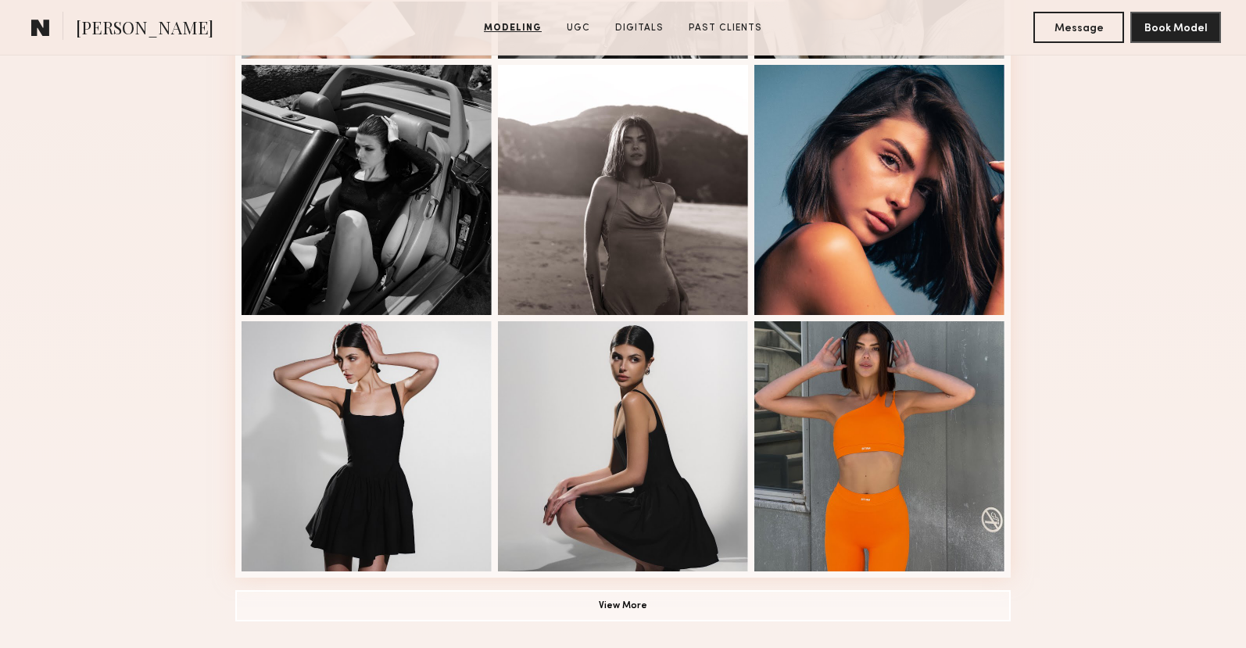
scroll to position [936, 0]
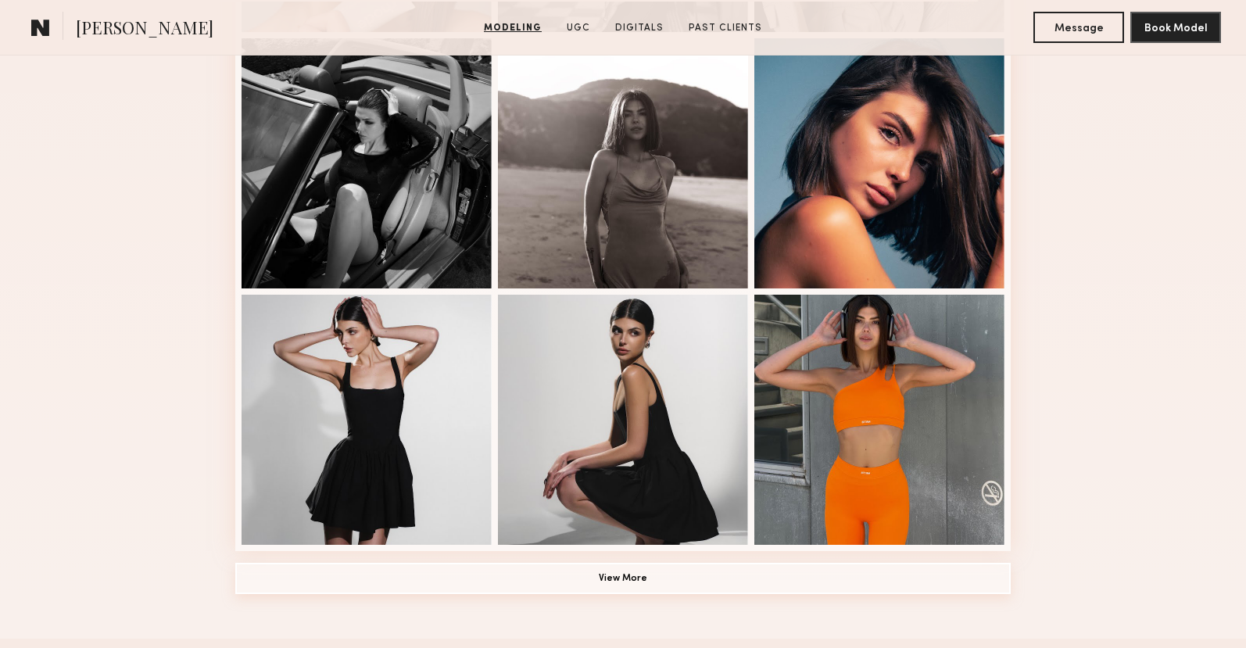
click at [640, 576] on button "View More" at bounding box center [622, 578] width 775 height 31
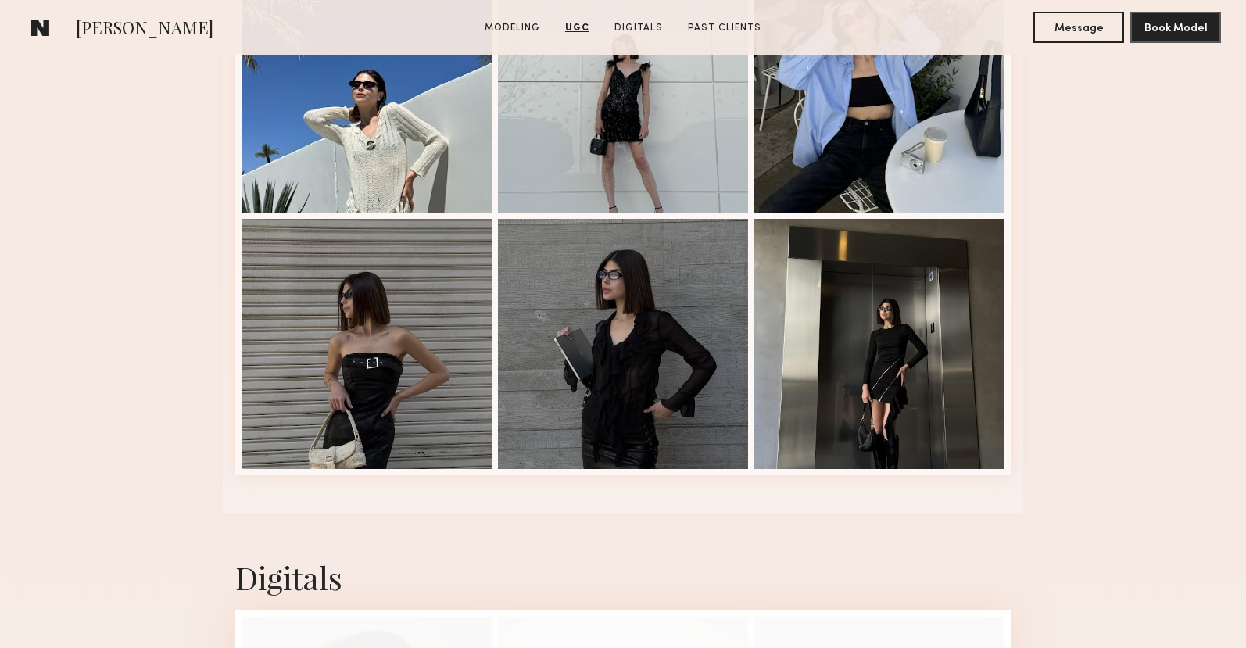
scroll to position [3844, 0]
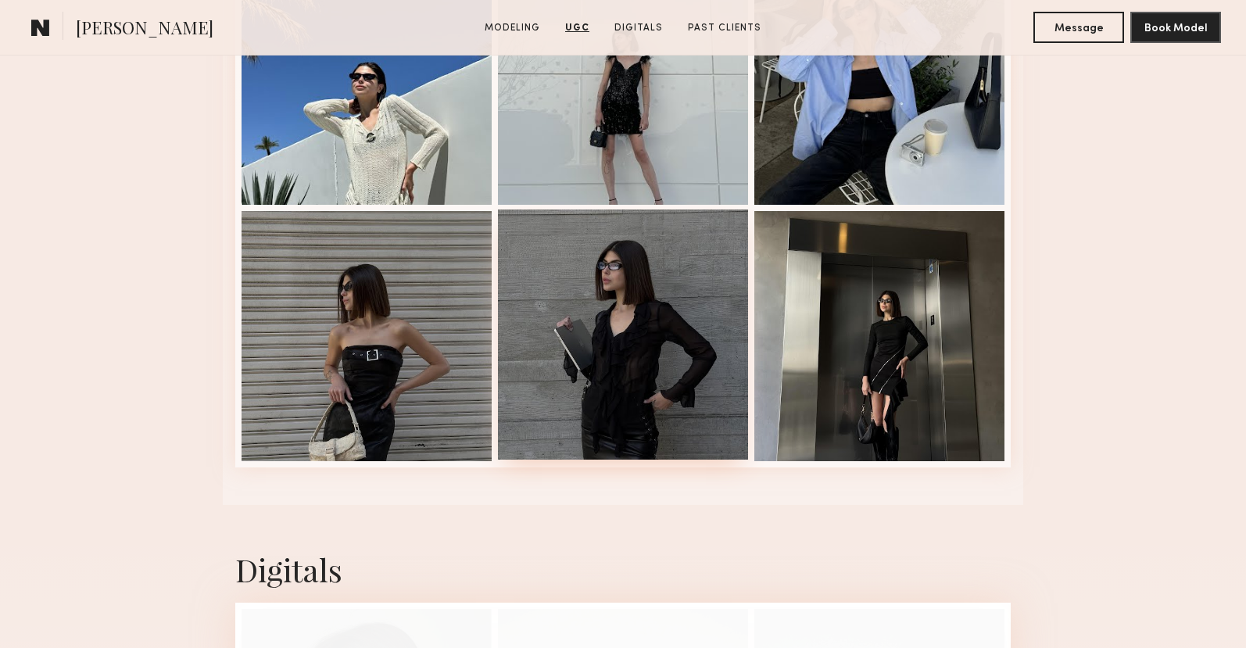
click at [618, 317] on div at bounding box center [623, 334] width 250 height 250
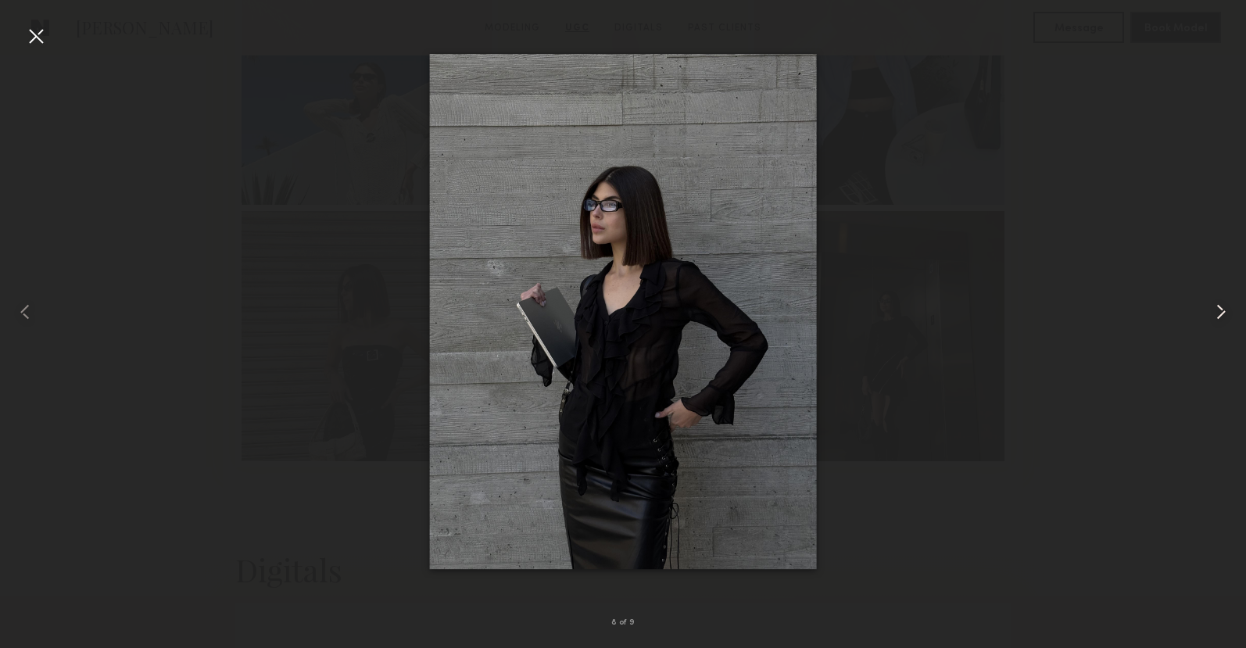
click at [1216, 306] on common-icon at bounding box center [1220, 311] width 25 height 25
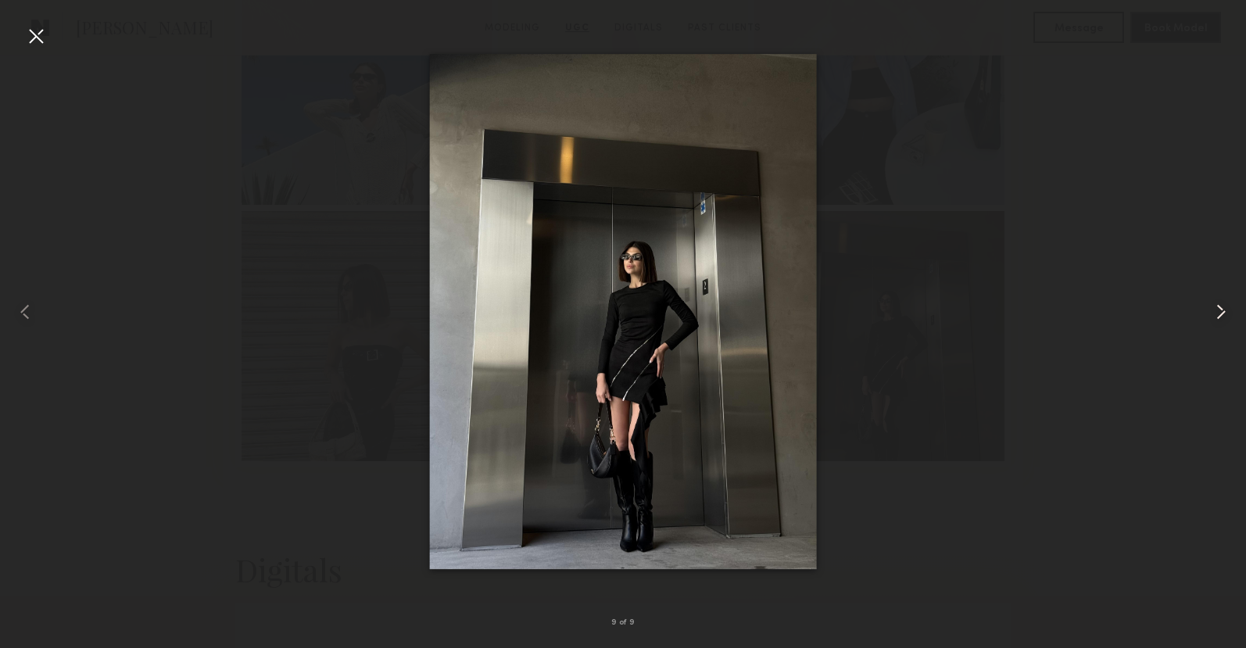
click at [1216, 306] on common-icon at bounding box center [1220, 311] width 25 height 25
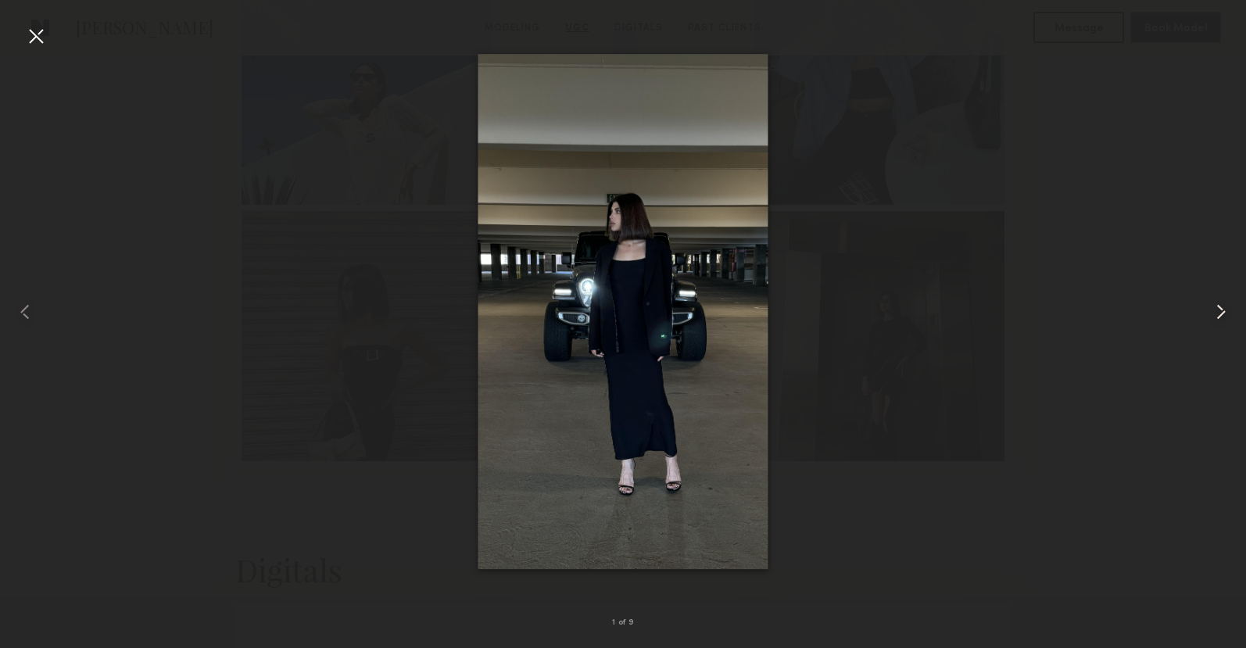
click at [1216, 306] on common-icon at bounding box center [1220, 311] width 25 height 25
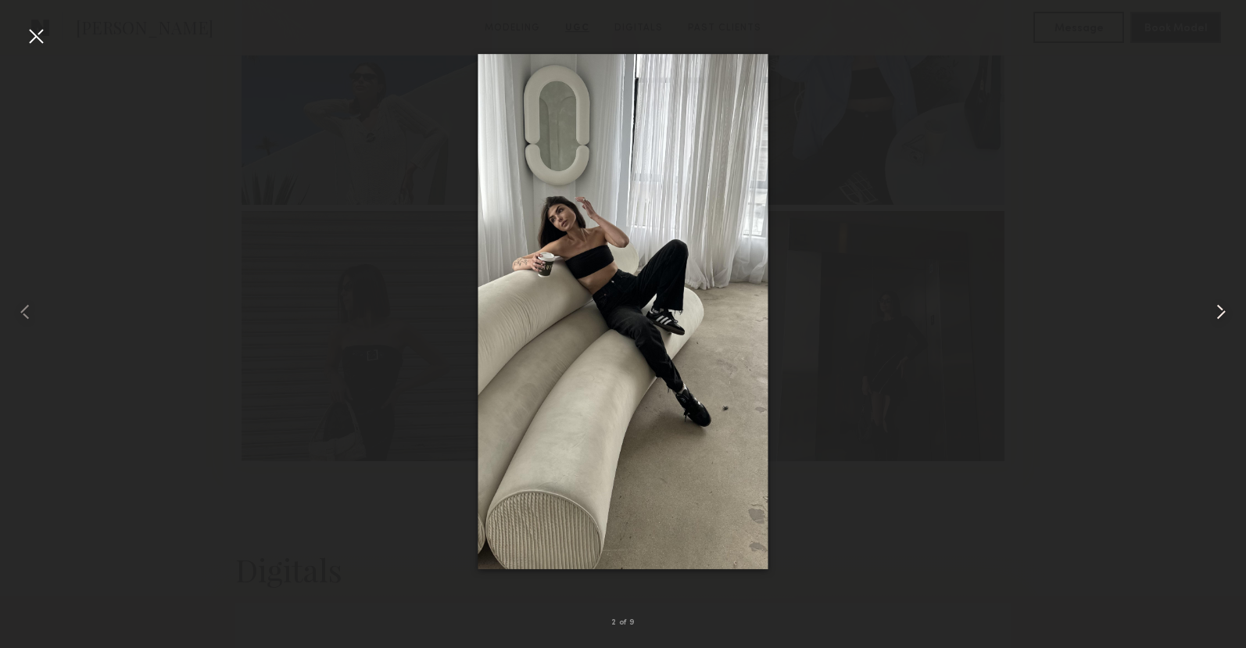
click at [1216, 306] on common-icon at bounding box center [1220, 311] width 25 height 25
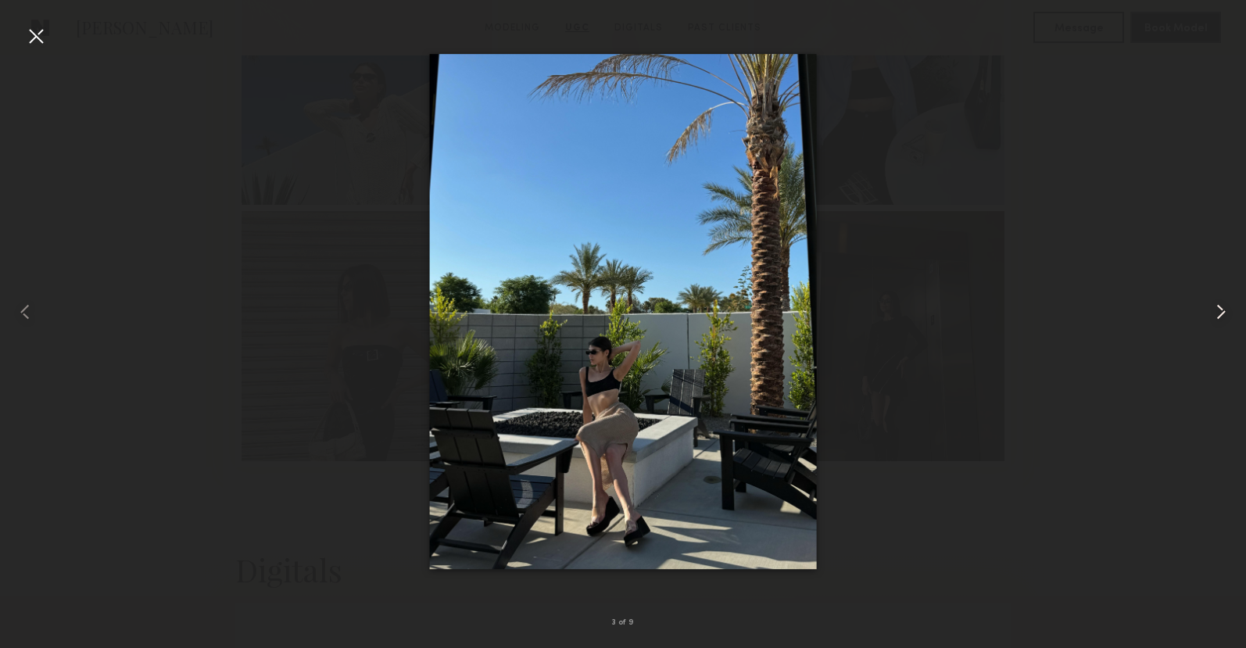
click at [1216, 306] on common-icon at bounding box center [1220, 311] width 25 height 25
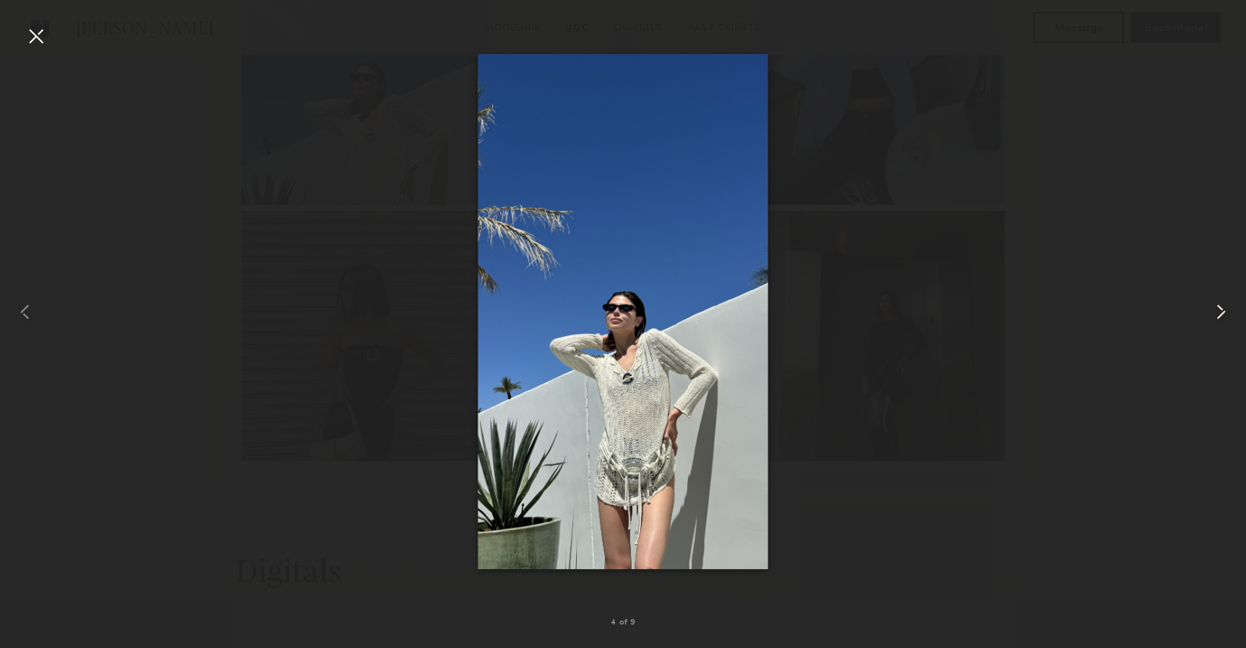
click at [1216, 306] on common-icon at bounding box center [1220, 311] width 25 height 25
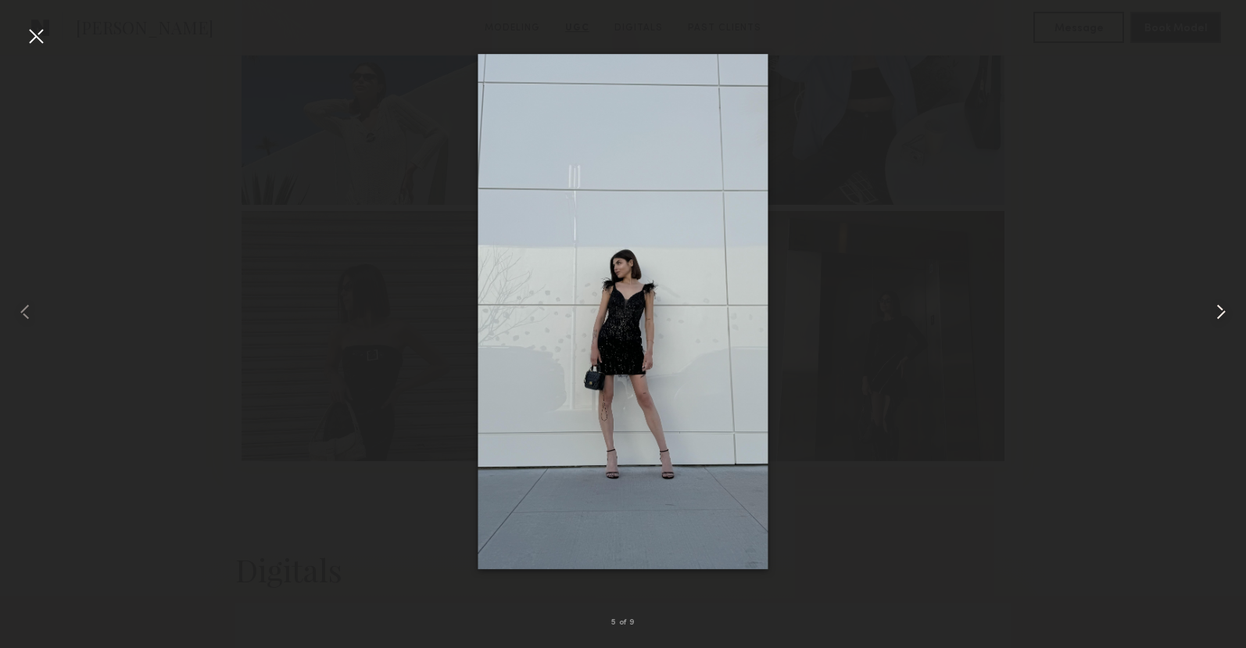
click at [1216, 306] on common-icon at bounding box center [1220, 311] width 25 height 25
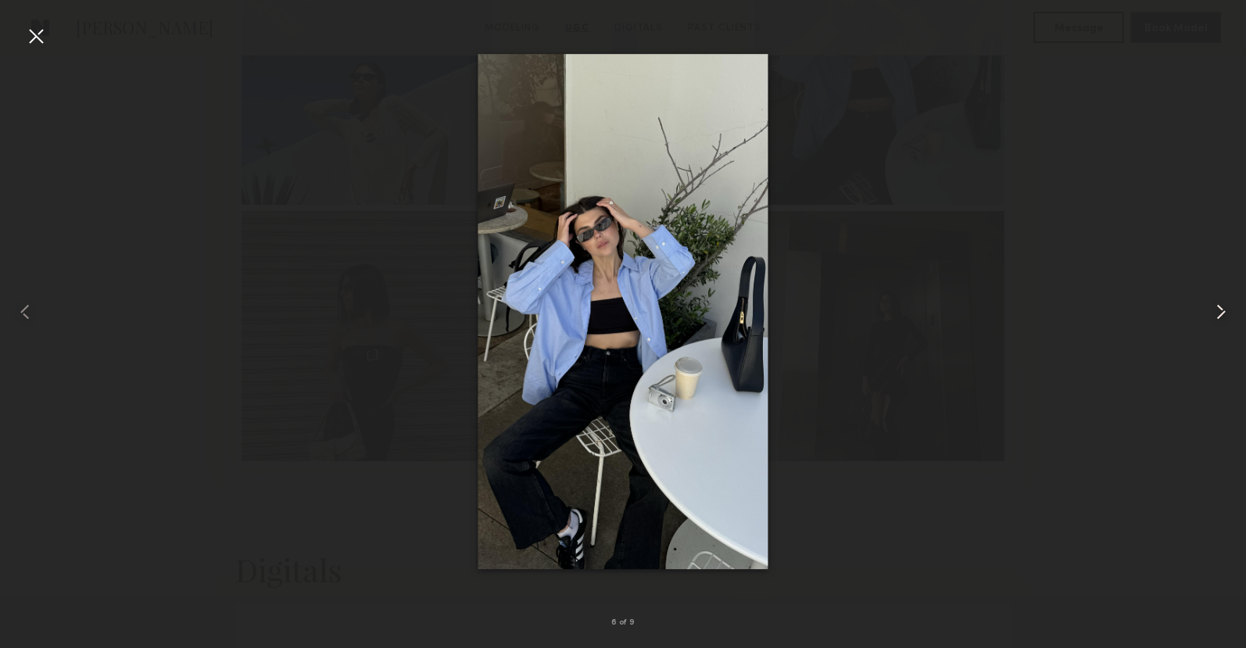
click at [1216, 306] on common-icon at bounding box center [1220, 311] width 25 height 25
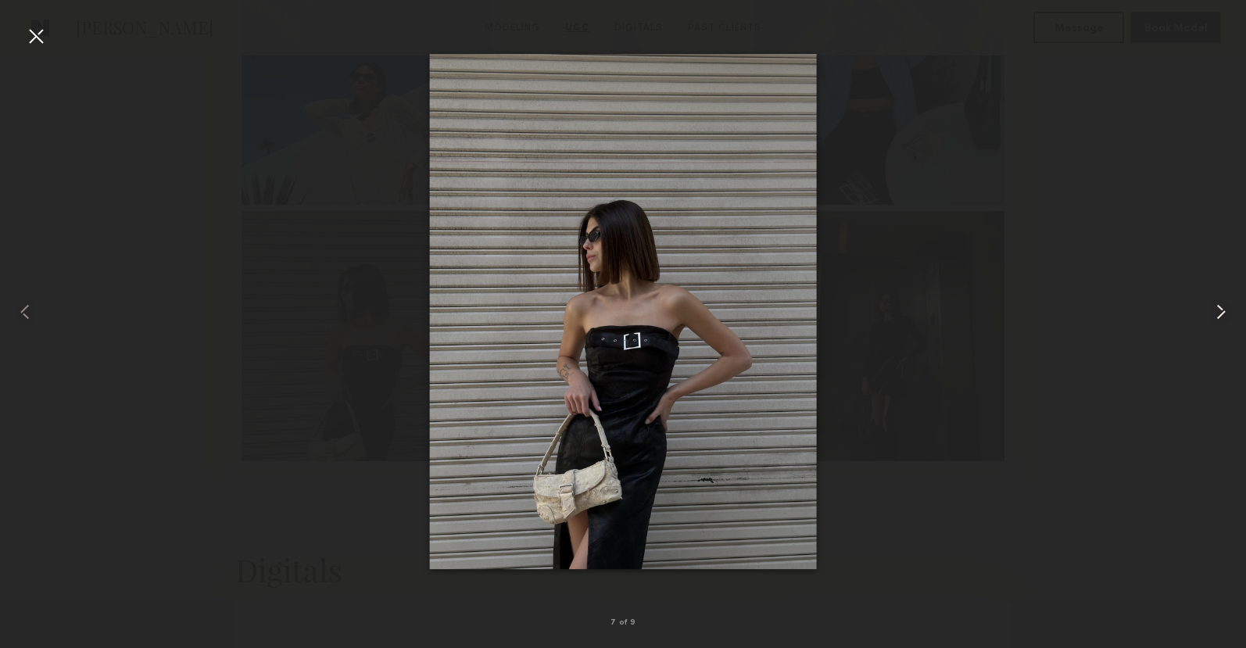
click at [1216, 306] on common-icon at bounding box center [1220, 311] width 25 height 25
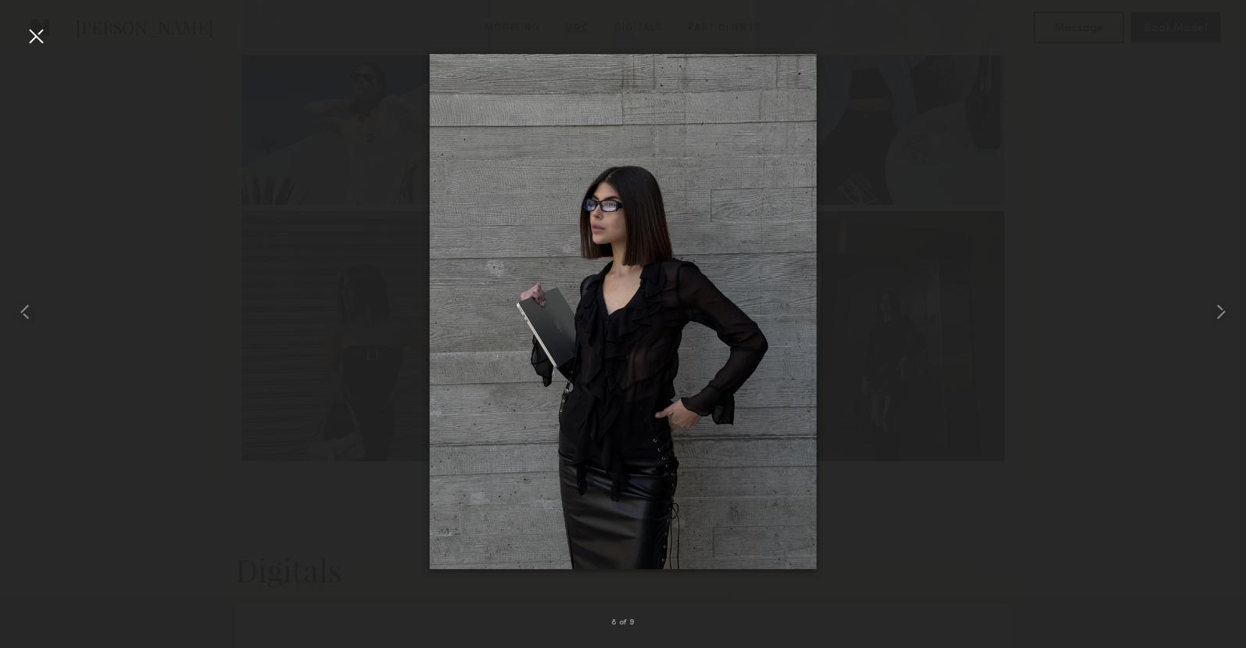
click at [1077, 223] on div at bounding box center [623, 311] width 1246 height 573
click at [43, 34] on div at bounding box center [35, 35] width 25 height 25
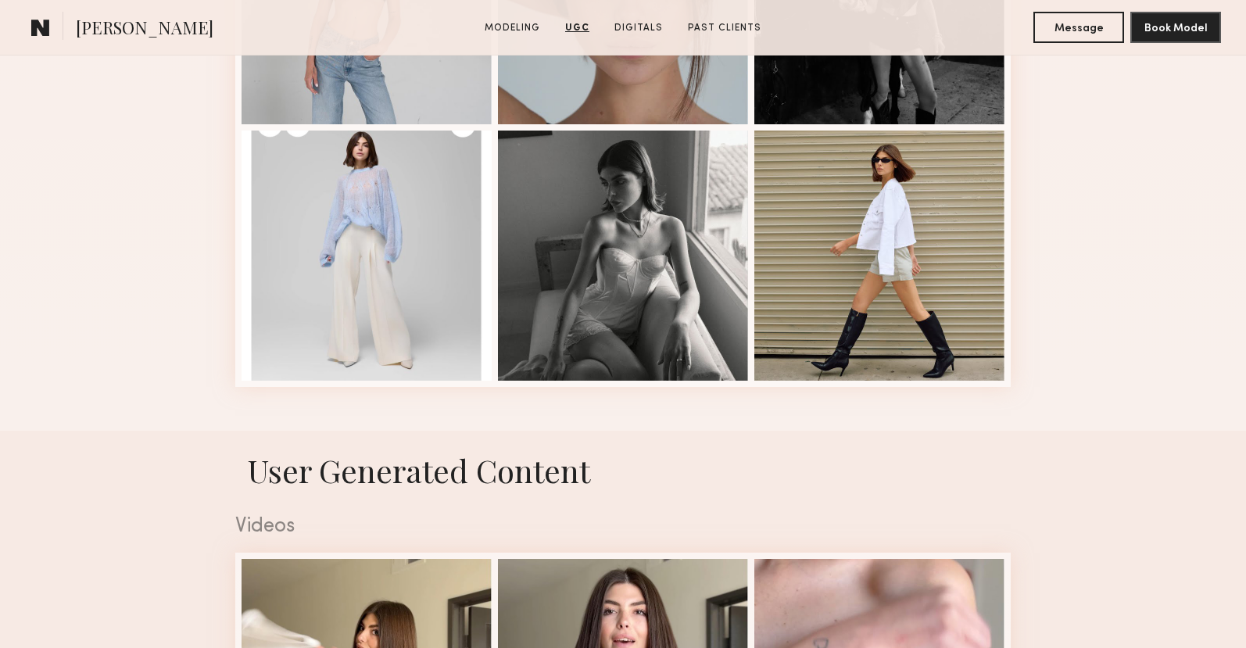
scroll to position [1650, 0]
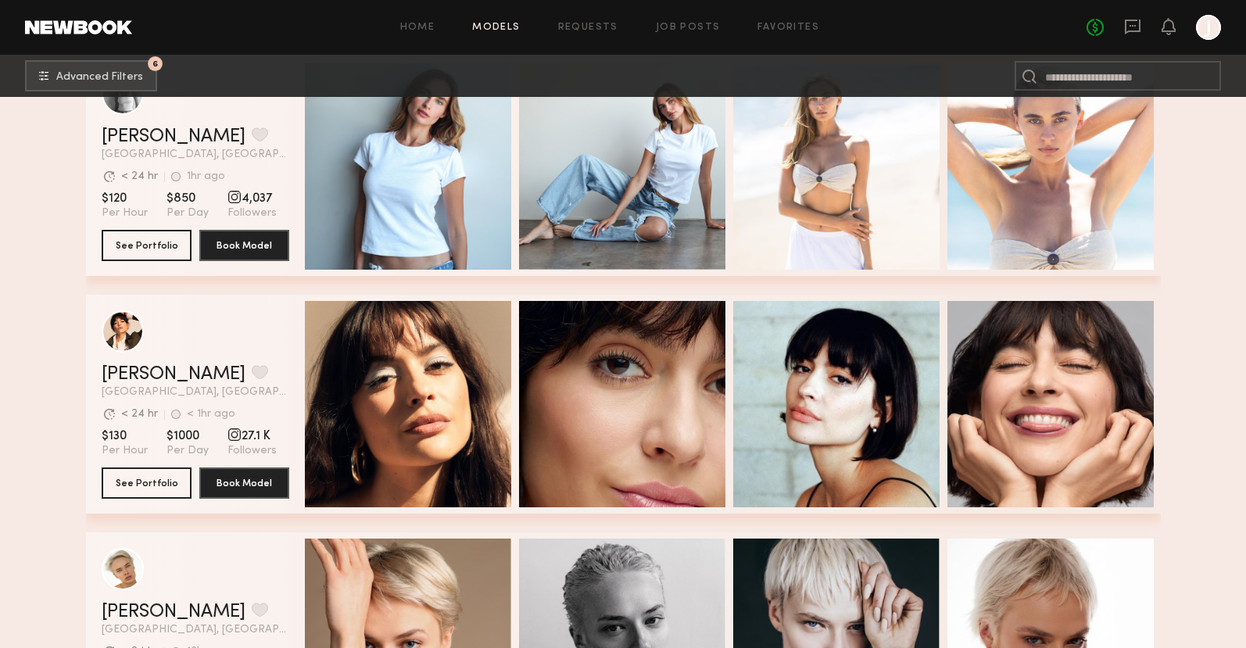
scroll to position [3158, 0]
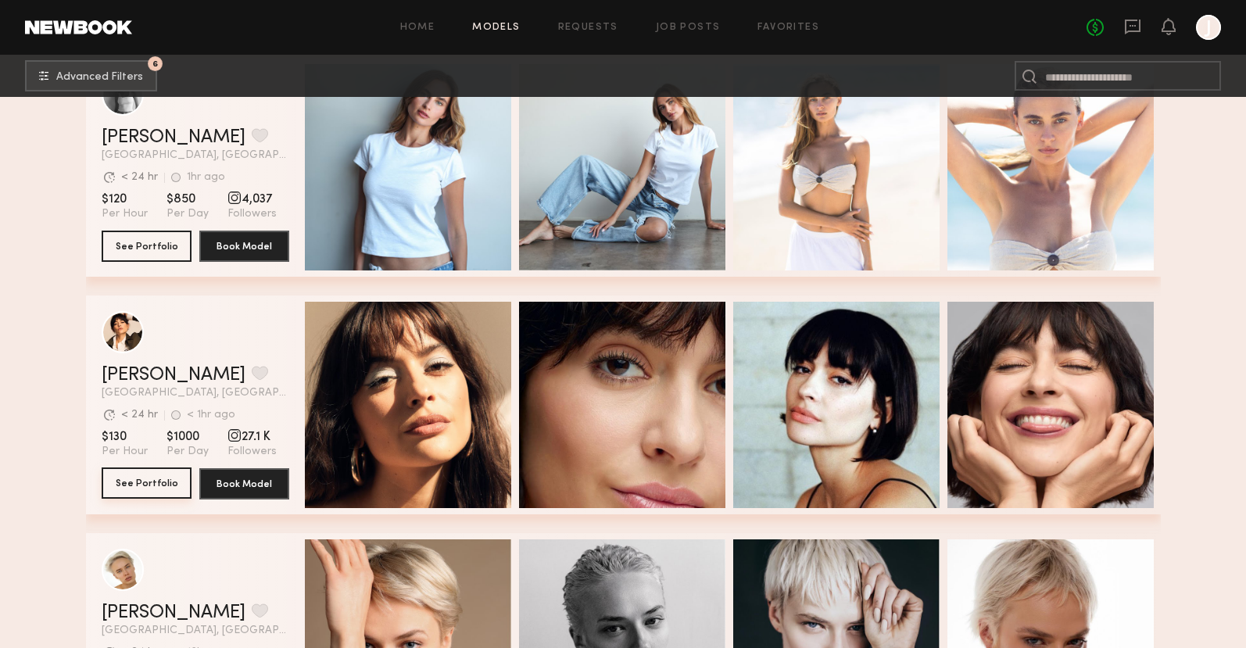
click at [137, 485] on button "See Portfolio" at bounding box center [147, 482] width 90 height 31
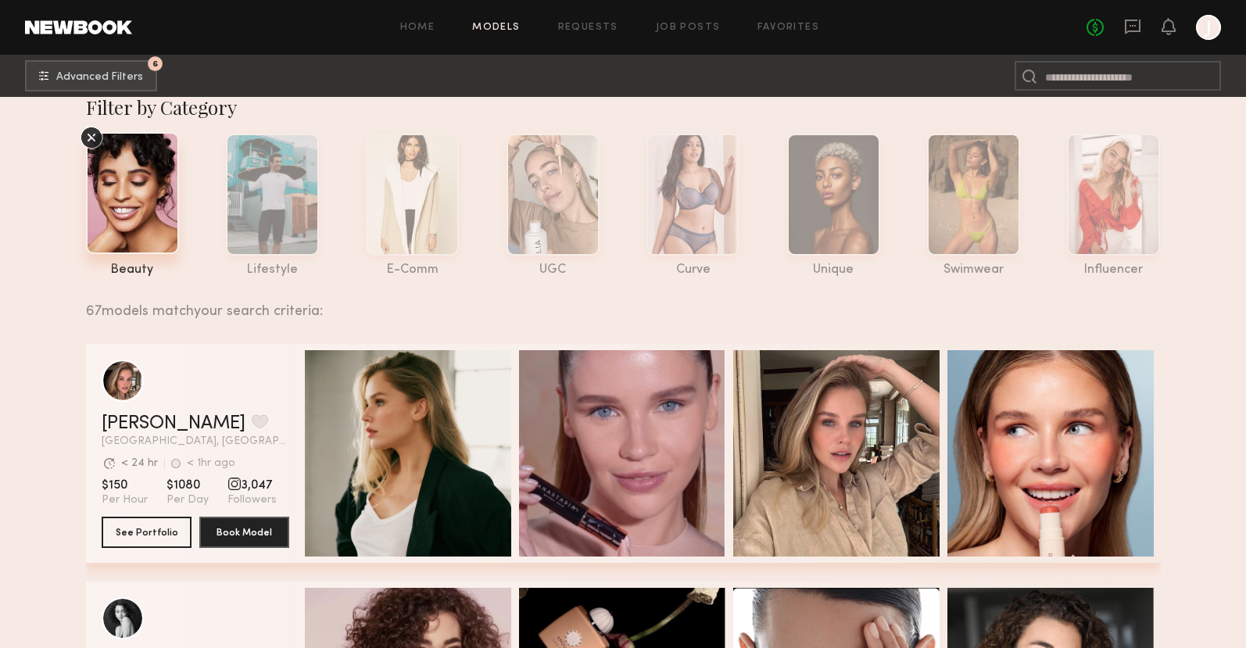
scroll to position [0, 0]
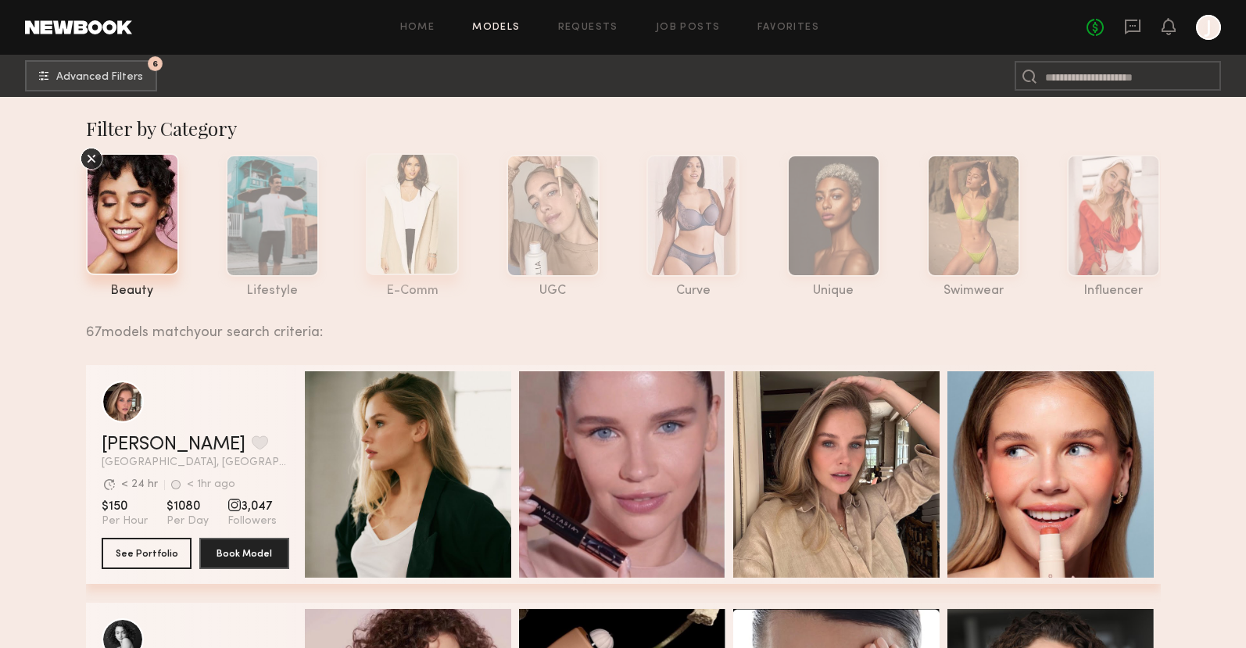
click at [449, 242] on div at bounding box center [412, 214] width 93 height 122
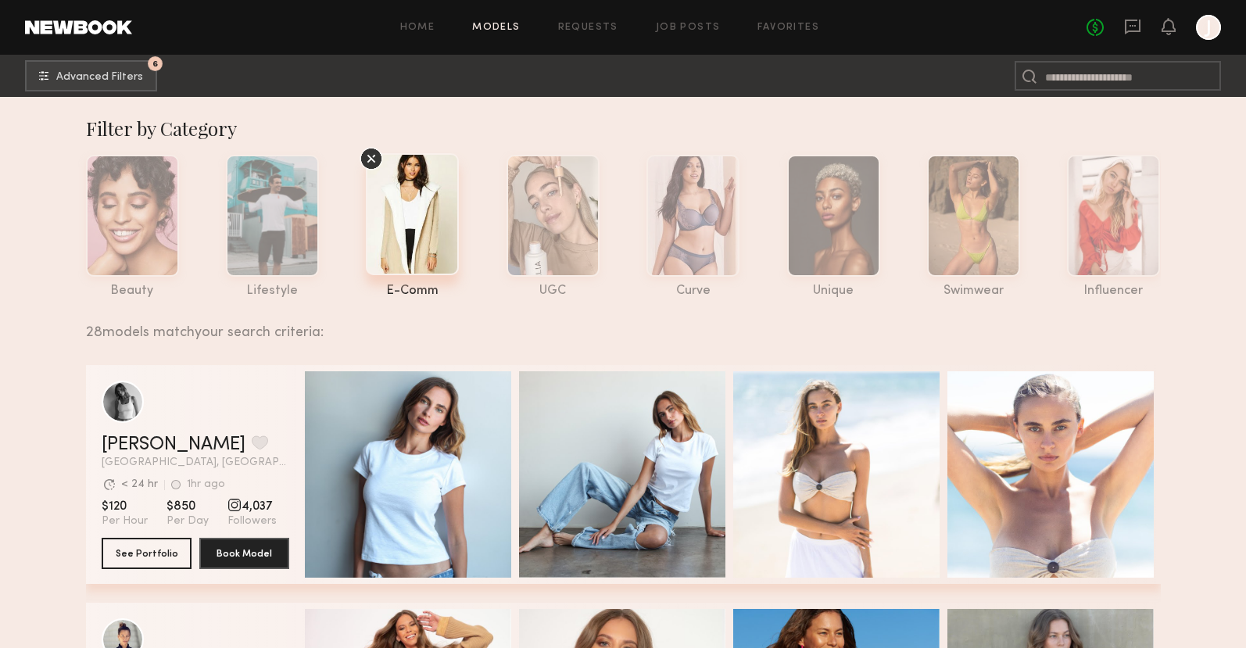
click at [371, 161] on icon at bounding box center [370, 158] width 23 height 23
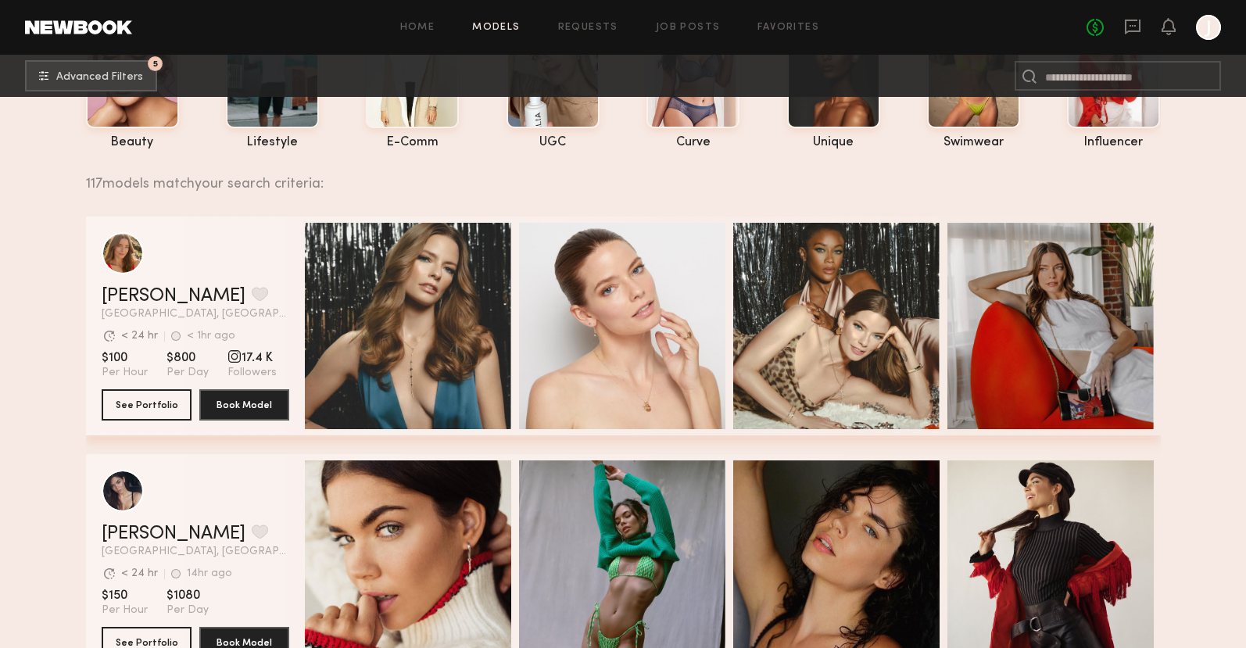
scroll to position [298, 0]
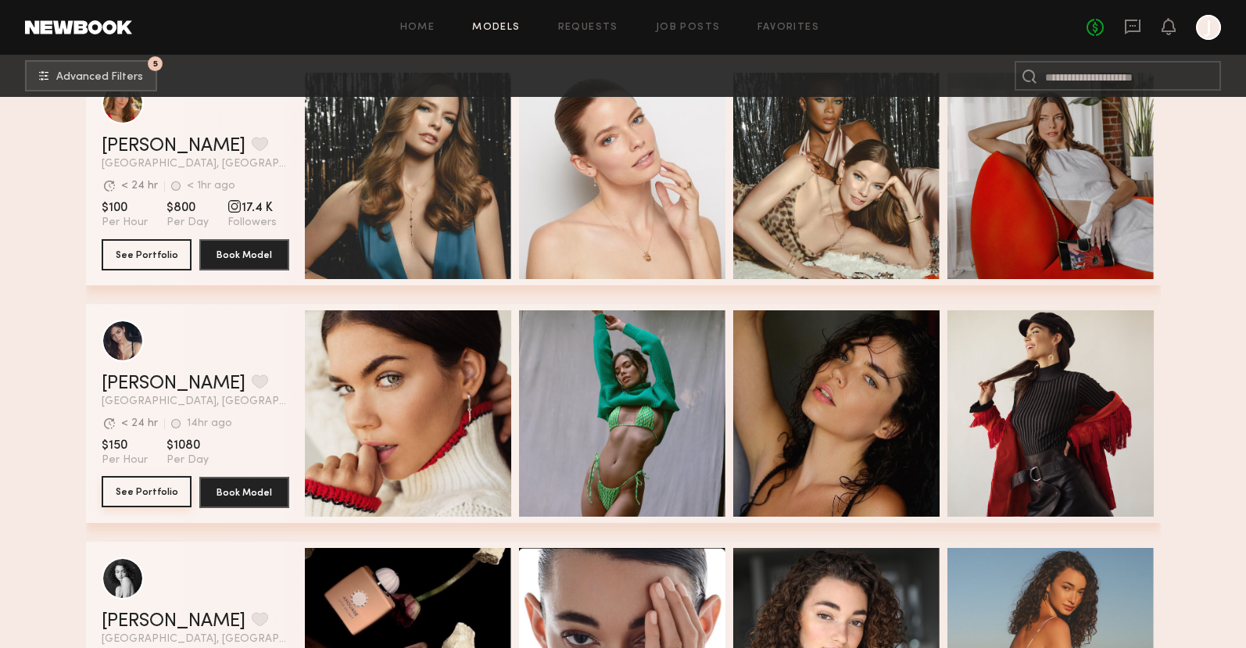
click at [132, 495] on button "See Portfolio" at bounding box center [147, 491] width 90 height 31
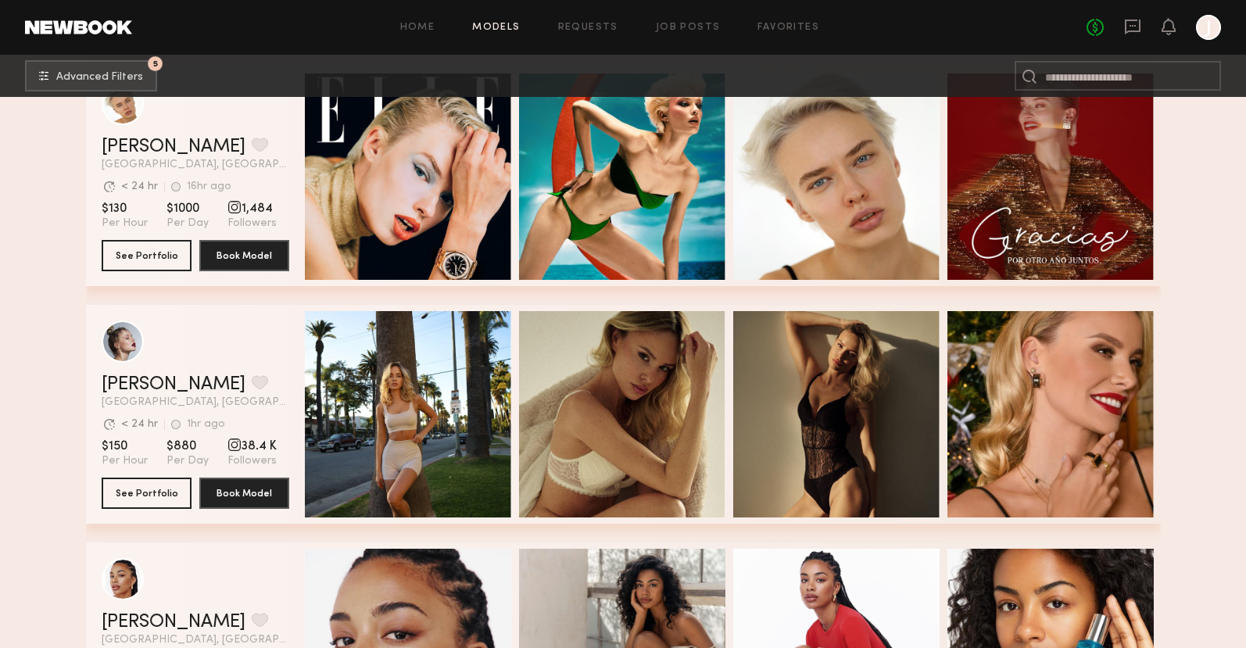
scroll to position [3638, 0]
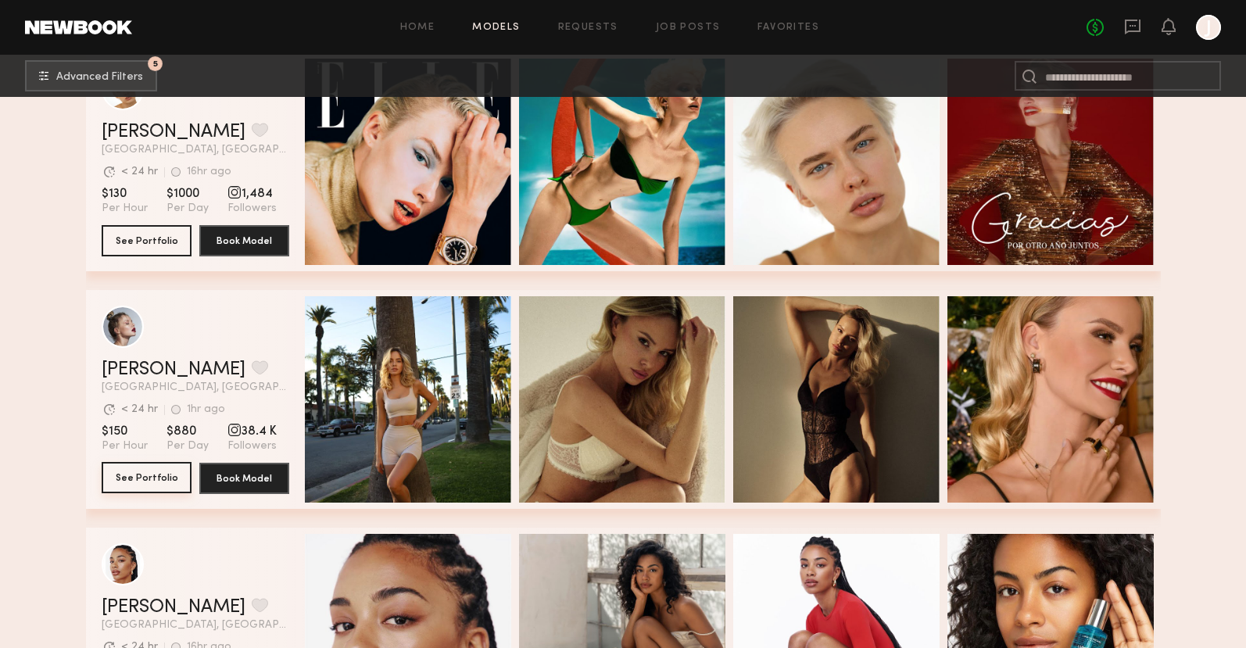
click at [170, 475] on button "See Portfolio" at bounding box center [147, 477] width 90 height 31
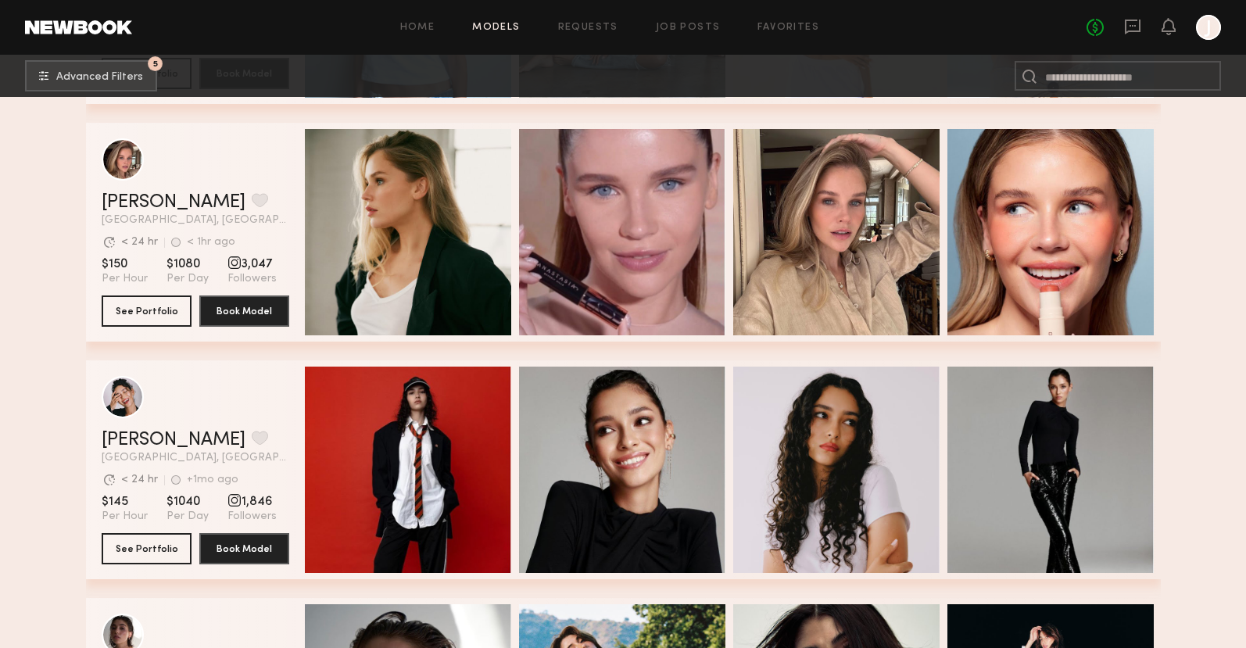
scroll to position [5095, 0]
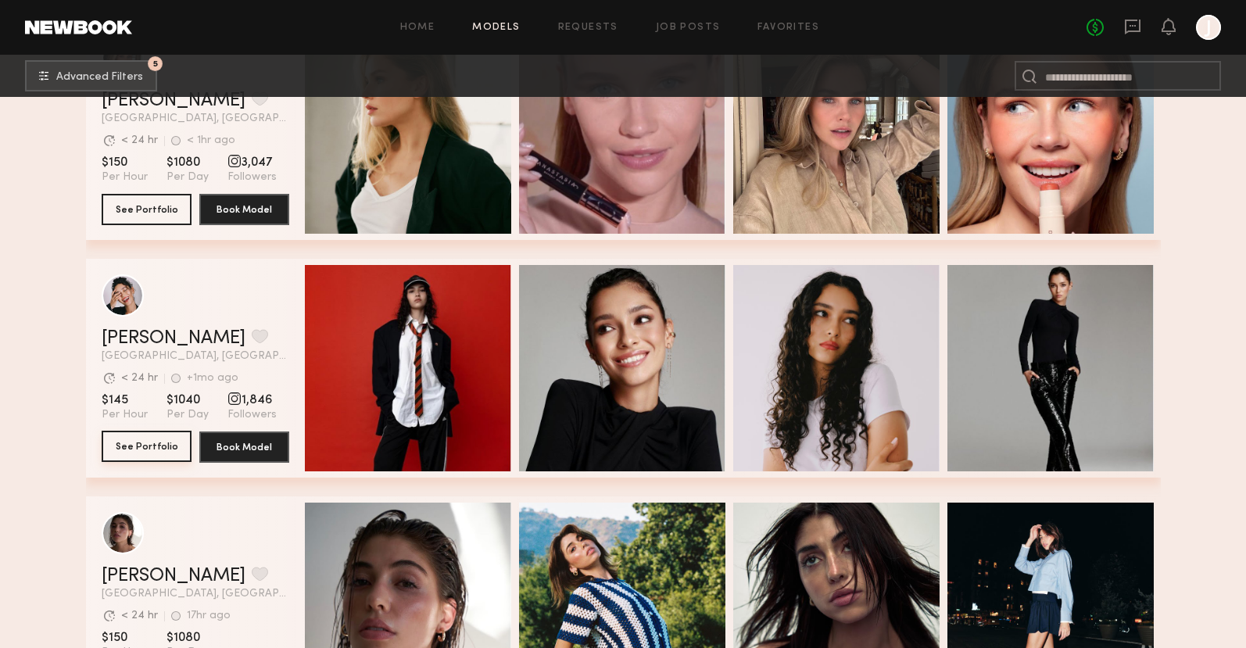
click at [143, 451] on button "See Portfolio" at bounding box center [147, 446] width 90 height 31
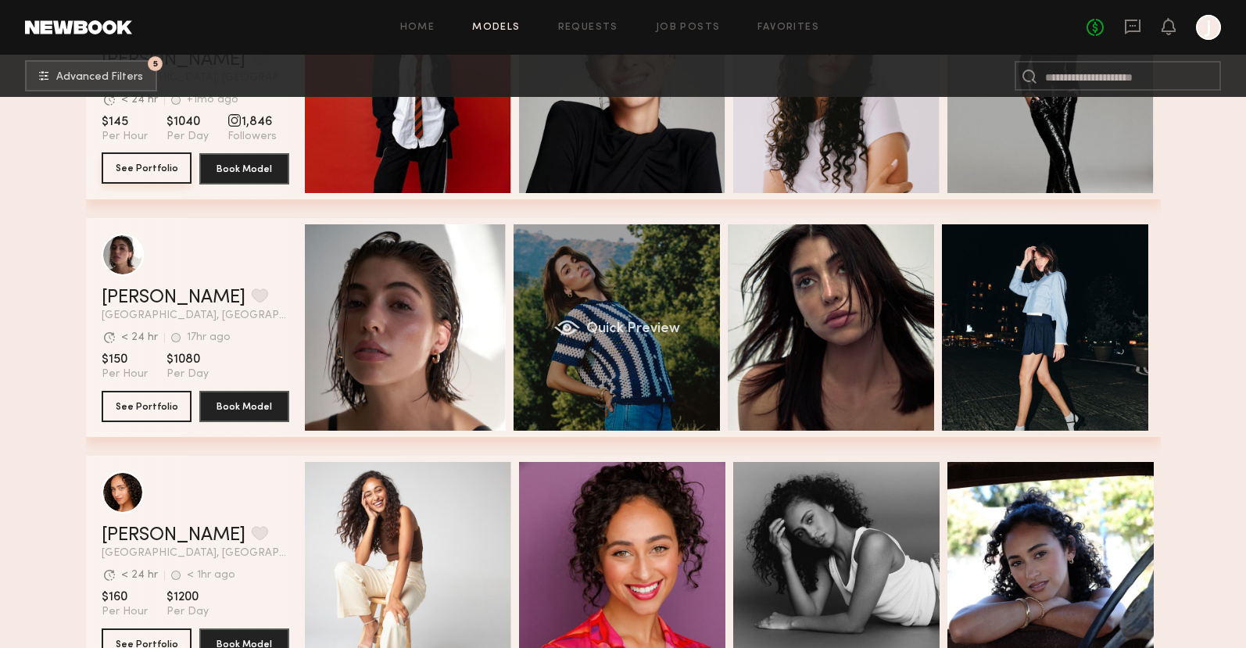
scroll to position [0, 5]
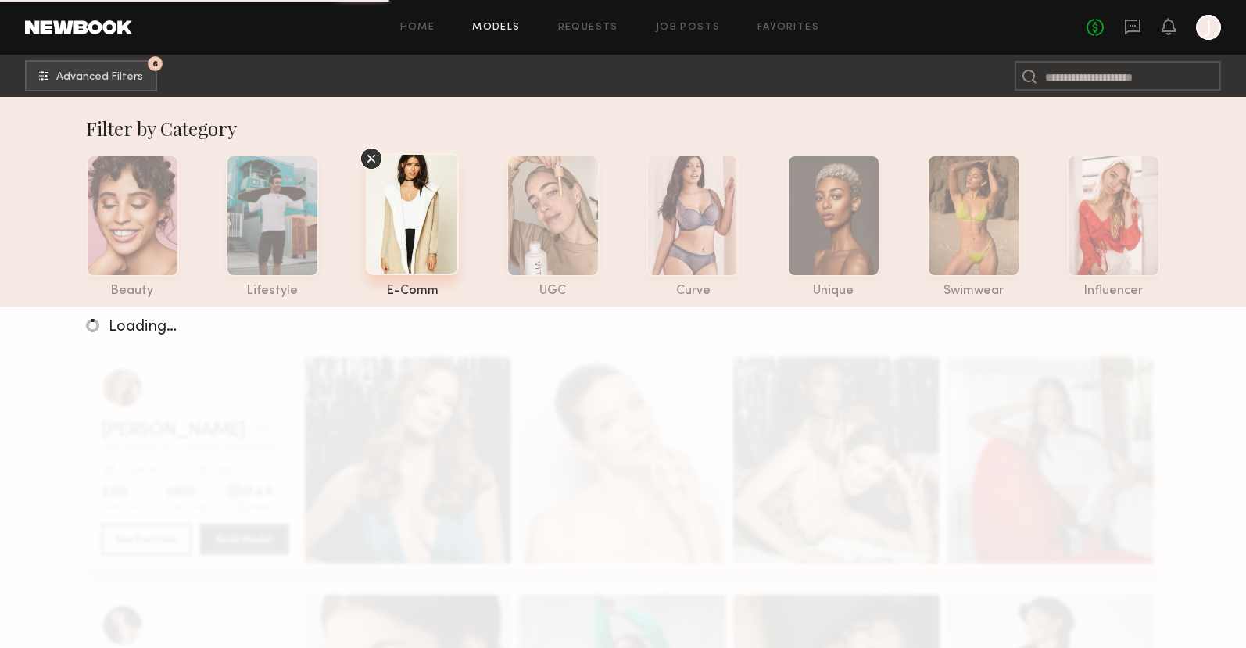
click at [374, 163] on icon at bounding box center [370, 158] width 23 height 23
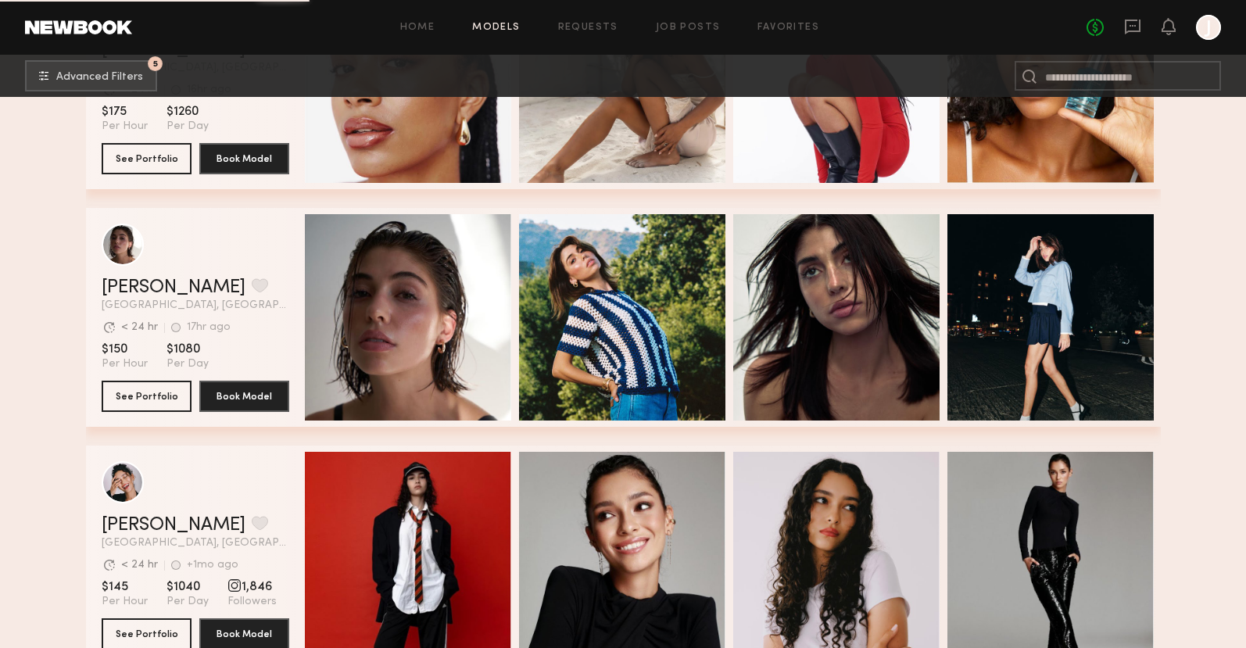
scroll to position [1997, 0]
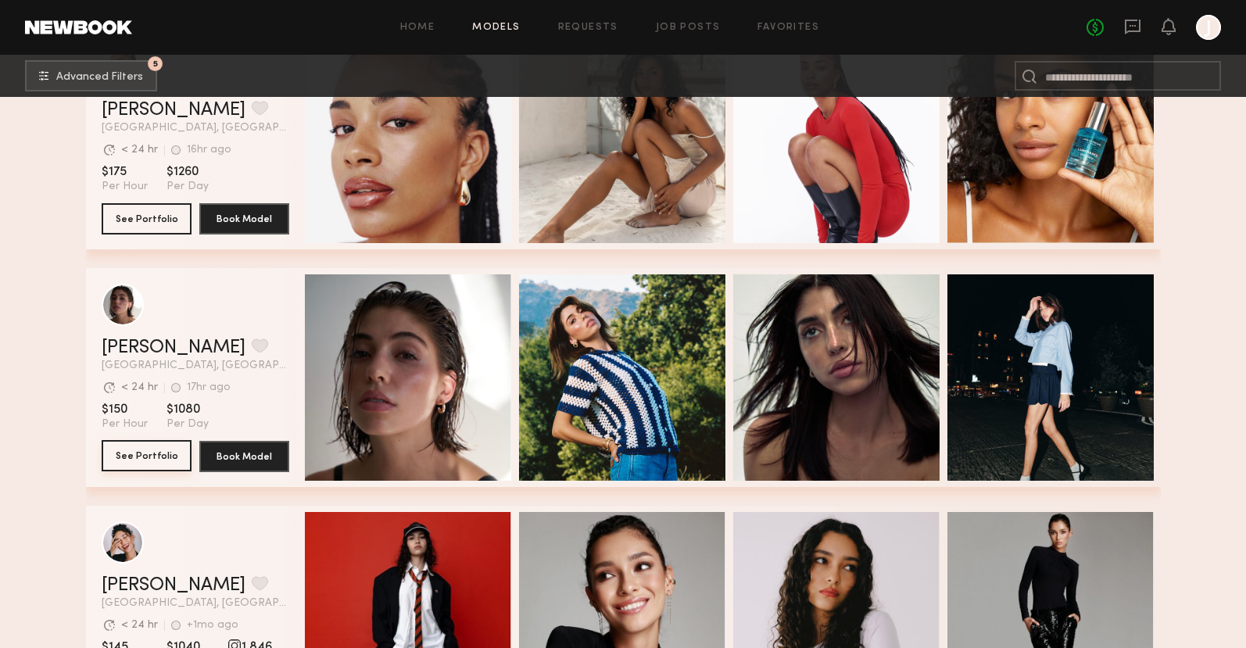
click at [130, 451] on button "See Portfolio" at bounding box center [147, 455] width 90 height 31
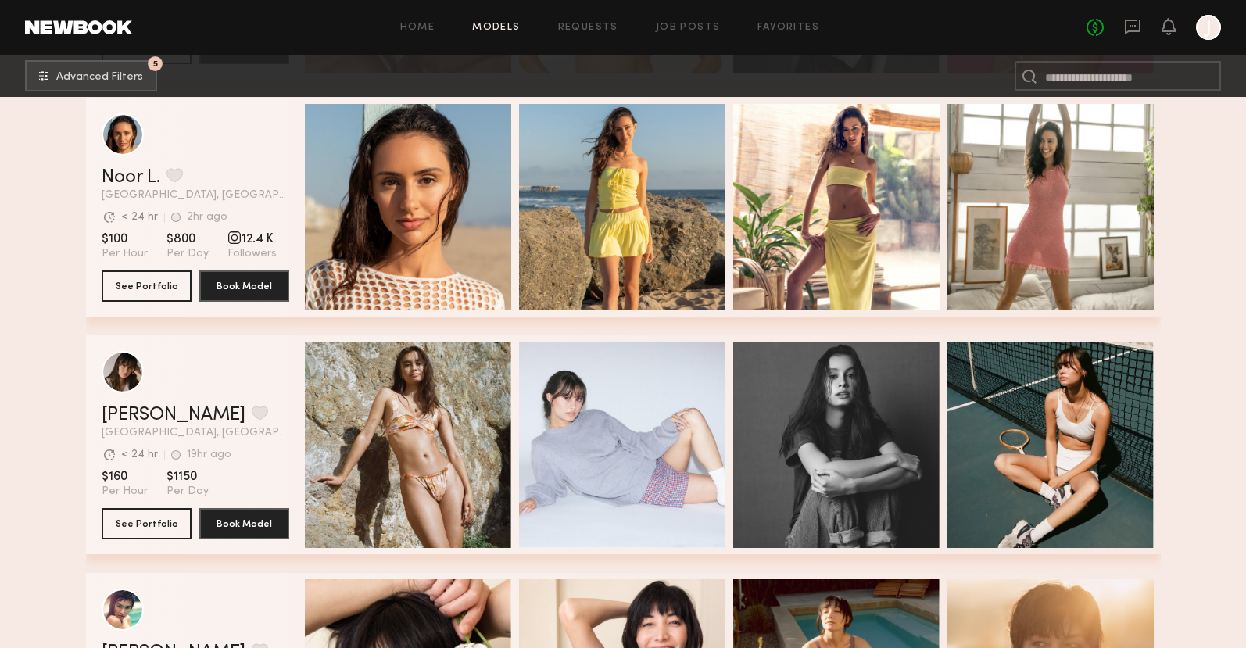
scroll to position [7401, 0]
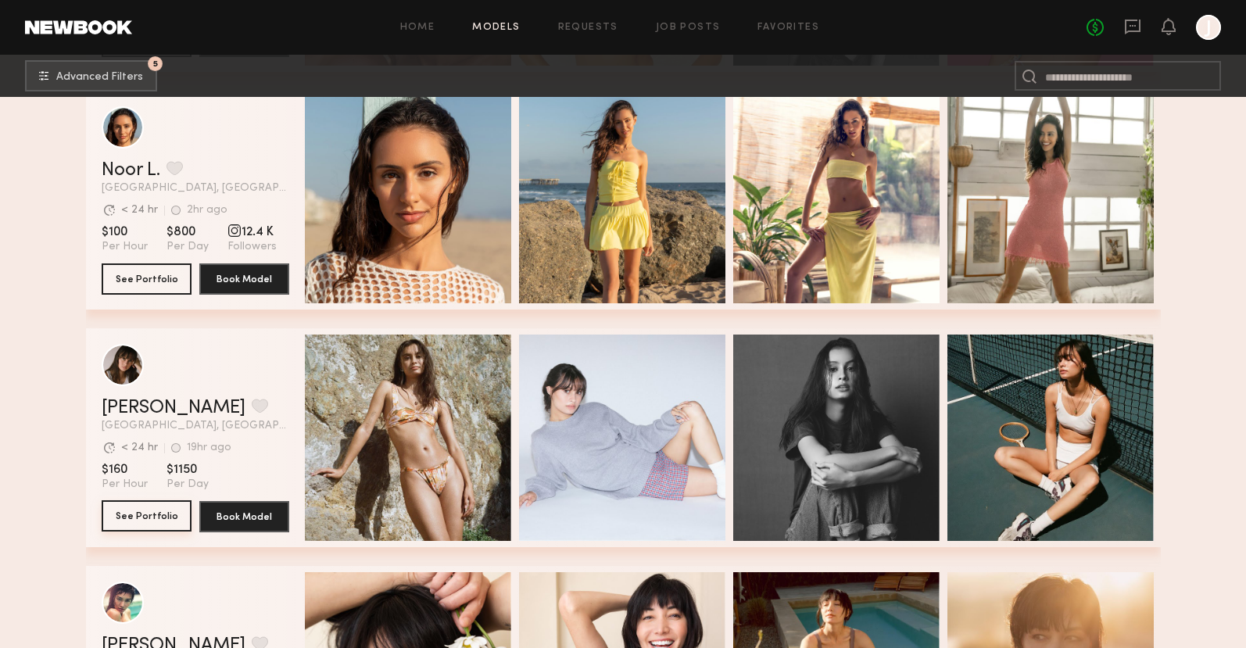
click at [161, 519] on button "See Portfolio" at bounding box center [147, 515] width 90 height 31
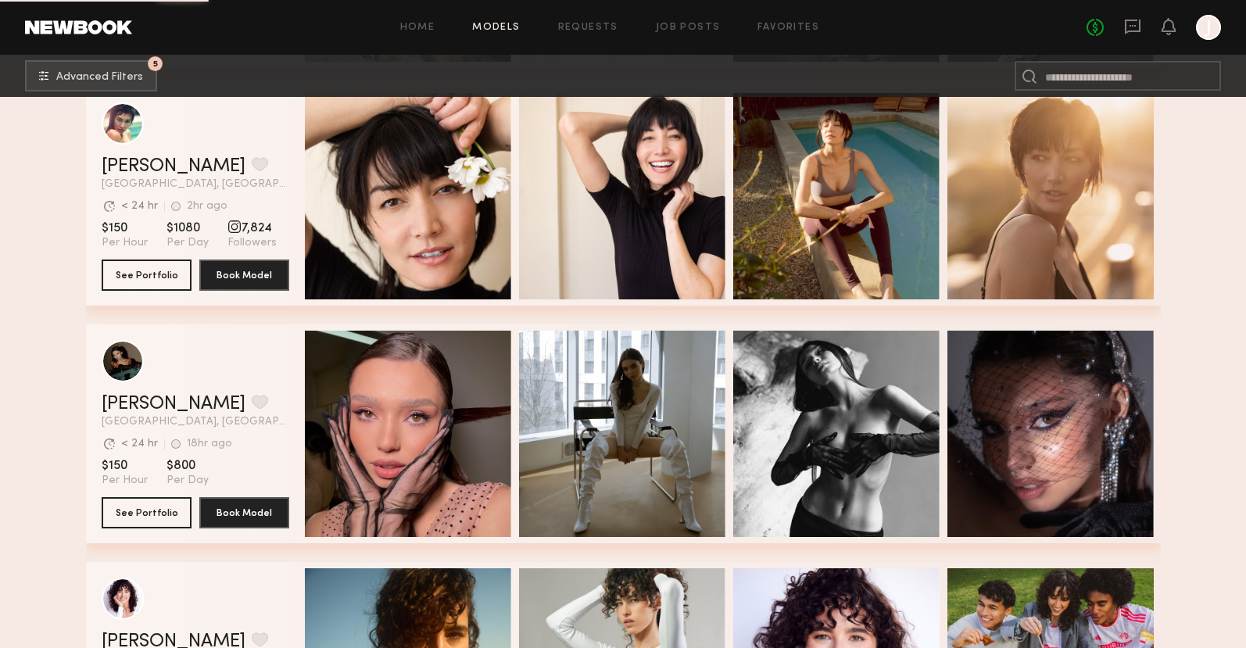
scroll to position [7994, 0]
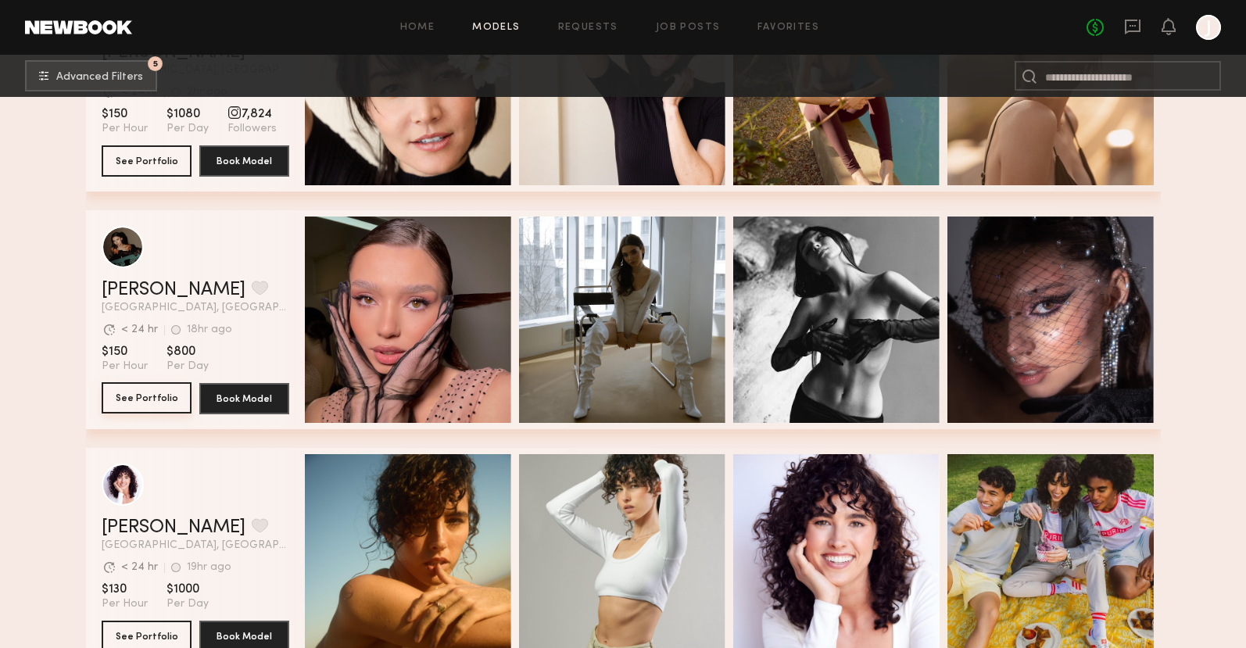
click at [160, 402] on button "See Portfolio" at bounding box center [147, 397] width 90 height 31
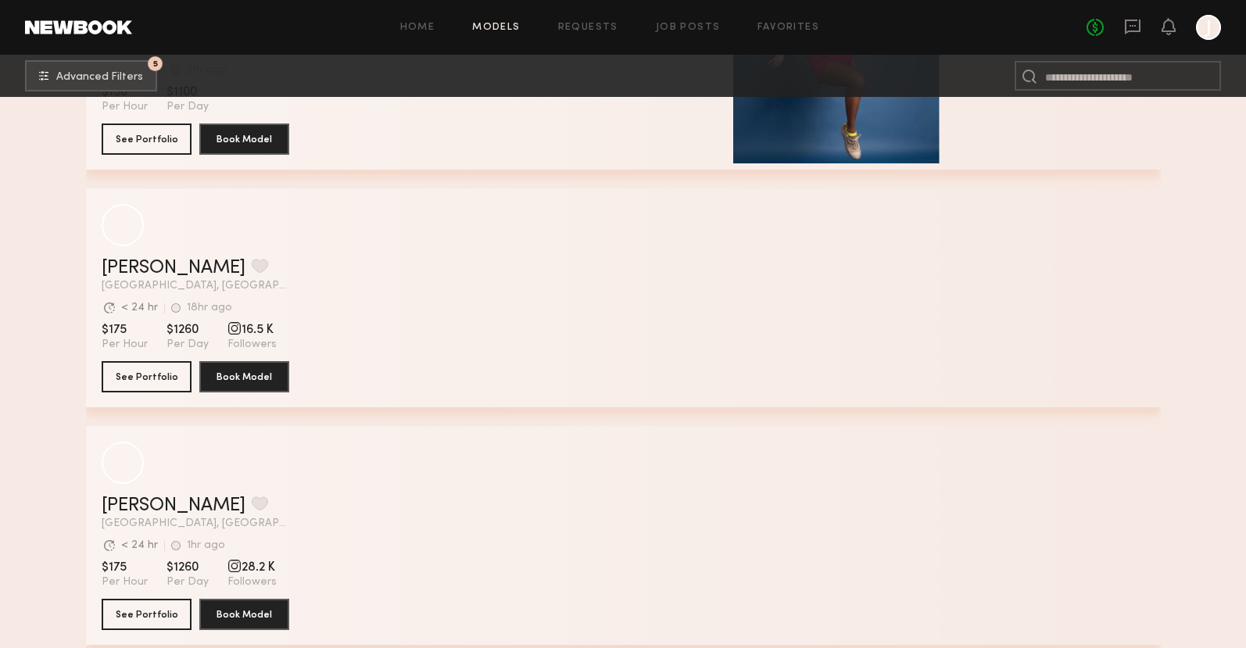
scroll to position [12767, 0]
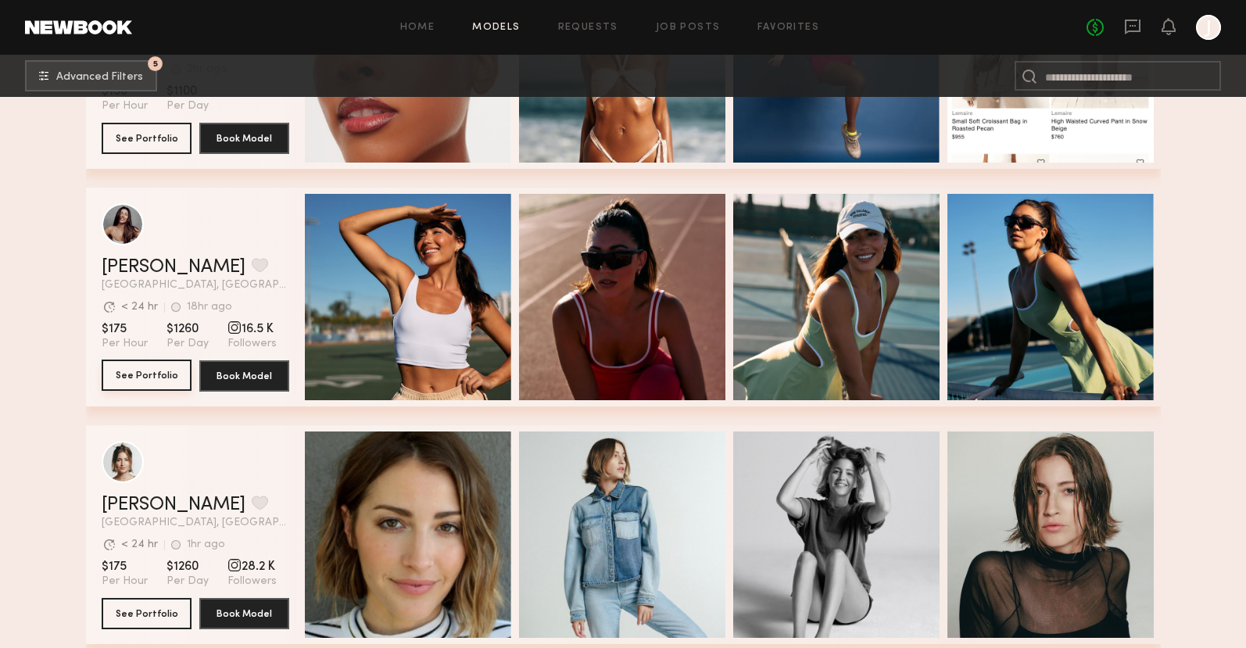
click at [139, 372] on button "See Portfolio" at bounding box center [147, 374] width 90 height 31
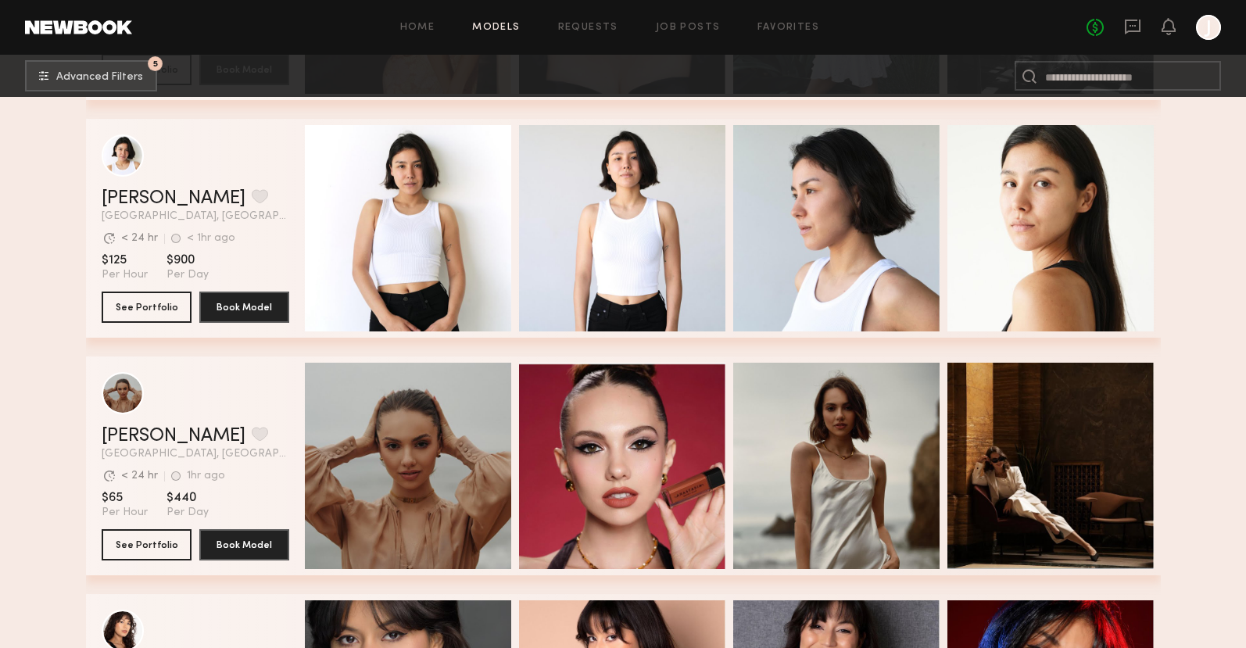
scroll to position [24951, 0]
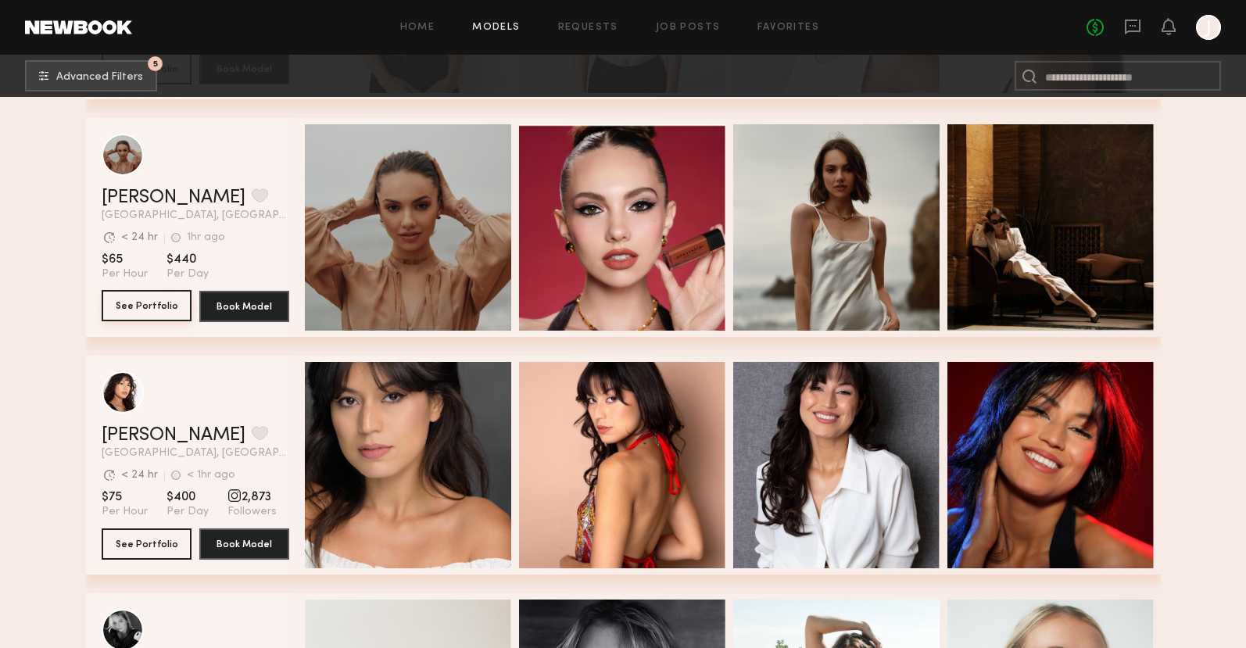
click at [161, 302] on button "See Portfolio" at bounding box center [147, 305] width 90 height 31
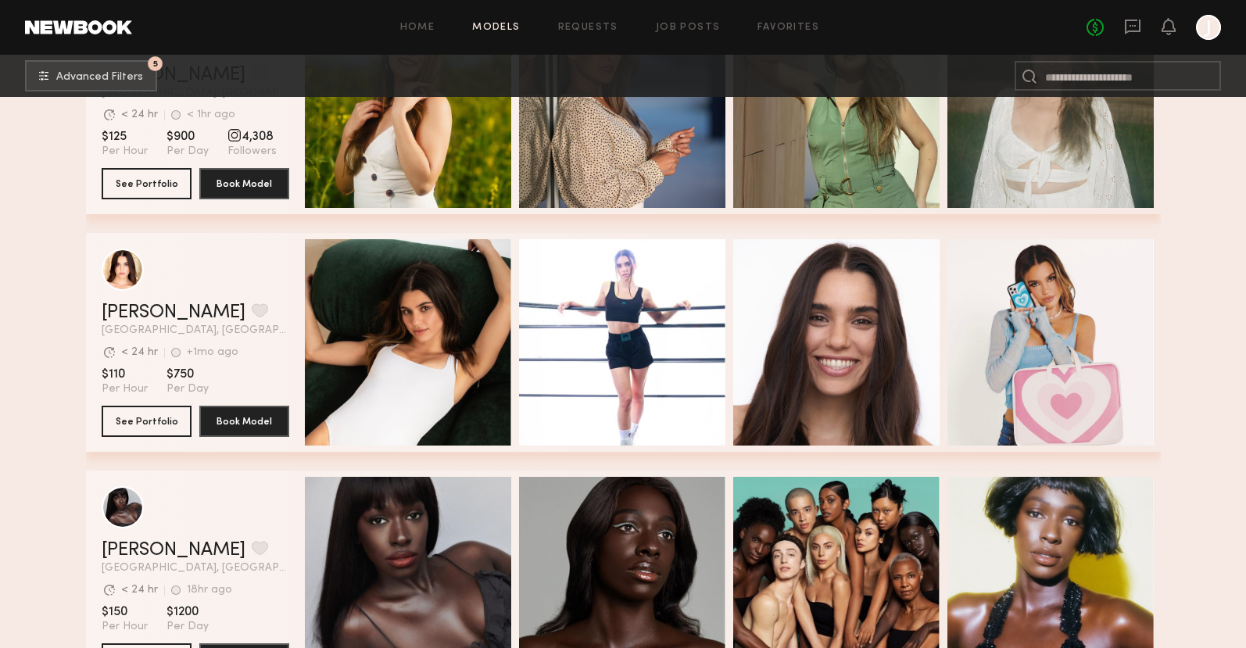
scroll to position [27217, 0]
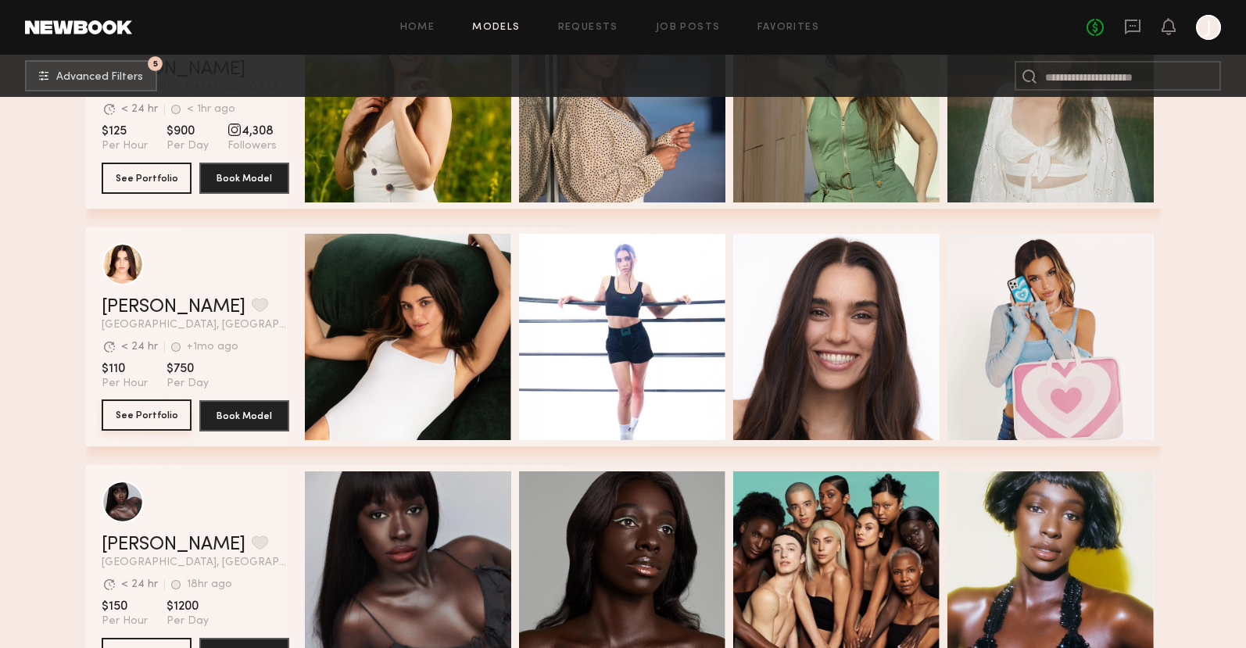
click at [135, 423] on button "See Portfolio" at bounding box center [147, 414] width 90 height 31
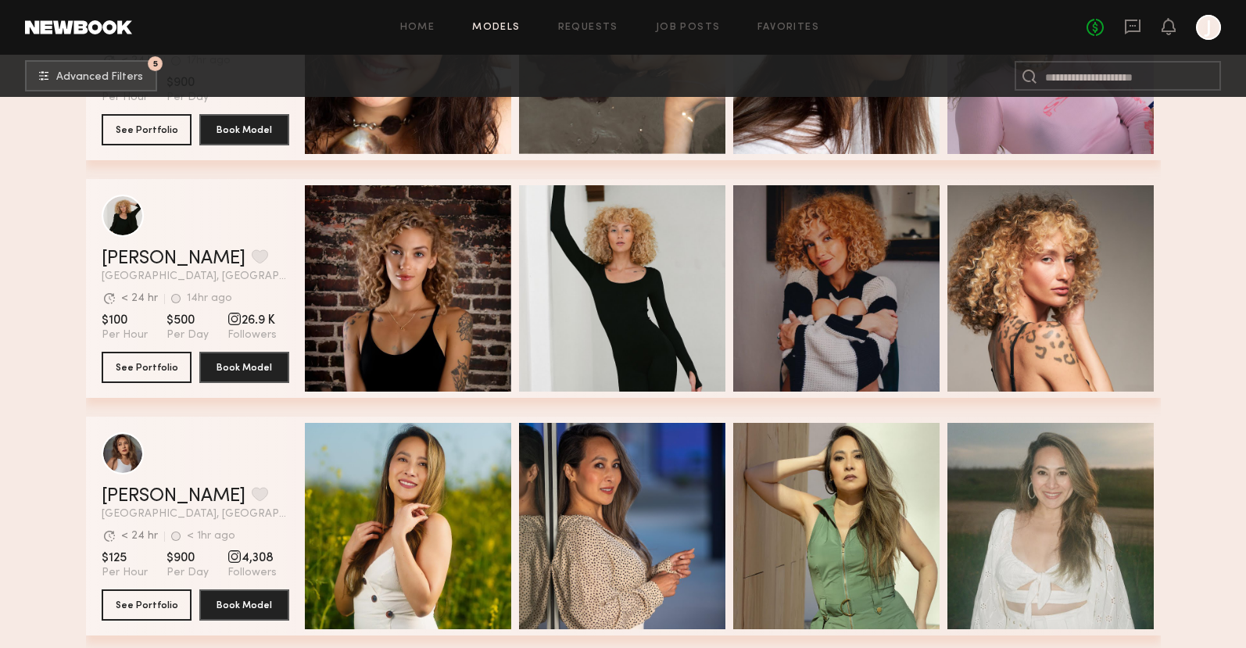
scroll to position [26556, 0]
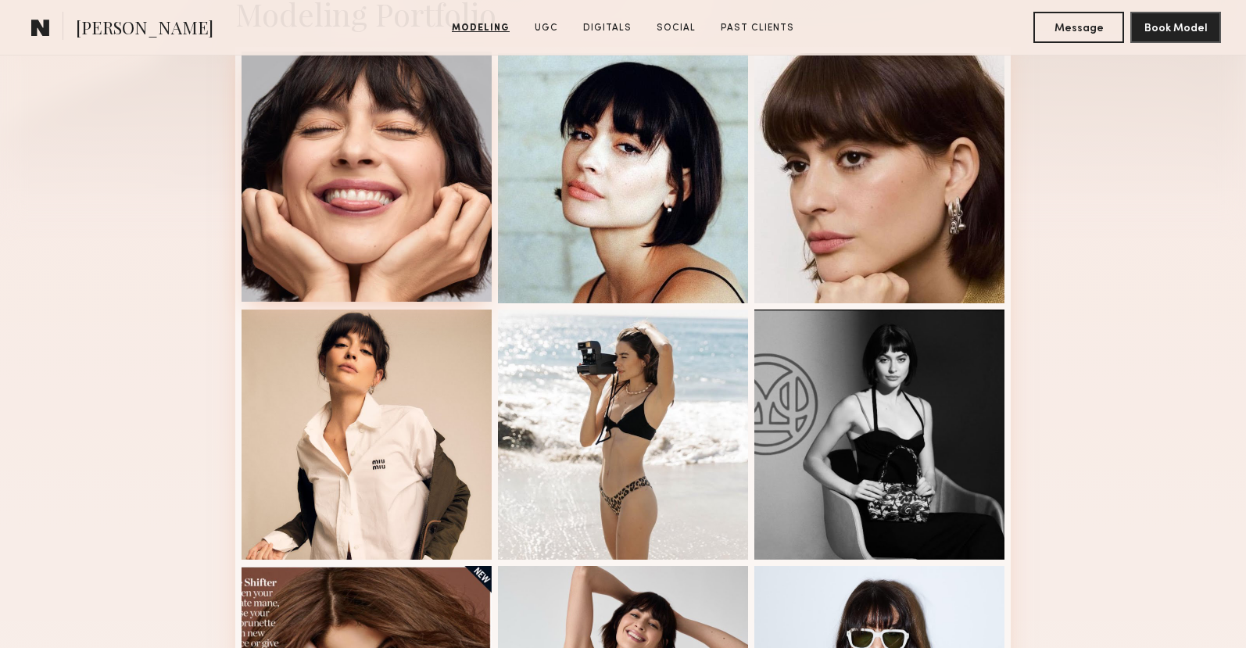
scroll to position [406, 0]
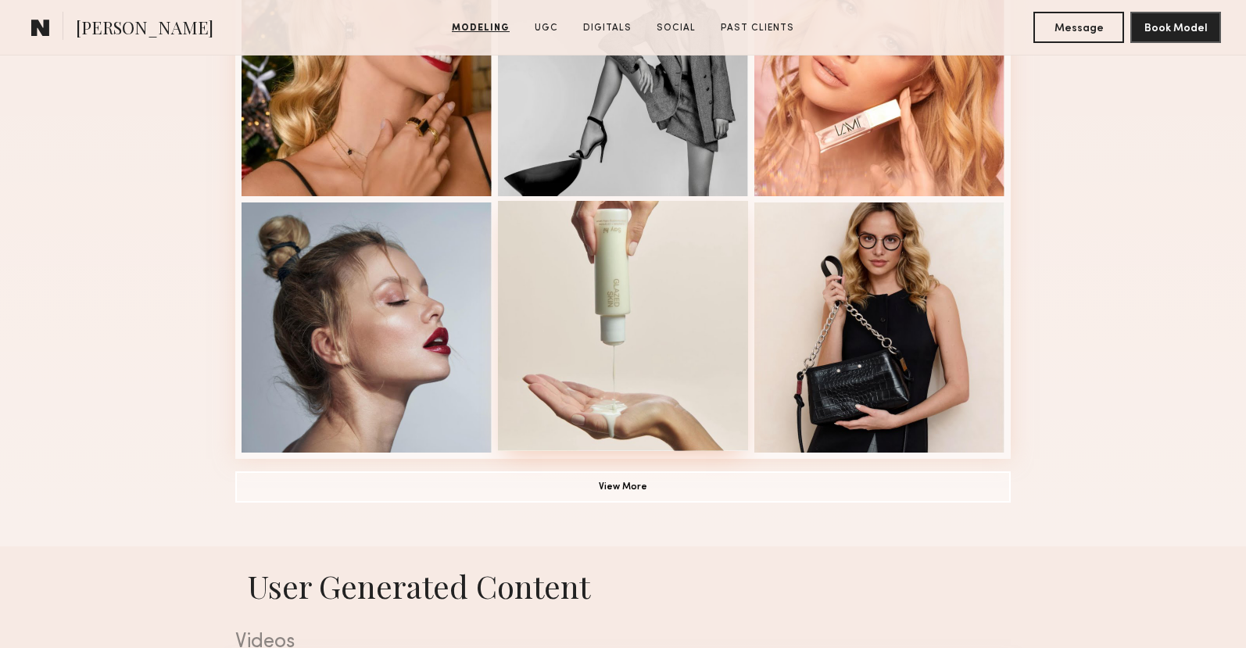
scroll to position [798, 0]
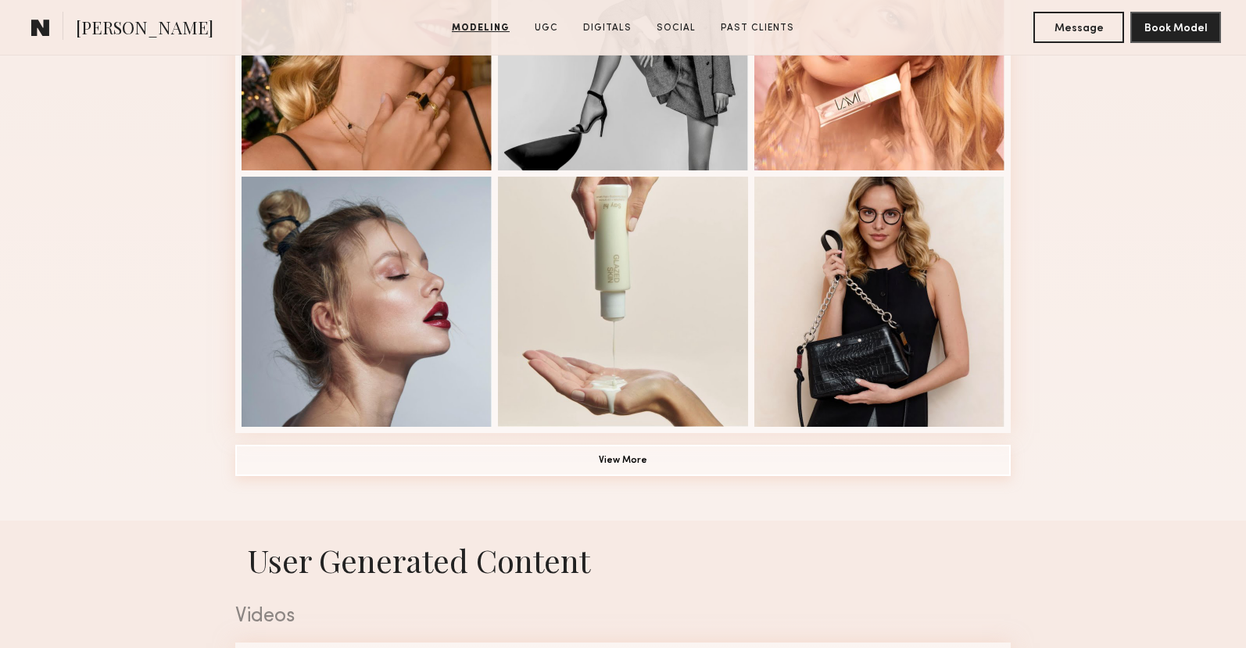
click at [649, 462] on button "View More" at bounding box center [622, 460] width 775 height 31
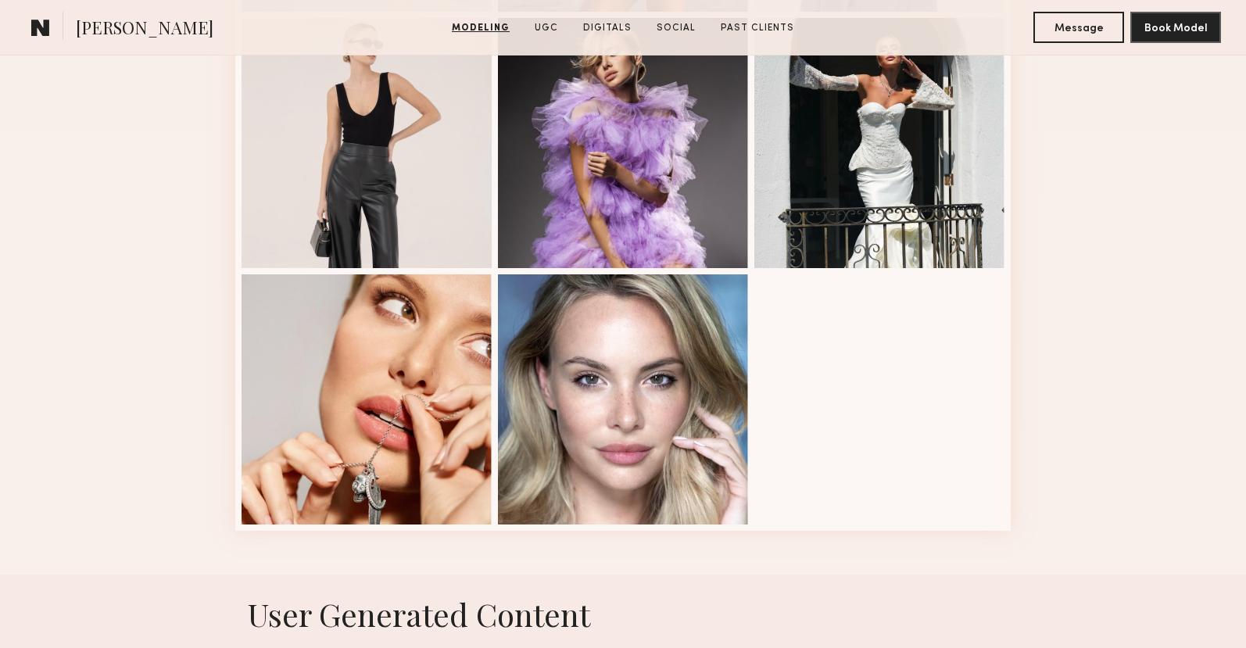
scroll to position [2087, 0]
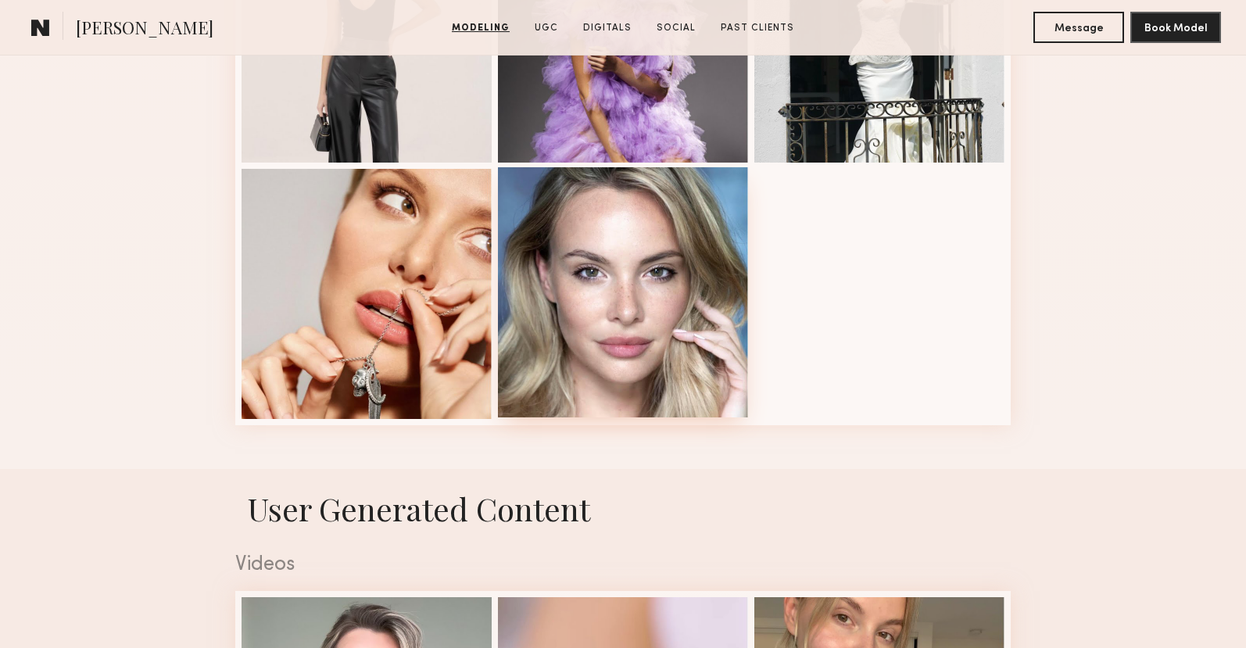
click at [661, 363] on div at bounding box center [623, 292] width 250 height 250
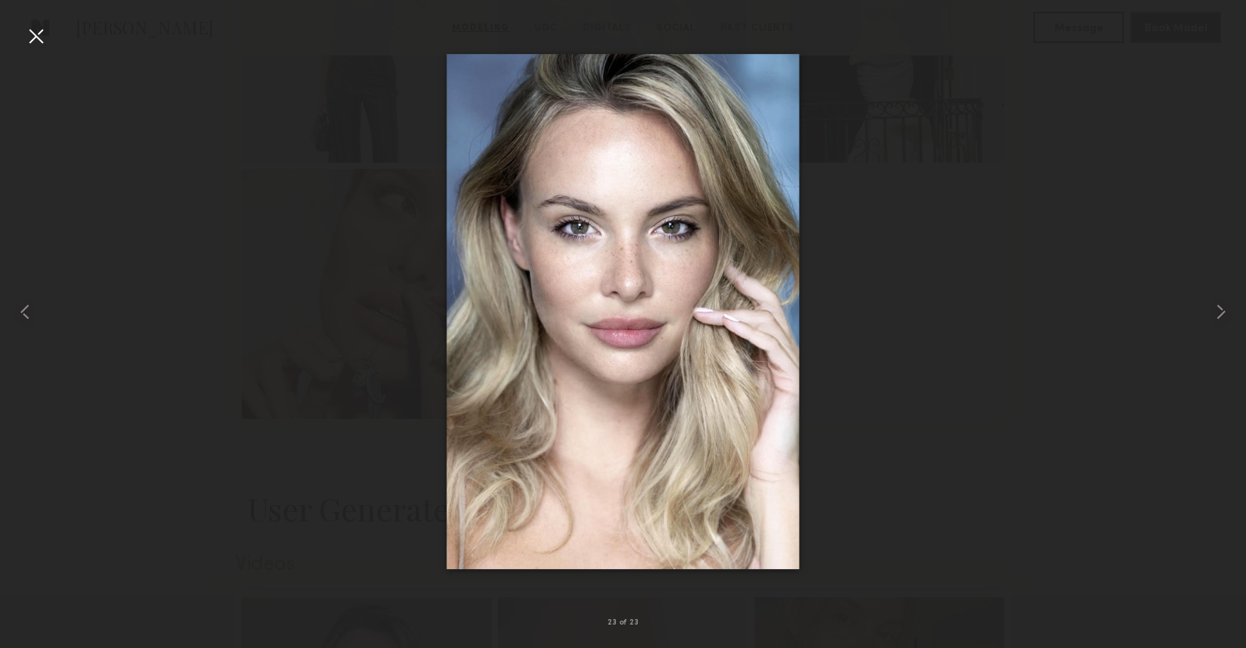
click at [355, 257] on div at bounding box center [623, 311] width 1246 height 573
click at [45, 38] on div at bounding box center [35, 35] width 25 height 25
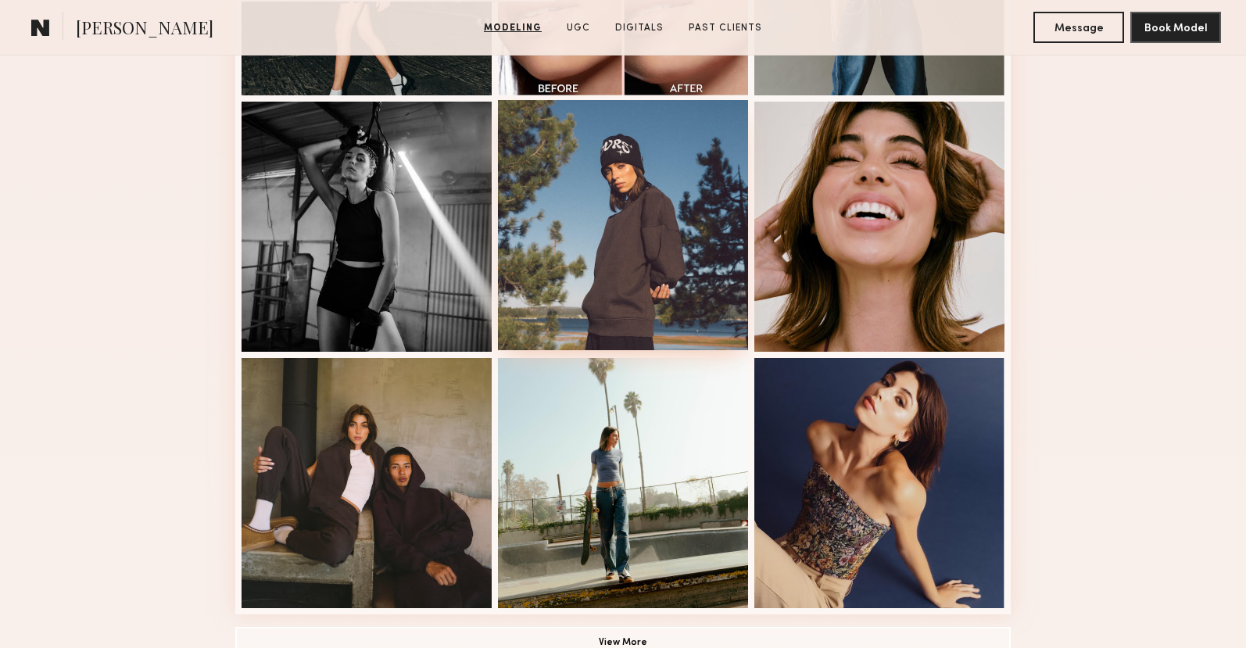
scroll to position [923, 0]
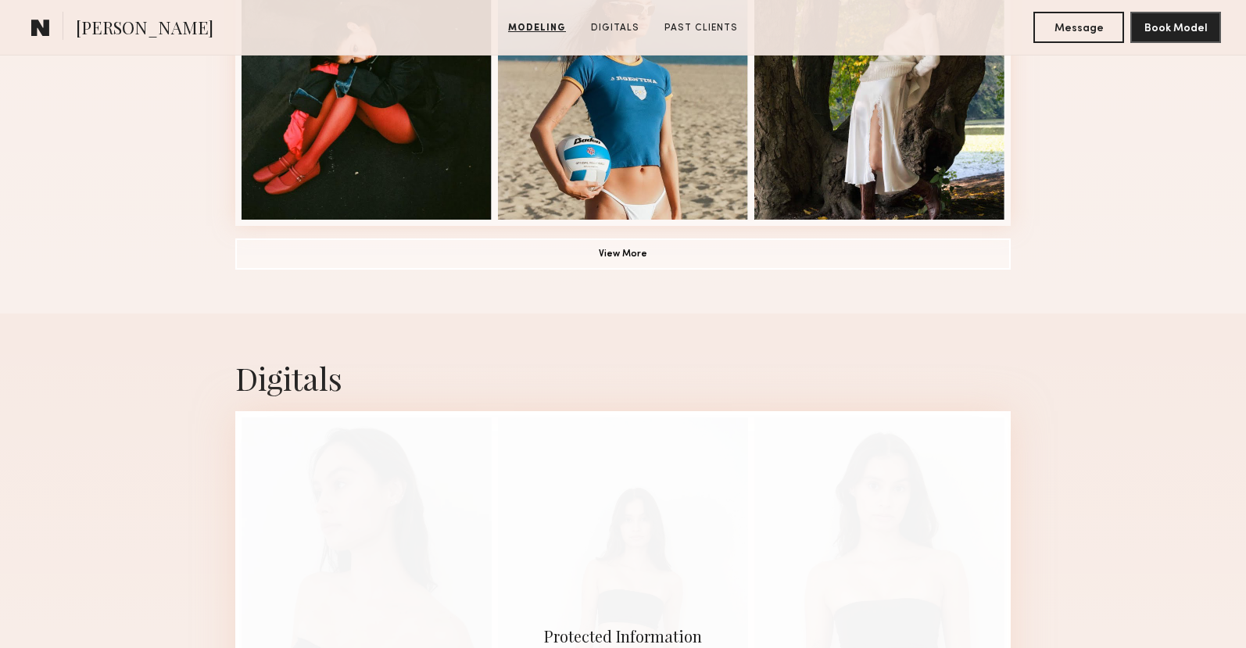
scroll to position [1263, 0]
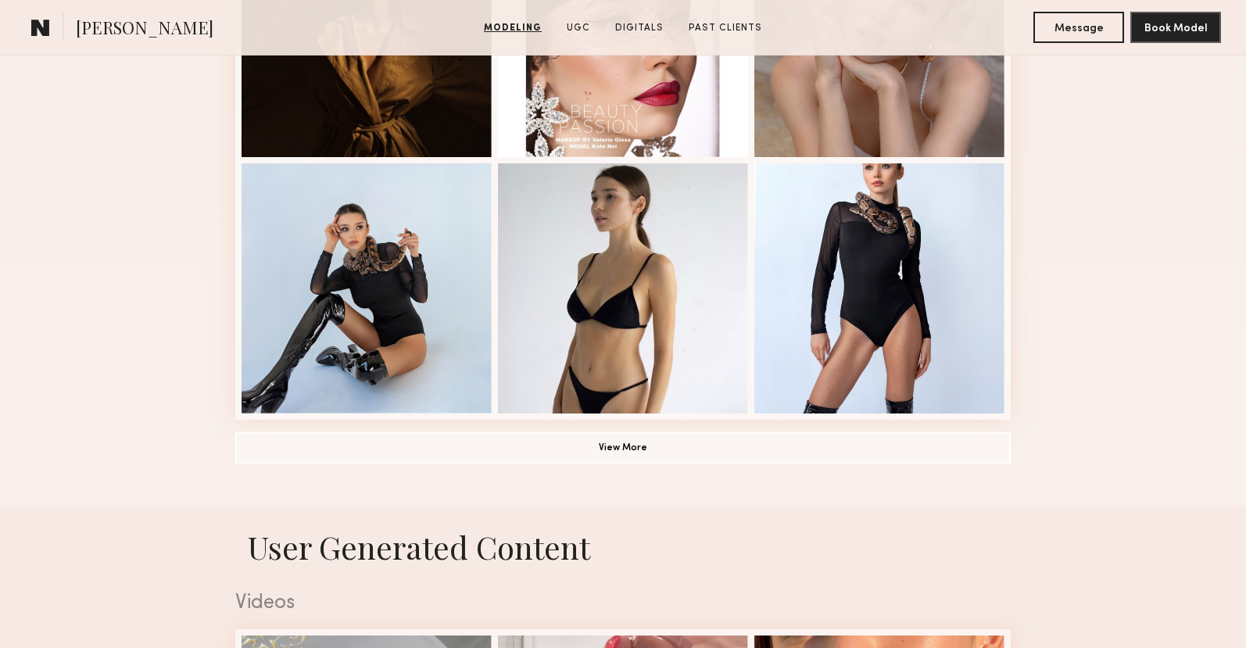
scroll to position [1053, 0]
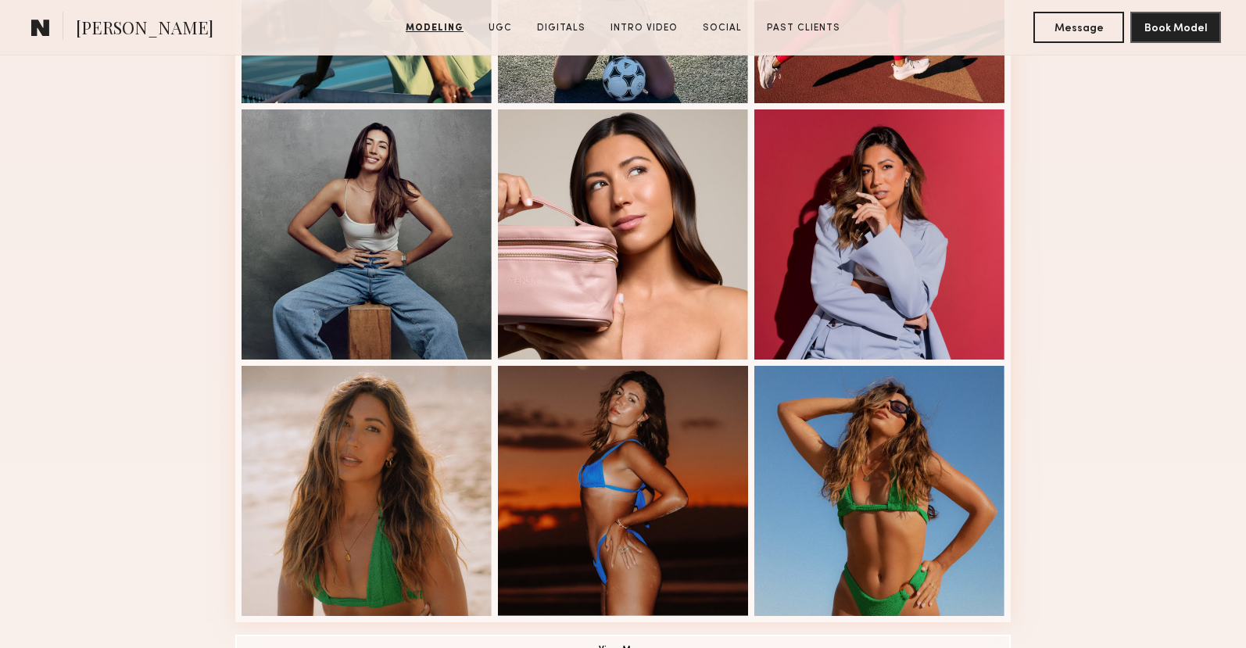
scroll to position [1100, 0]
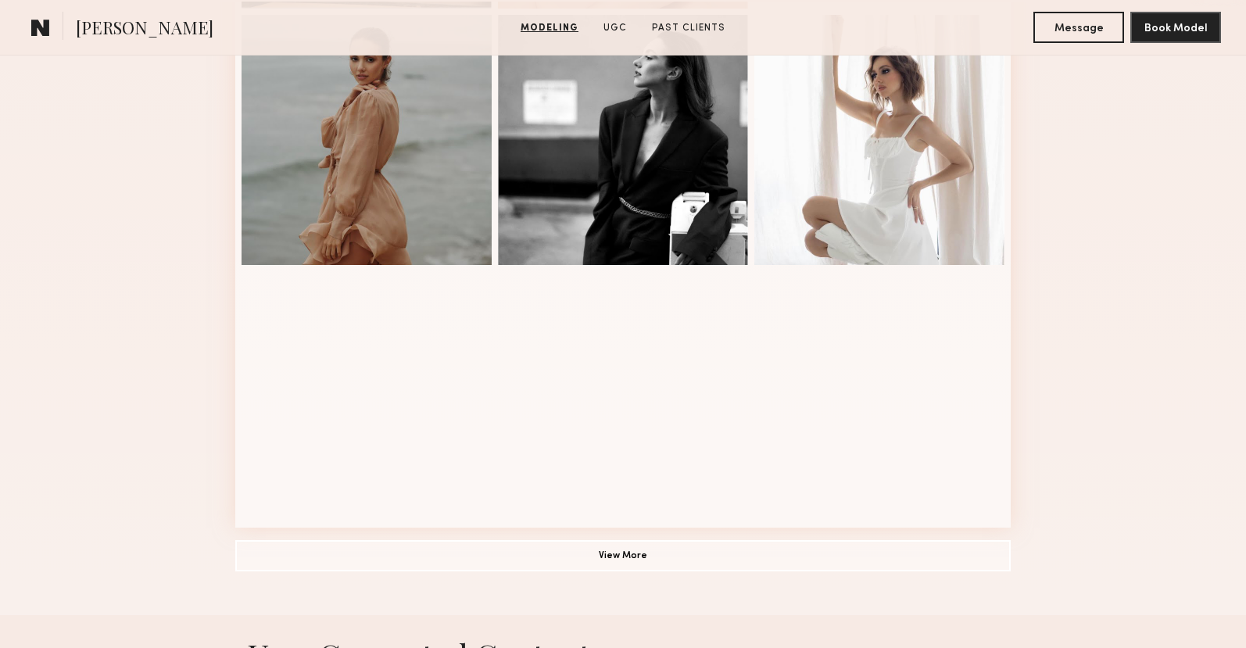
scroll to position [981, 0]
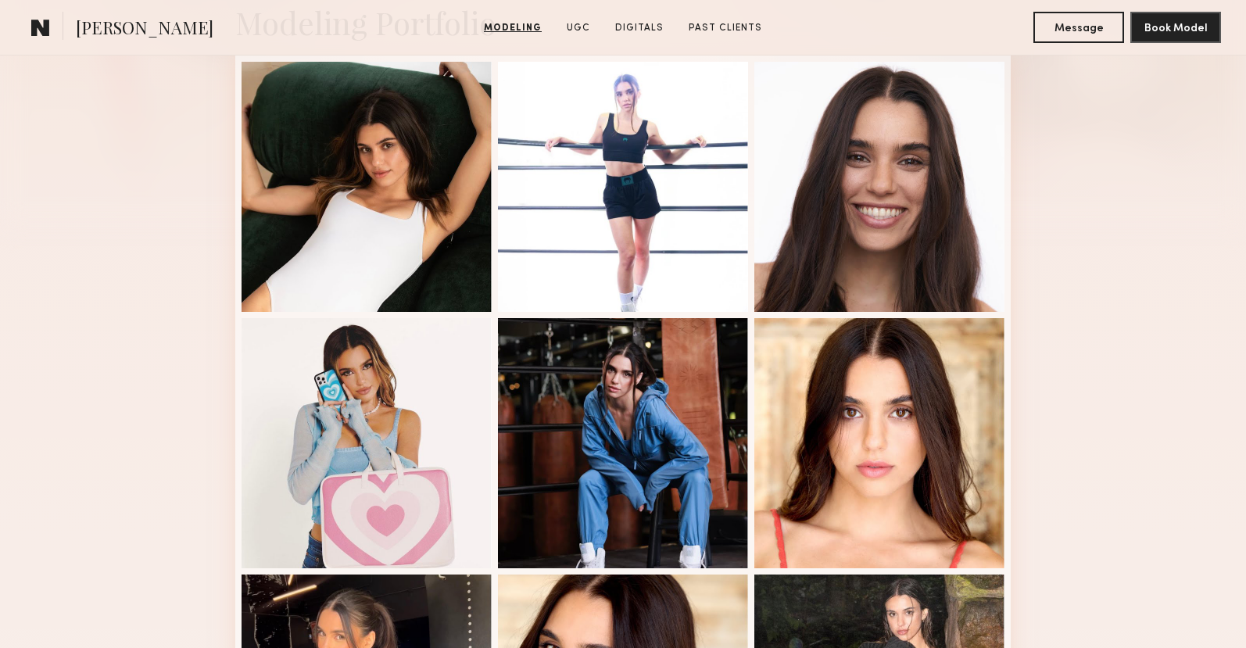
scroll to position [379, 0]
